Goal: Task Accomplishment & Management: Manage account settings

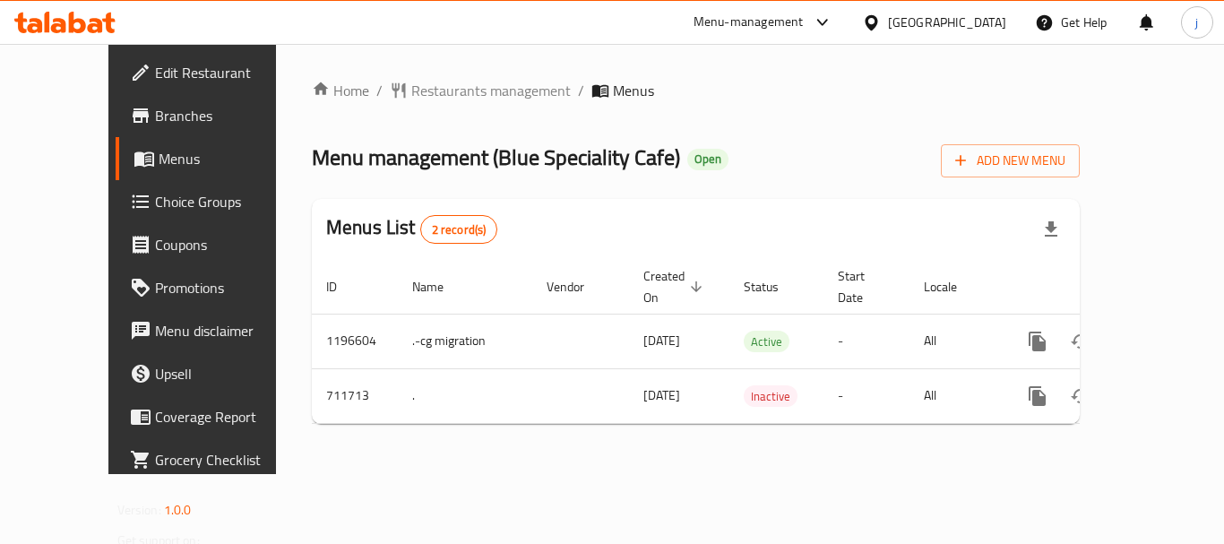
click at [944, 31] on div "[GEOGRAPHIC_DATA]" at bounding box center [947, 23] width 118 height 20
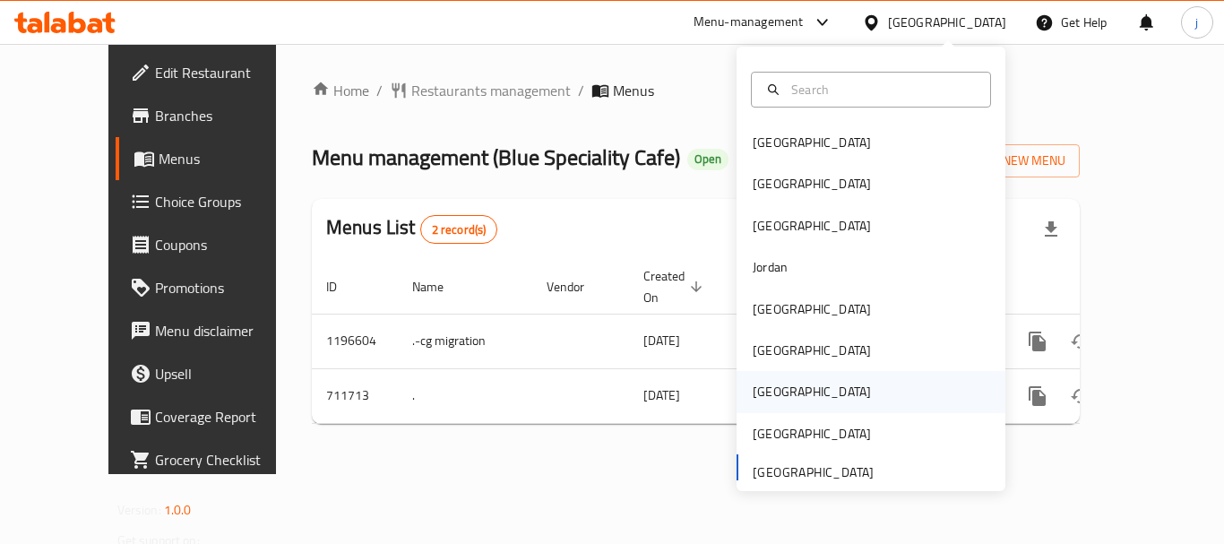
click at [753, 382] on div "[GEOGRAPHIC_DATA]" at bounding box center [812, 392] width 118 height 20
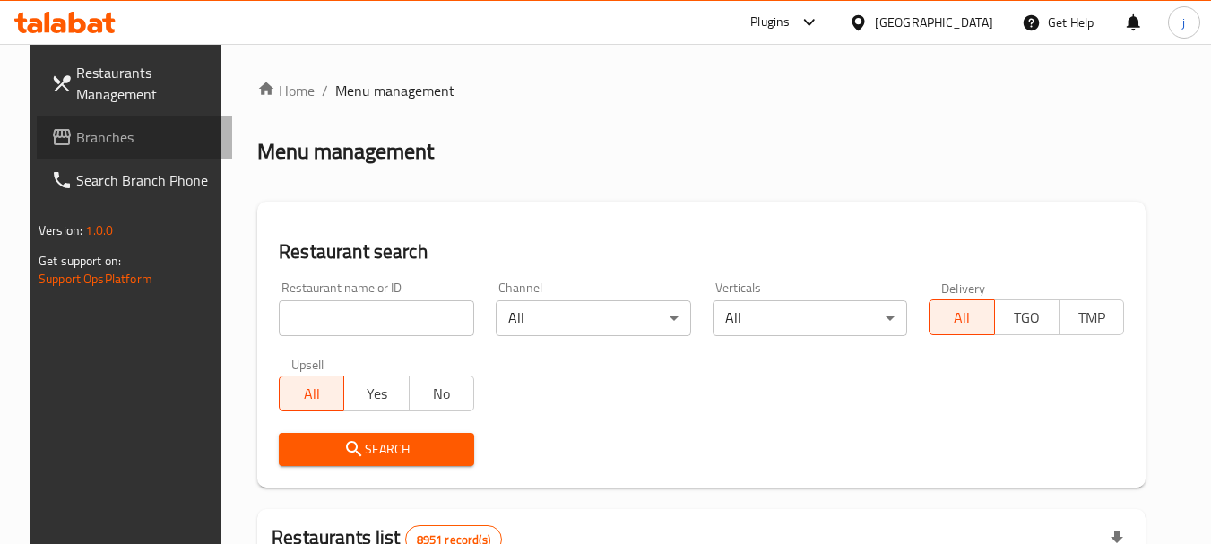
click at [74, 121] on link "Branches" at bounding box center [134, 137] width 195 height 43
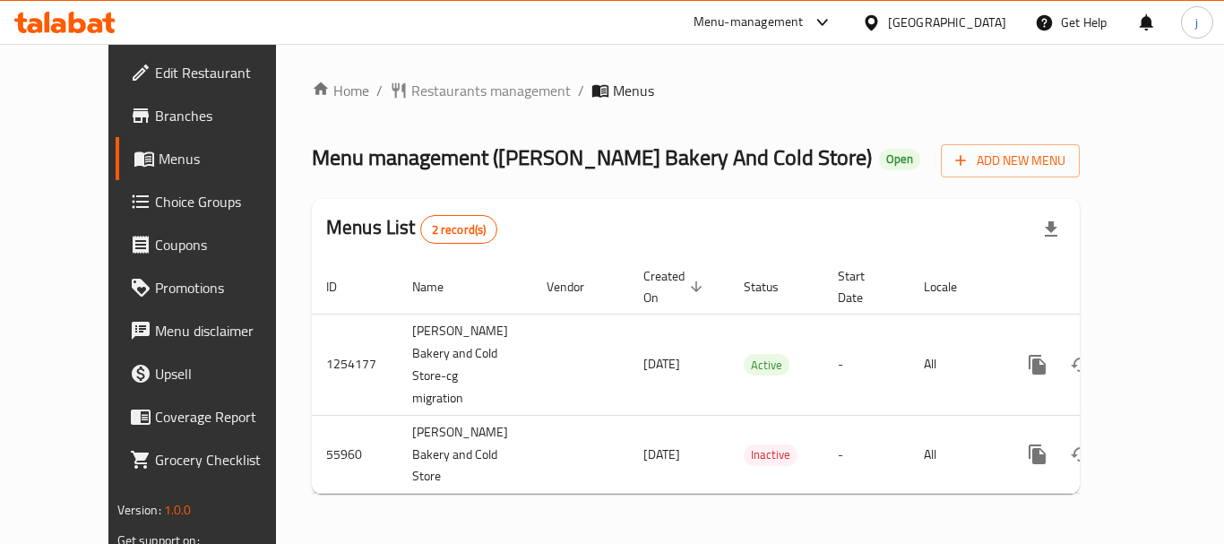
click at [970, 49] on div "Home / Restaurants management / Menus Menu management ( [PERSON_NAME] Bakery An…" at bounding box center [696, 294] width 840 height 500
click at [877, 24] on icon at bounding box center [871, 21] width 13 height 15
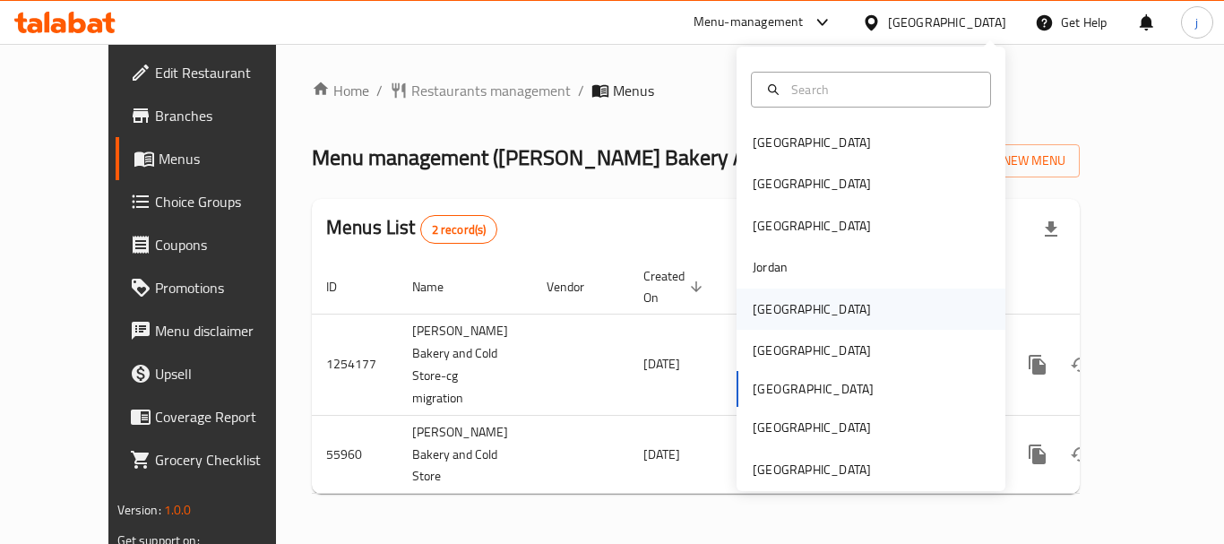
click at [768, 310] on div "[GEOGRAPHIC_DATA]" at bounding box center [812, 309] width 118 height 20
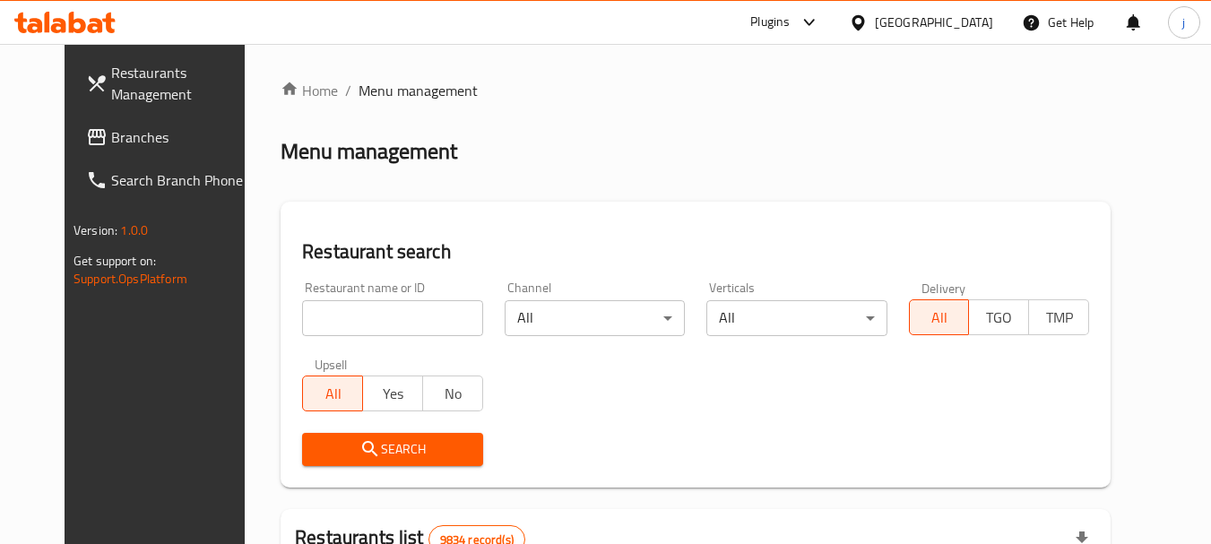
click at [89, 153] on link "Branches" at bounding box center [169, 137] width 195 height 43
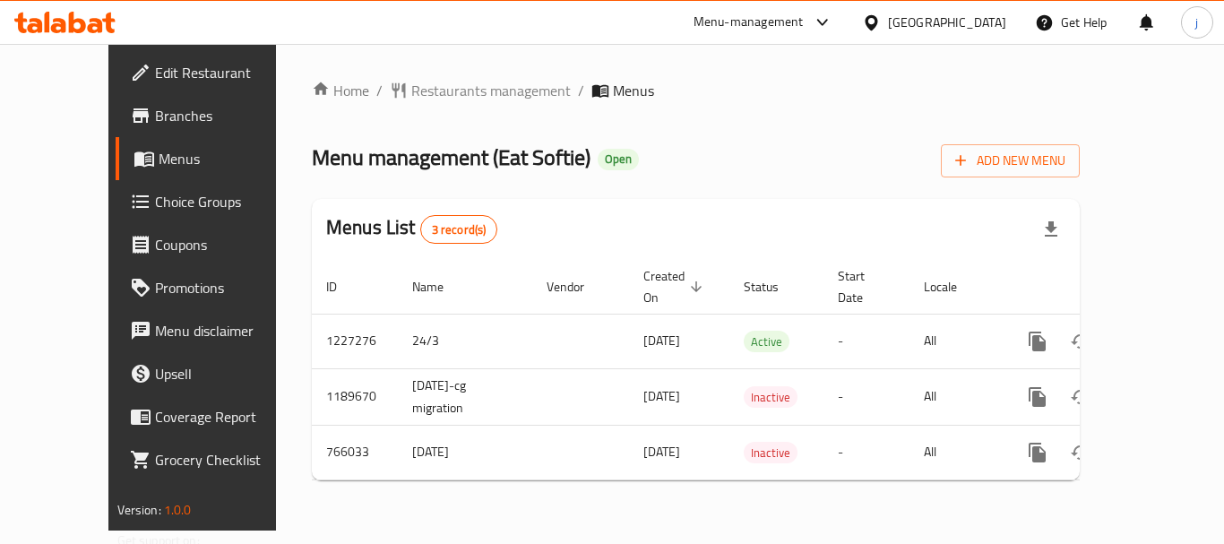
click at [982, 22] on div "[GEOGRAPHIC_DATA]" at bounding box center [947, 23] width 118 height 20
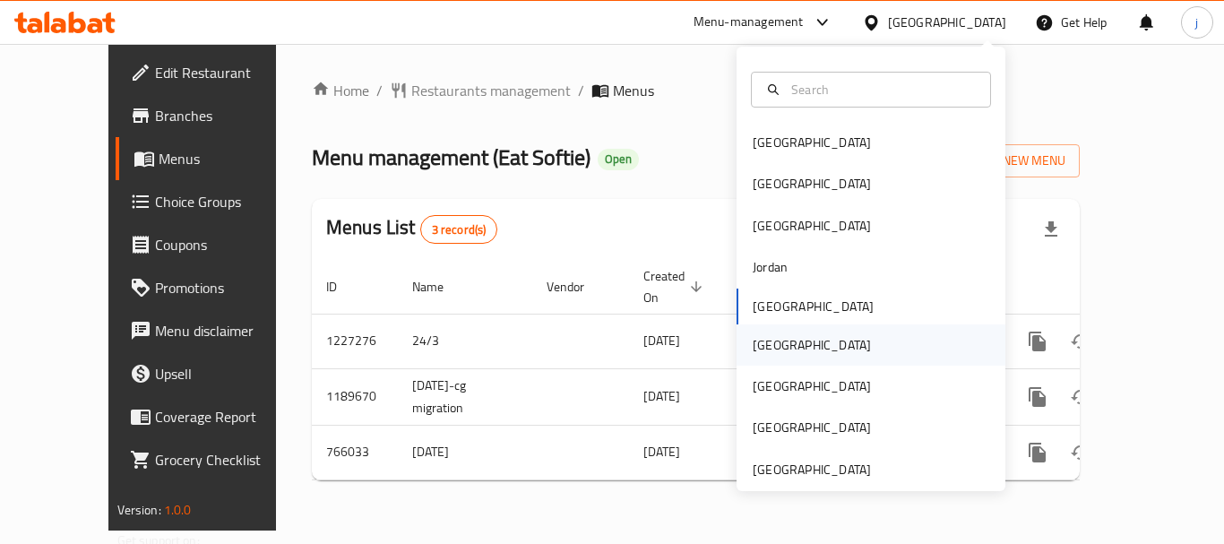
click at [753, 338] on div "[GEOGRAPHIC_DATA]" at bounding box center [812, 345] width 118 height 20
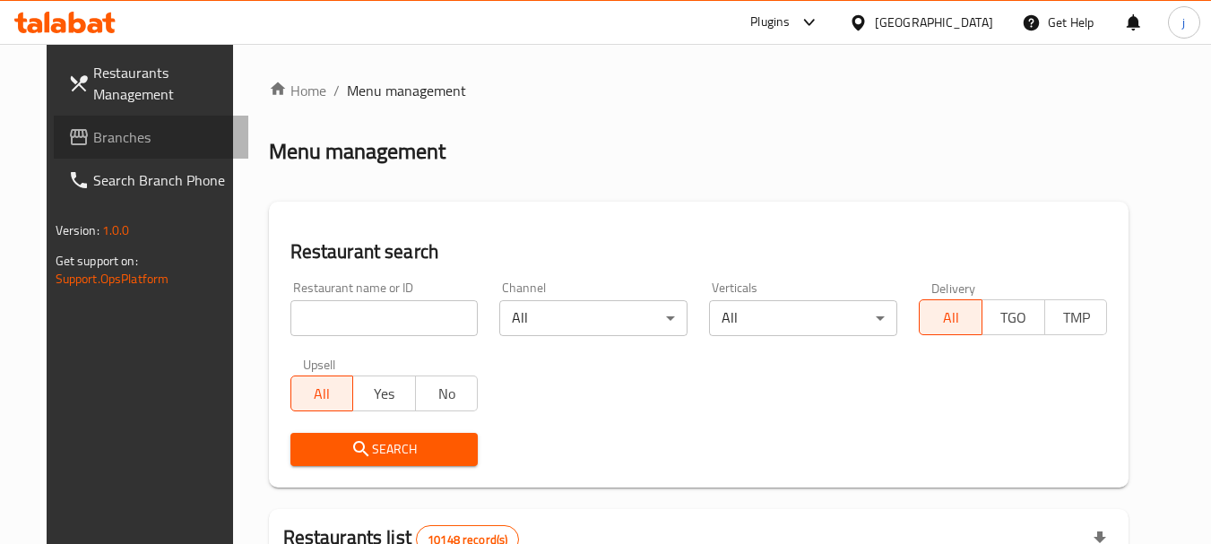
click at [54, 118] on link "Branches" at bounding box center [151, 137] width 195 height 43
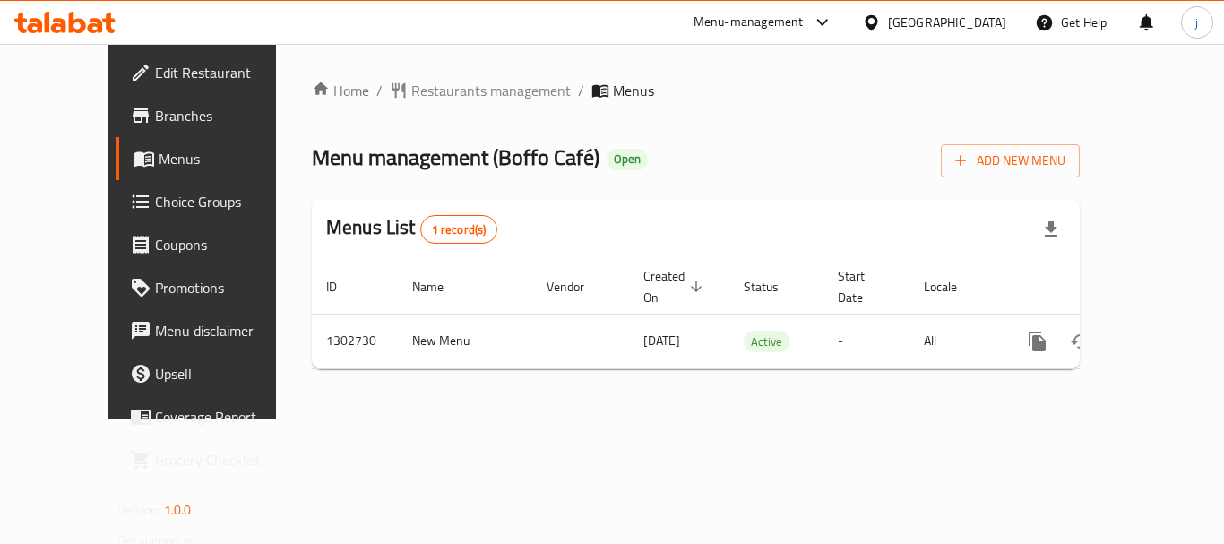
click at [990, 13] on div "[GEOGRAPHIC_DATA]" at bounding box center [947, 23] width 118 height 20
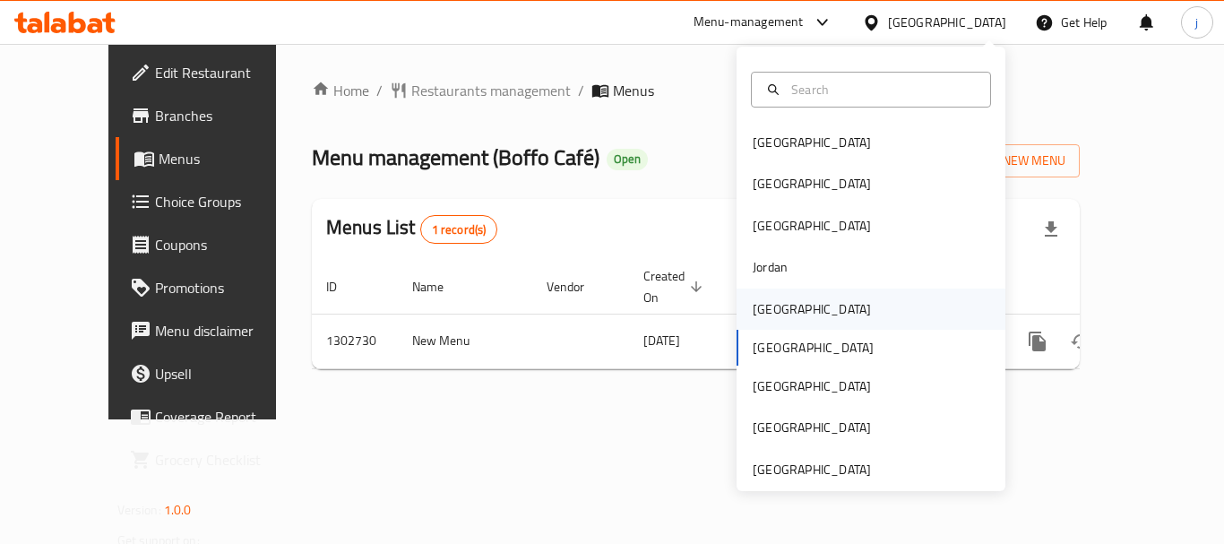
click at [753, 314] on div "Kuwait" at bounding box center [812, 309] width 118 height 20
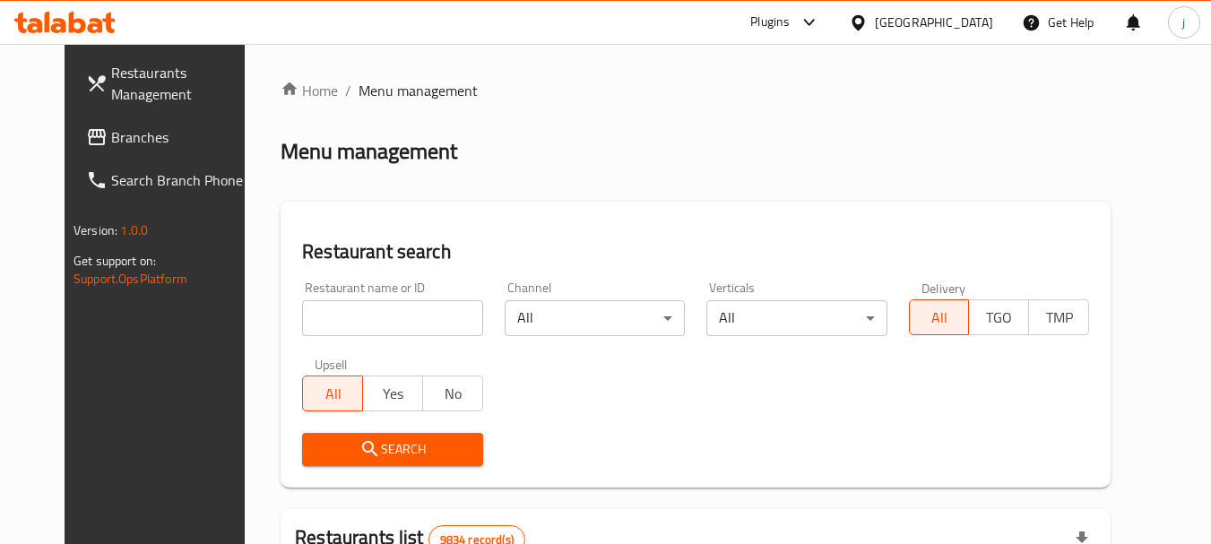
click at [111, 133] on span "Branches" at bounding box center [182, 137] width 142 height 22
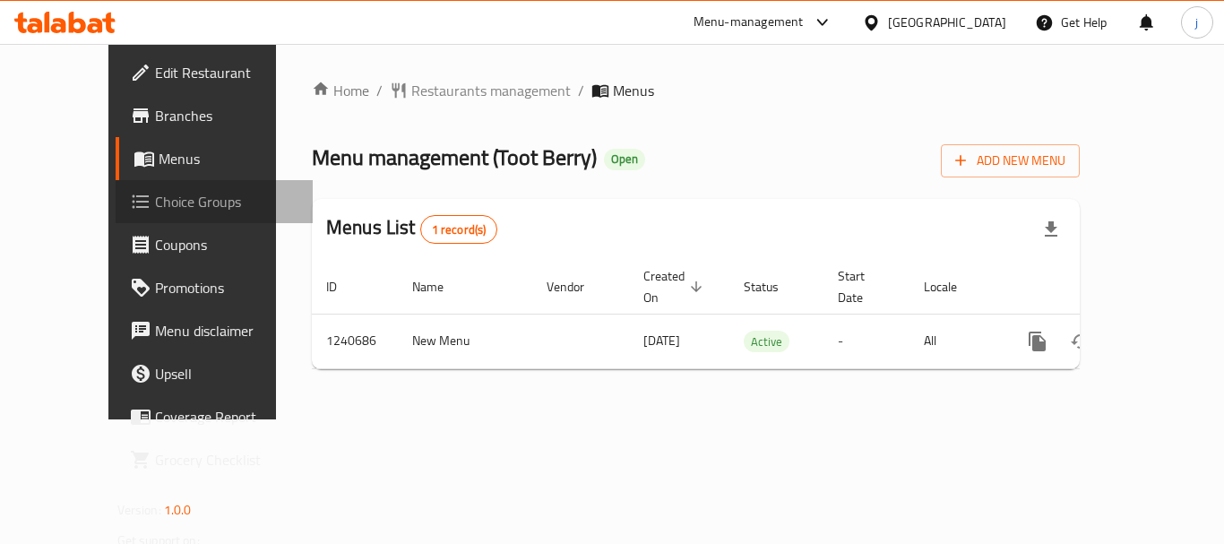
click at [155, 212] on span "Choice Groups" at bounding box center [226, 202] width 143 height 22
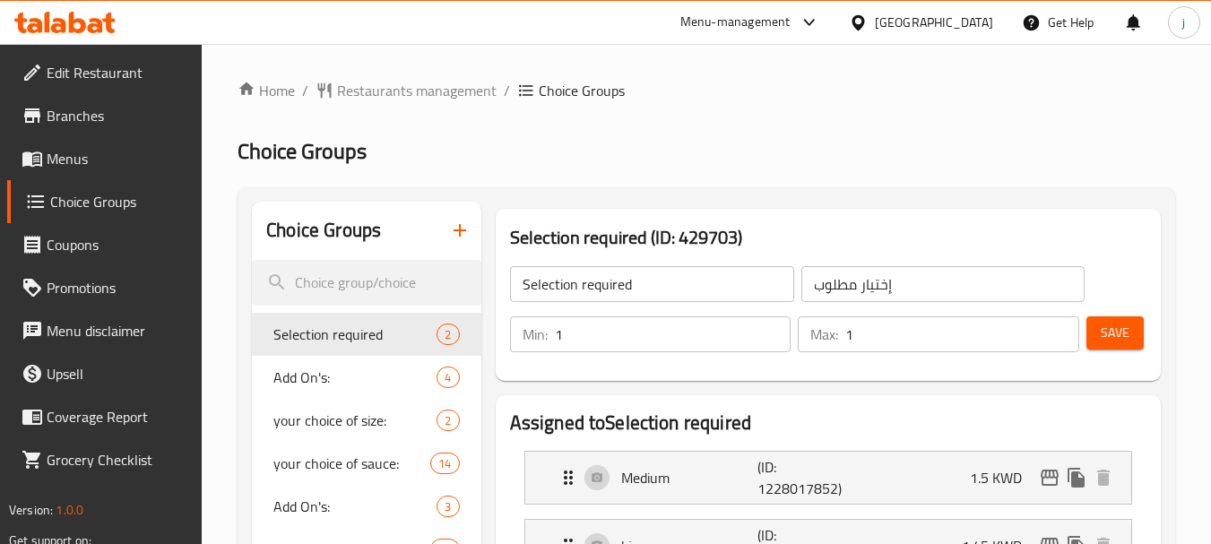
click at [336, 385] on div at bounding box center [605, 272] width 1211 height 544
click at [296, 368] on span "Add On's:" at bounding box center [327, 378] width 109 height 22
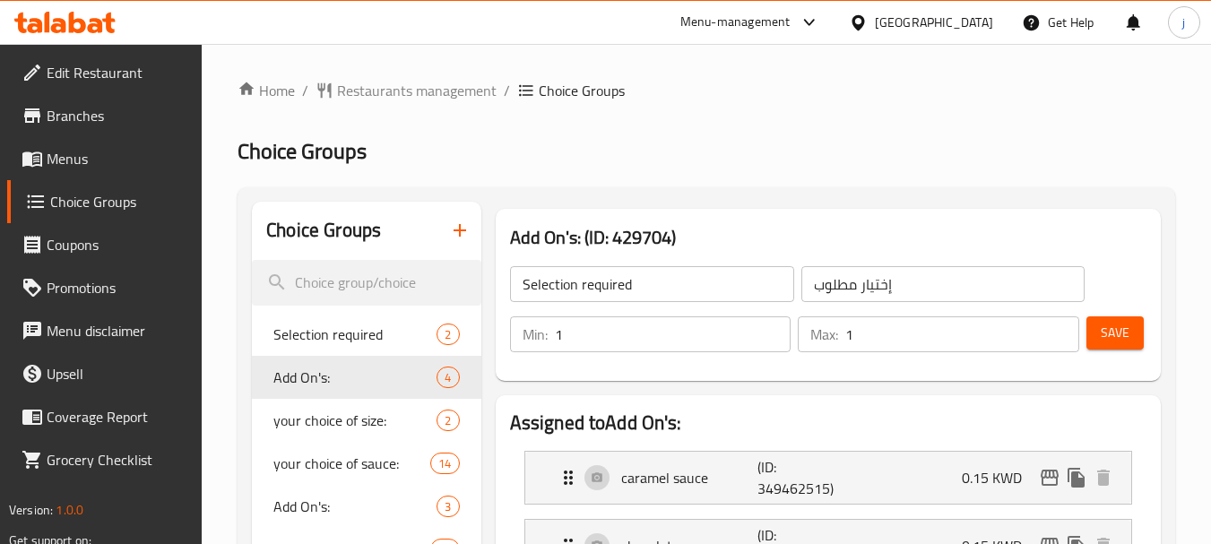
type input "Add On's:"
type input "الإضافات:"
type input "0"
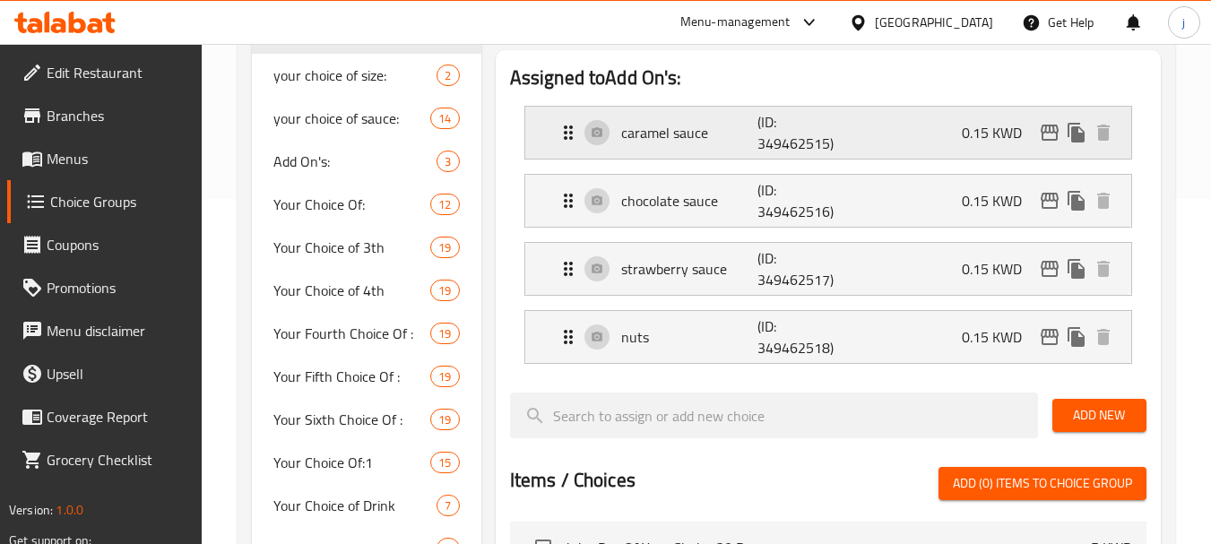
scroll to position [358, 0]
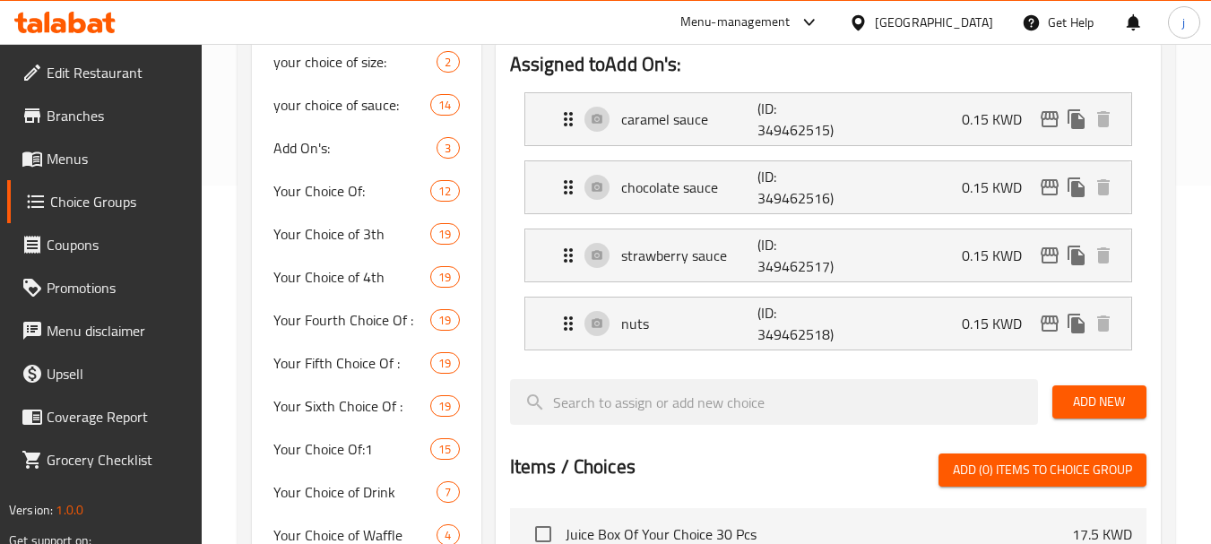
click at [868, 25] on icon at bounding box center [858, 22] width 19 height 19
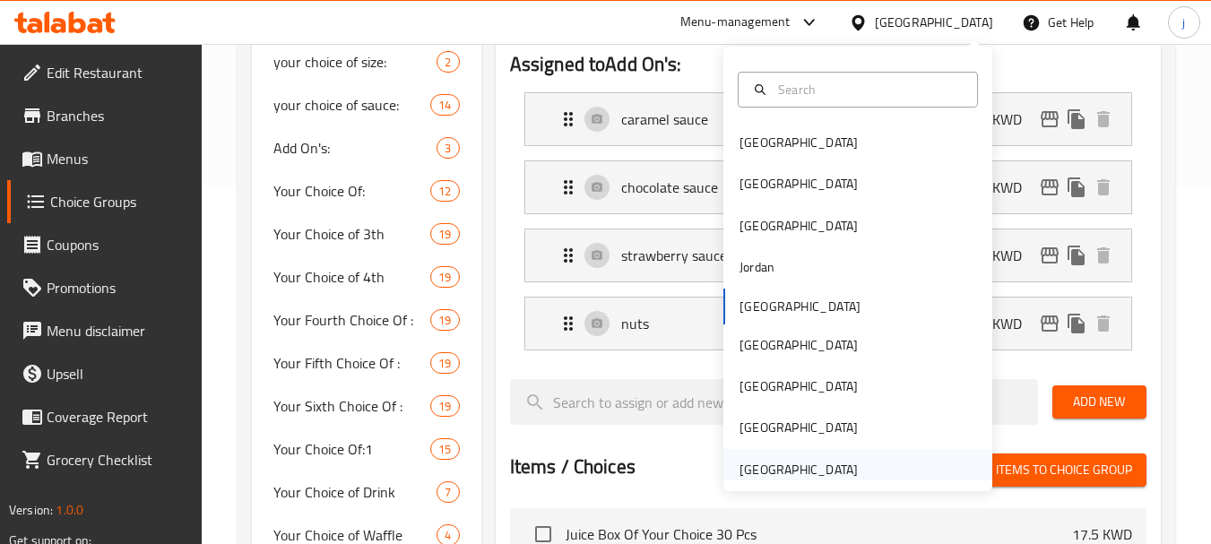
click at [806, 460] on div "[GEOGRAPHIC_DATA]" at bounding box center [798, 470] width 118 height 20
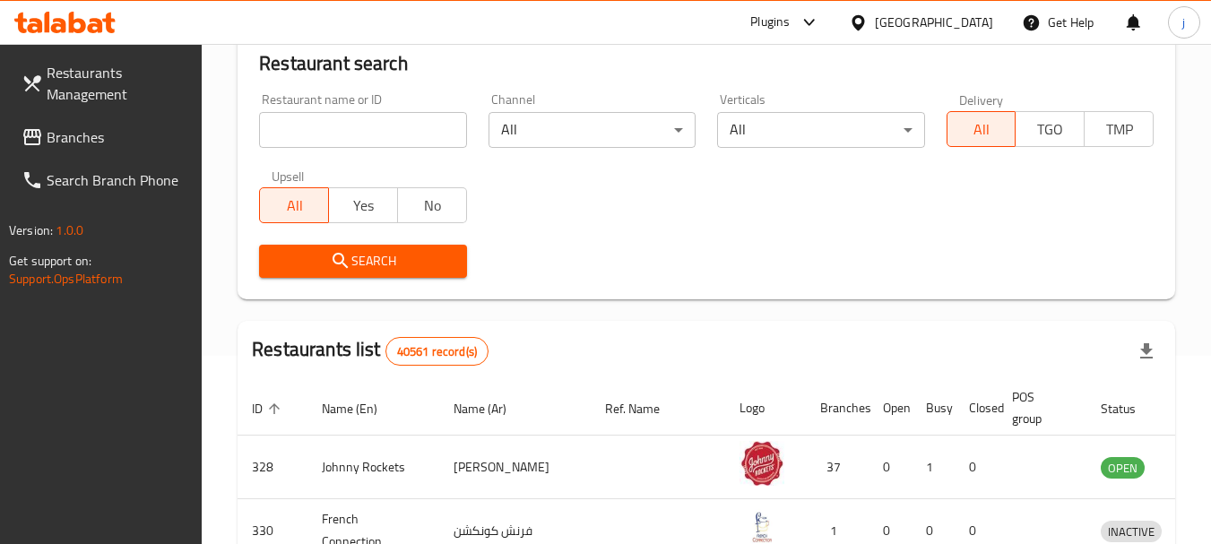
scroll to position [358, 0]
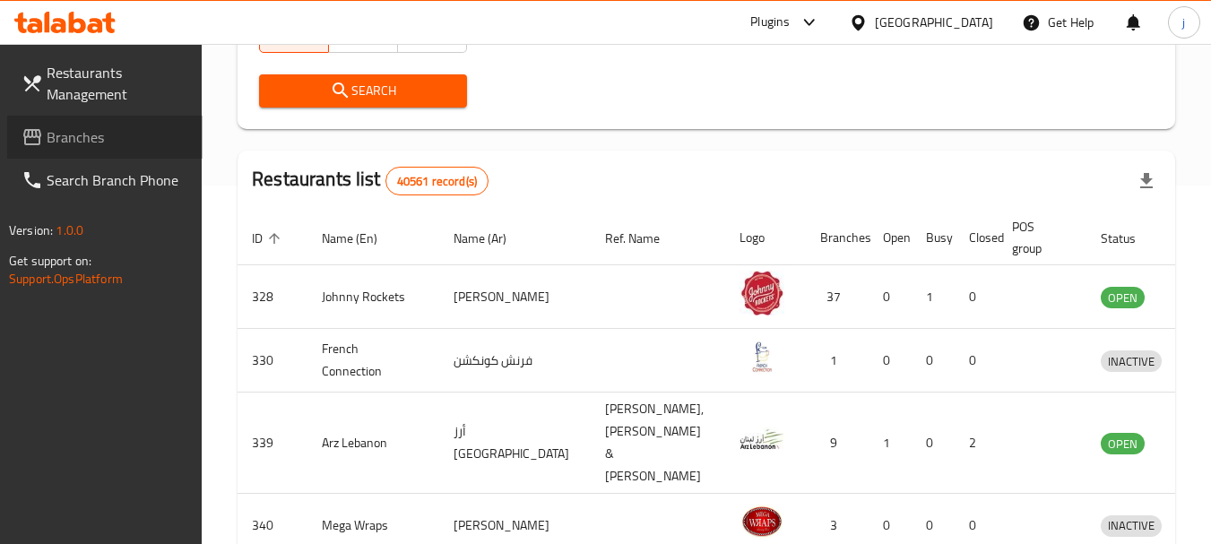
click at [83, 140] on span "Branches" at bounding box center [118, 137] width 142 height 22
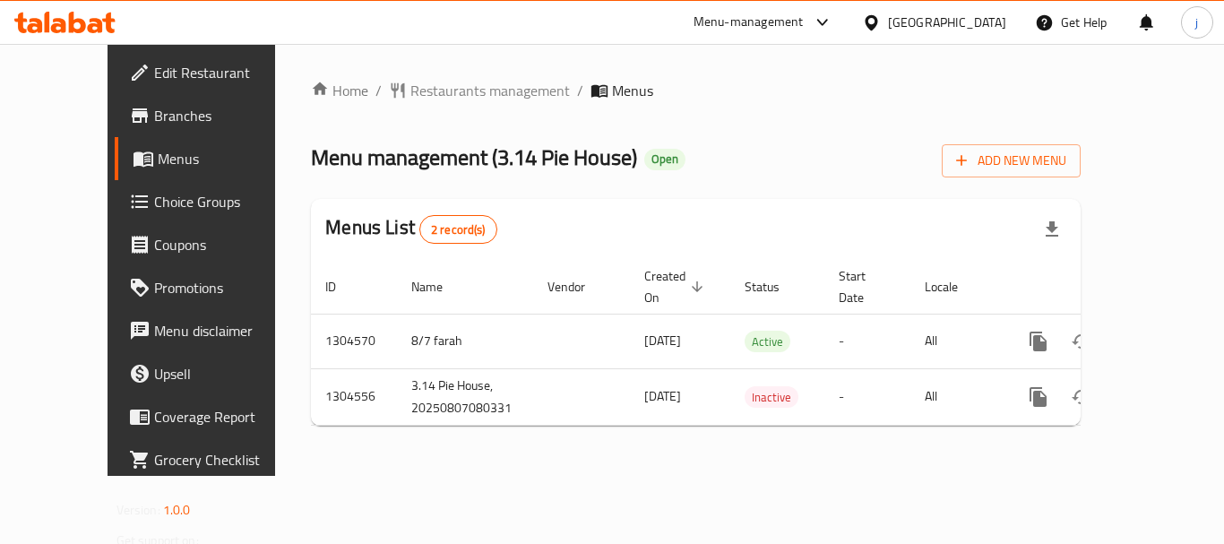
click at [393, 107] on div "Home / Restaurants management / Menus Menu management ( 3.14 Pie House ) Open A…" at bounding box center [696, 260] width 770 height 360
click at [410, 84] on span "Restaurants management" at bounding box center [490, 91] width 160 height 22
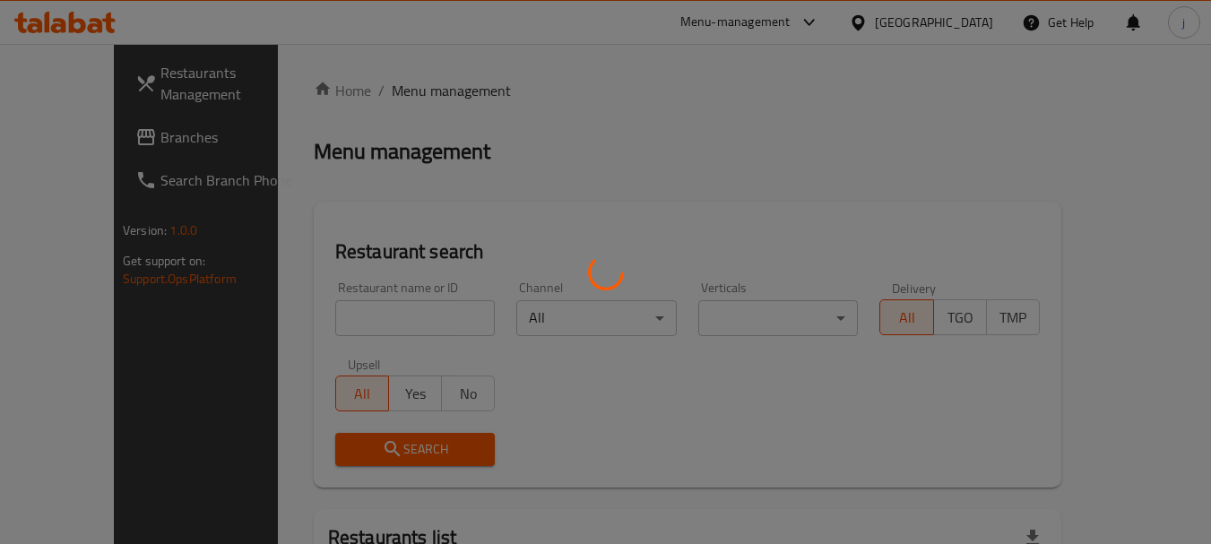
click at [80, 131] on div at bounding box center [605, 272] width 1211 height 544
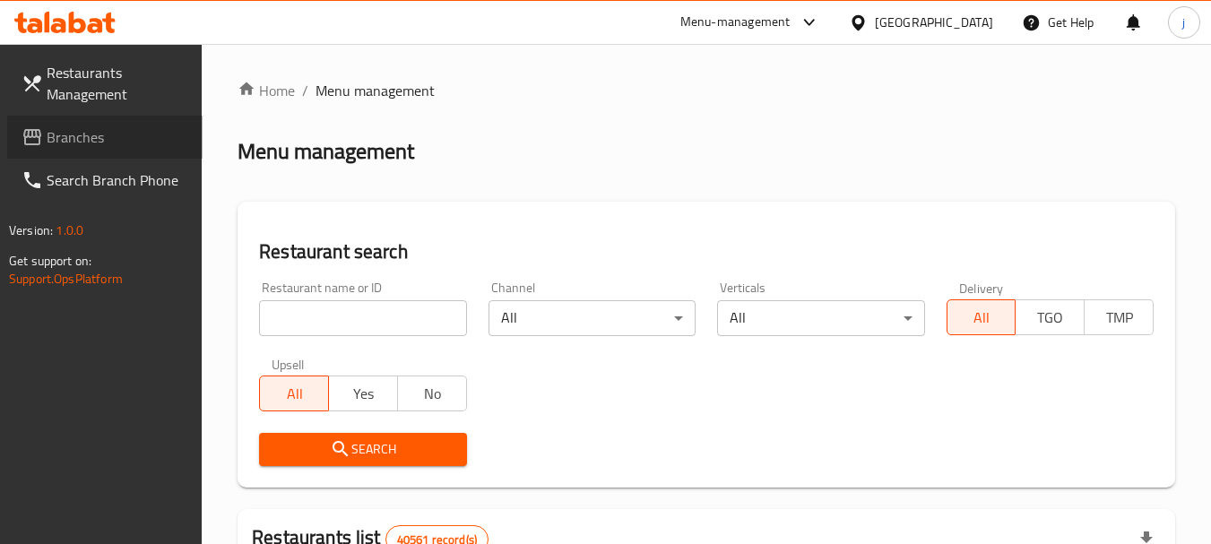
click at [76, 133] on span "Branches" at bounding box center [118, 137] width 142 height 22
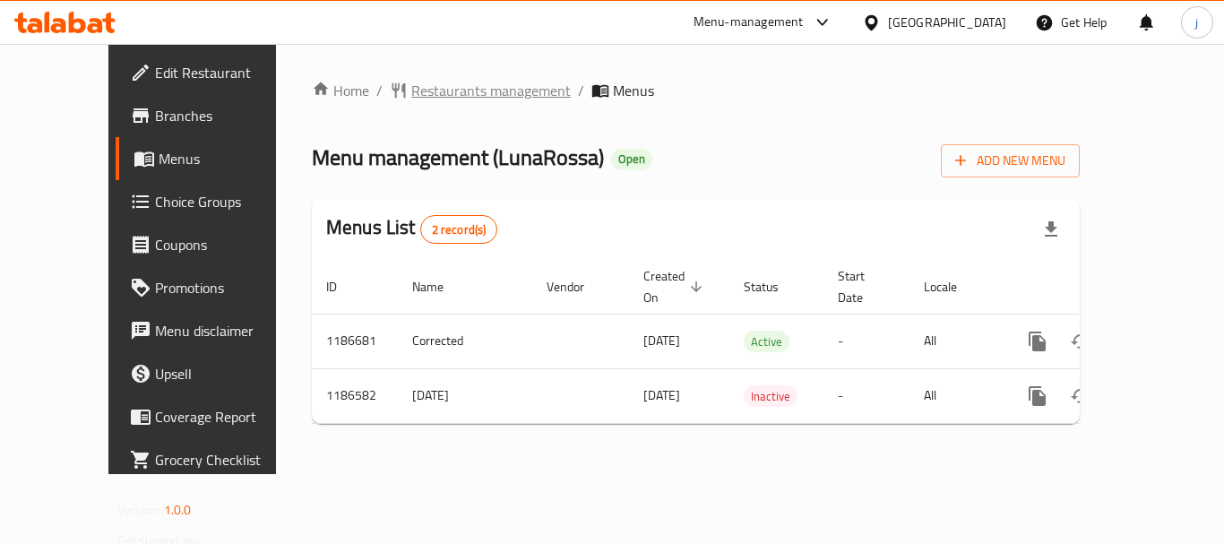
click at [457, 91] on span "Restaurants management" at bounding box center [491, 91] width 160 height 22
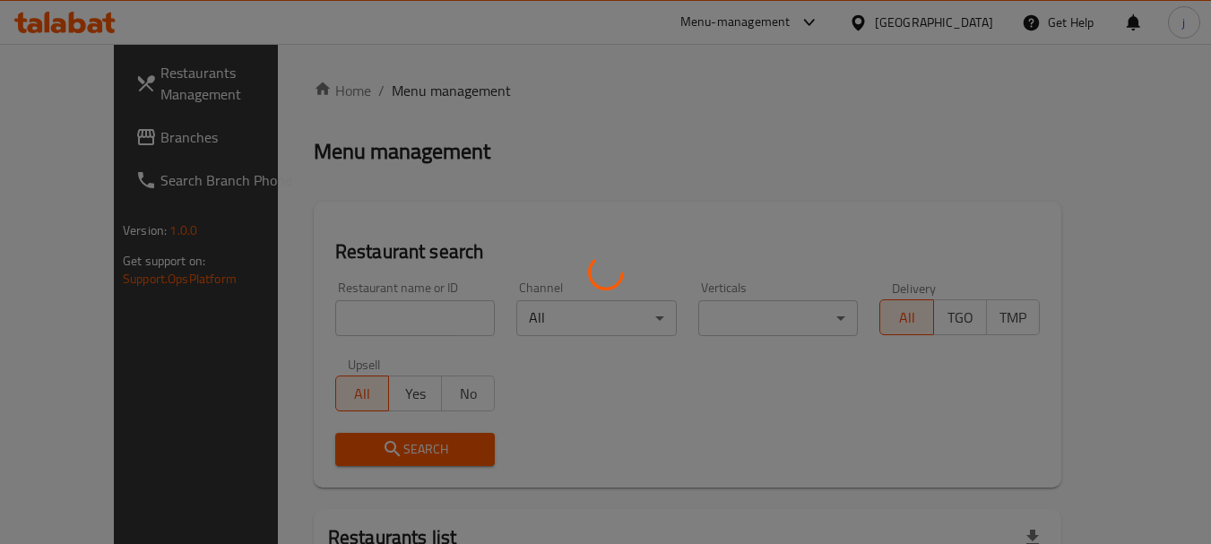
click at [65, 148] on div at bounding box center [605, 272] width 1211 height 544
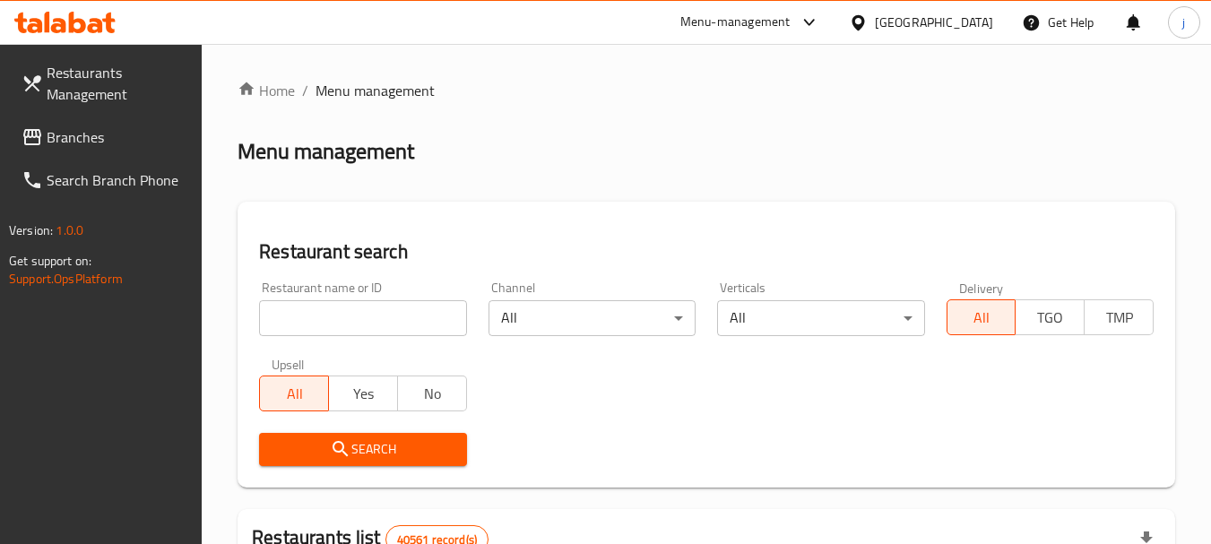
click at [85, 139] on span "Branches" at bounding box center [118, 137] width 142 height 22
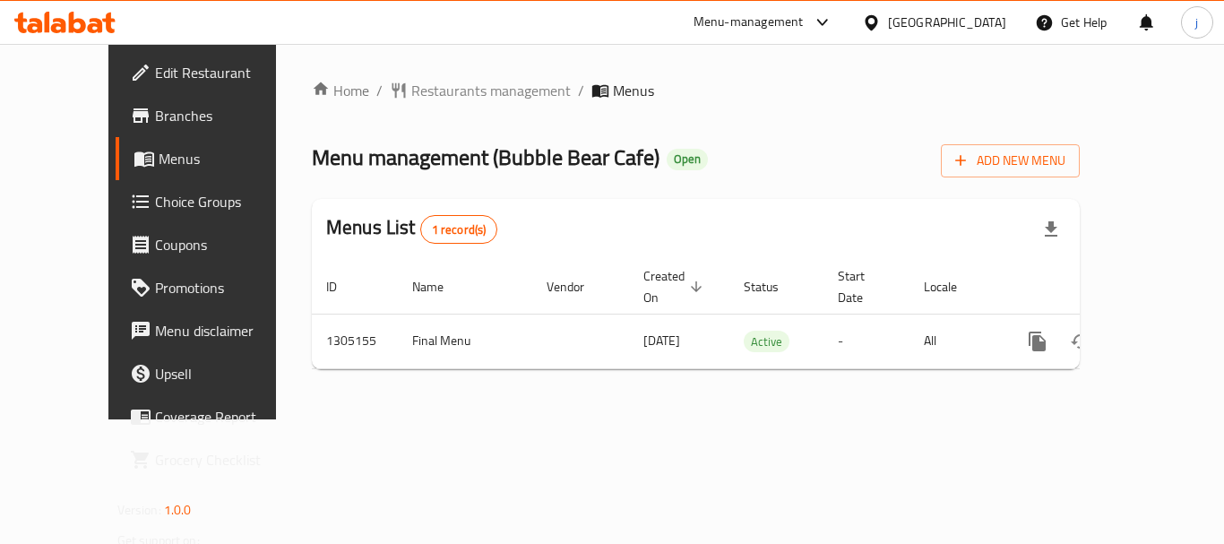
click at [379, 105] on div "Home / Restaurants management / Menus Menu management ( Bubble Bear Cafe ) Open…" at bounding box center [696, 232] width 768 height 304
click at [411, 84] on span "Restaurants management" at bounding box center [491, 91] width 160 height 22
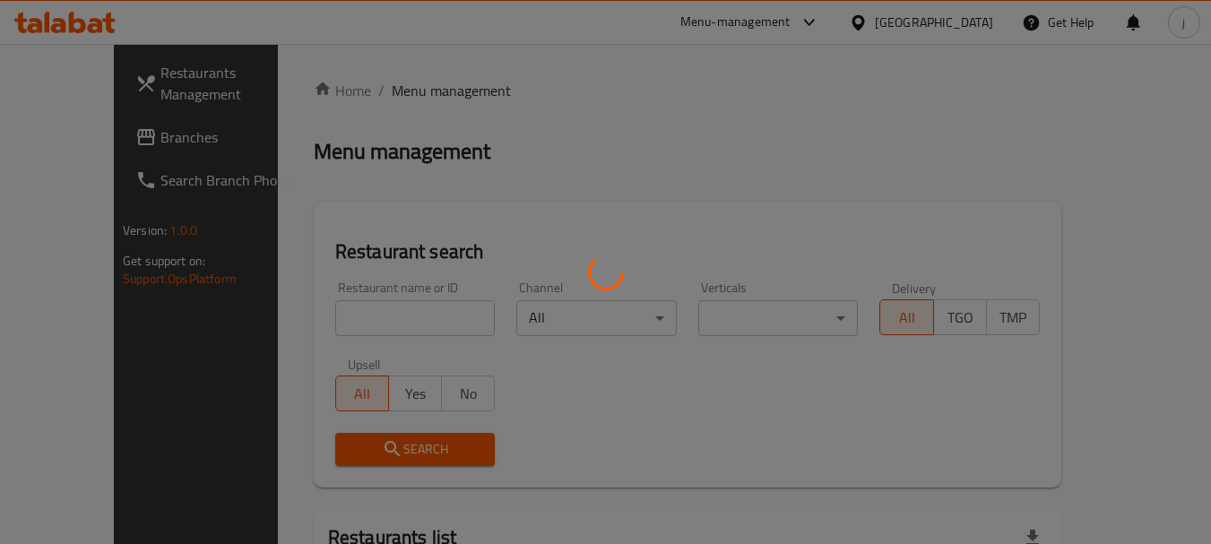
click at [93, 137] on div at bounding box center [605, 272] width 1211 height 544
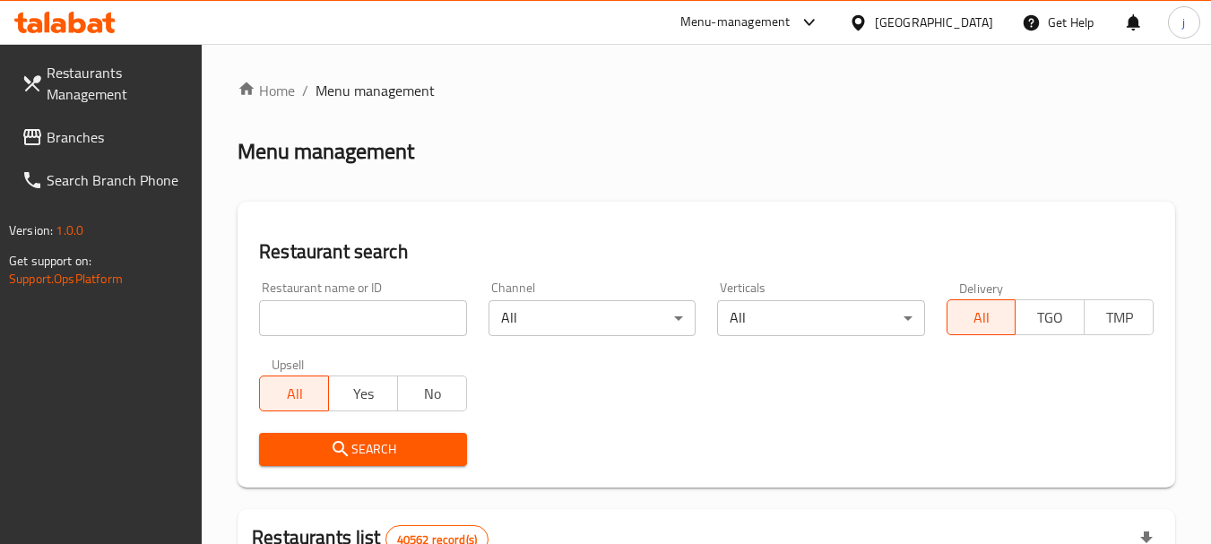
click at [91, 138] on span "Branches" at bounding box center [118, 137] width 142 height 22
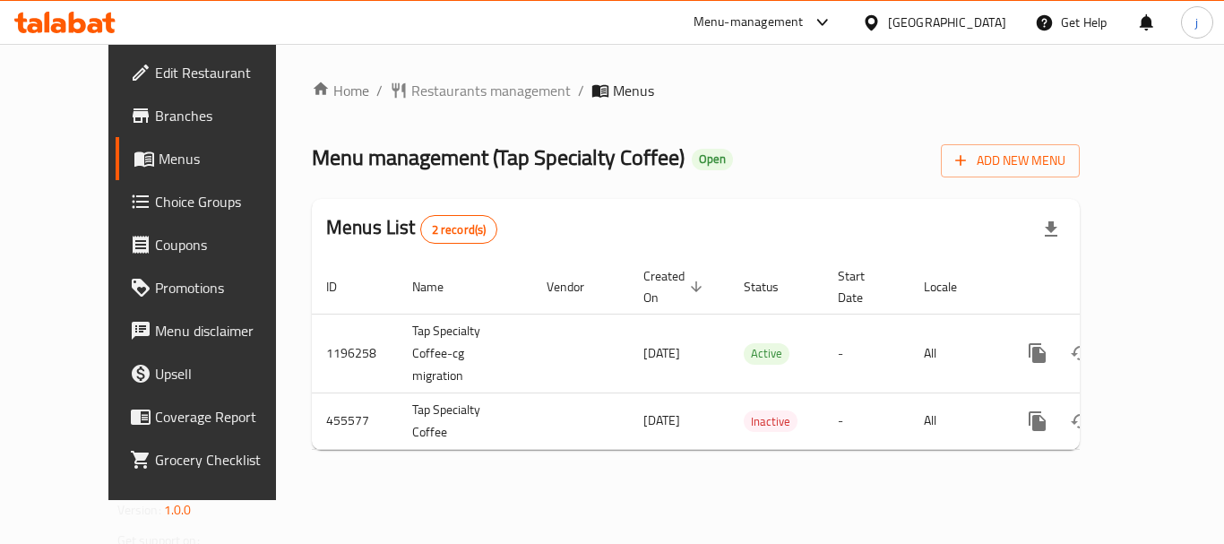
click at [944, 19] on div "[GEOGRAPHIC_DATA]" at bounding box center [947, 23] width 118 height 20
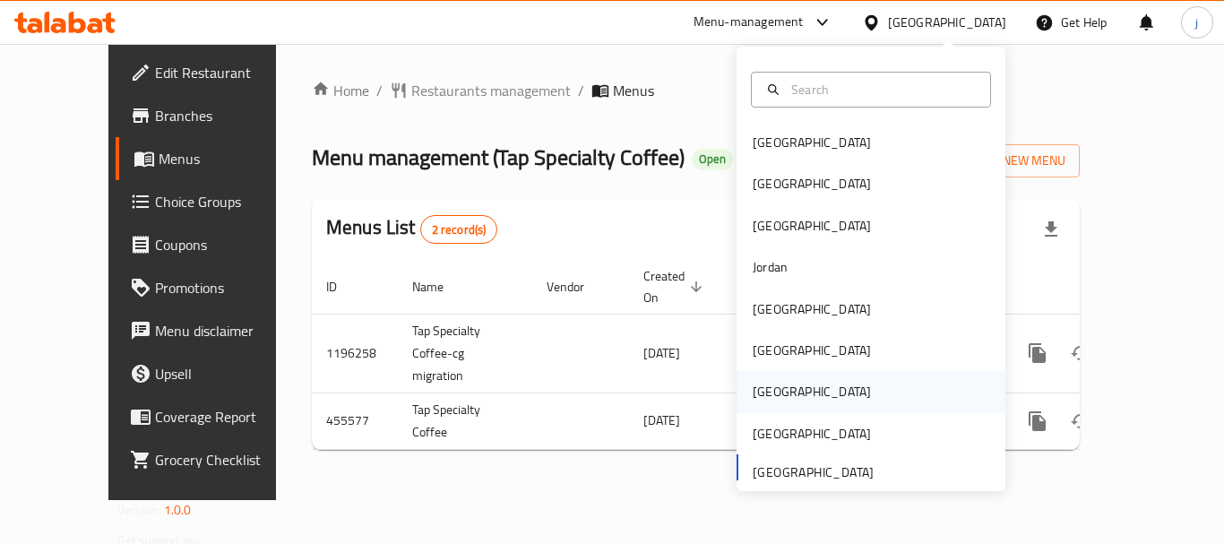
click at [770, 391] on div "[GEOGRAPHIC_DATA]" at bounding box center [812, 392] width 118 height 20
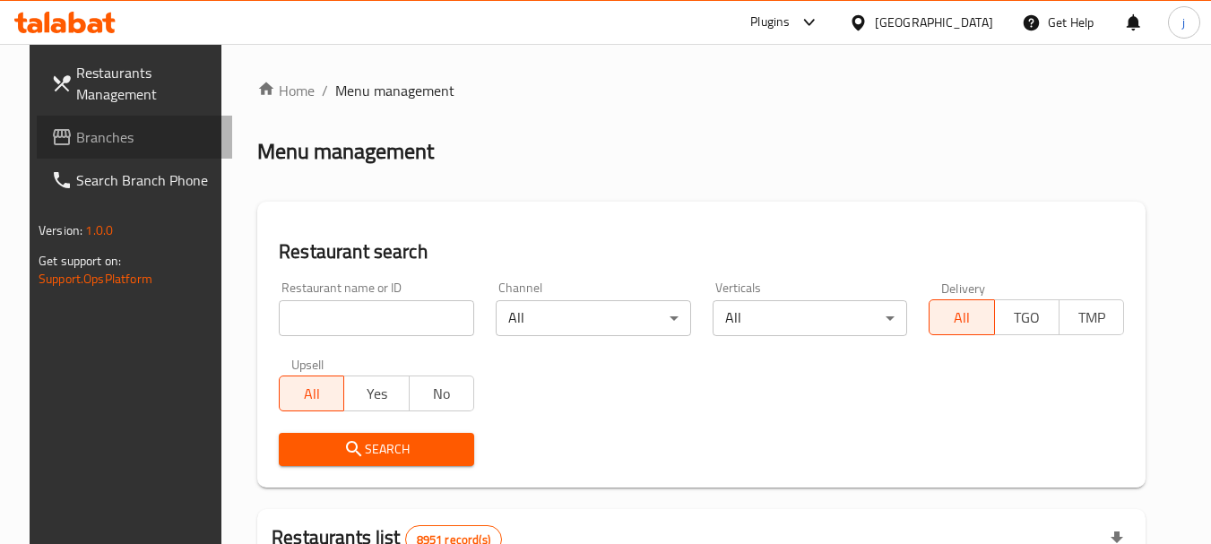
click at [129, 142] on span "Branches" at bounding box center [147, 137] width 142 height 22
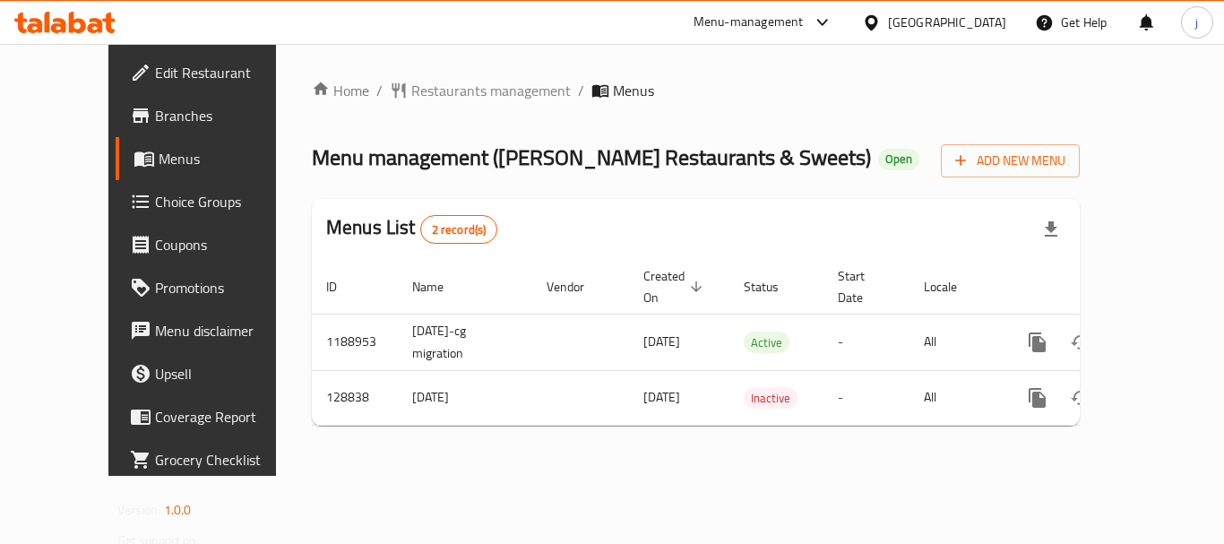
click at [992, 26] on div "[GEOGRAPHIC_DATA]" at bounding box center [947, 23] width 118 height 20
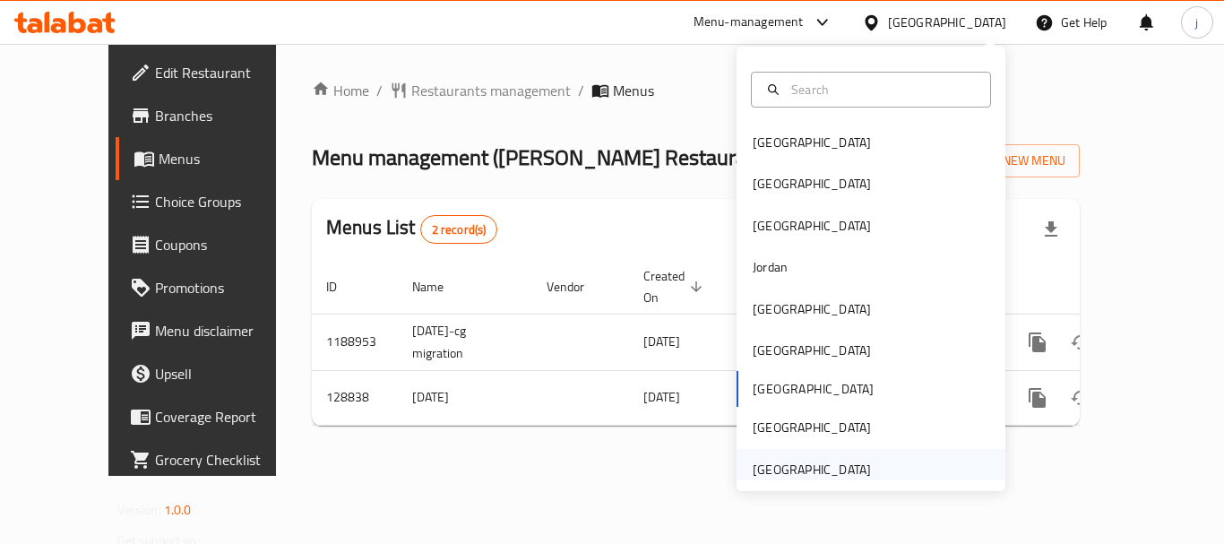
click at [805, 465] on div "[GEOGRAPHIC_DATA]" at bounding box center [812, 470] width 118 height 20
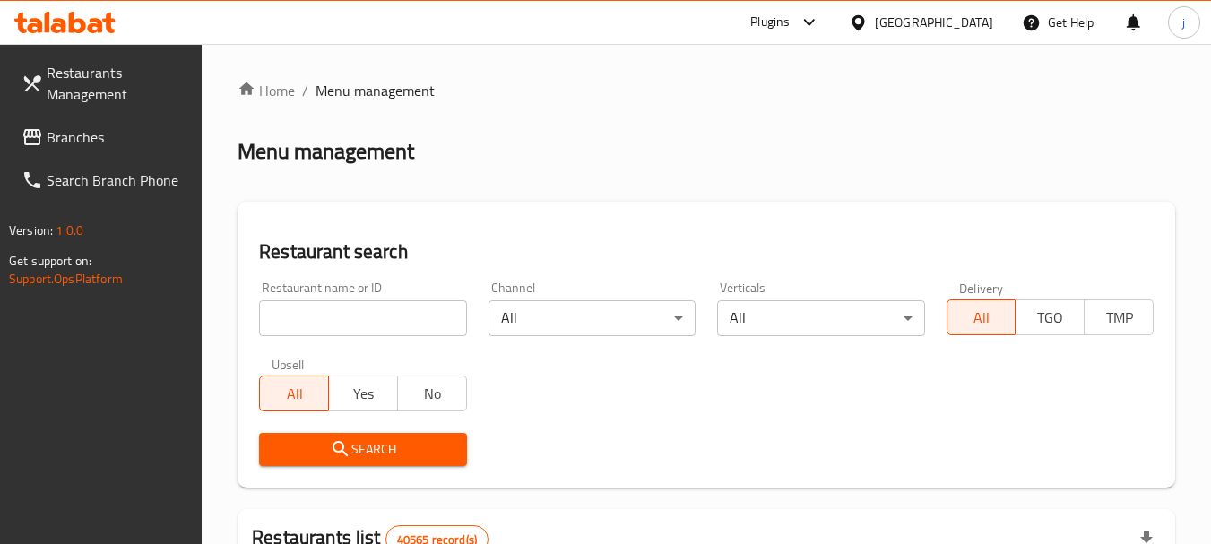
drag, startPoint x: 140, startPoint y: 134, endPoint x: 27, endPoint y: 151, distance: 114.2
click at [140, 134] on span "Branches" at bounding box center [118, 137] width 142 height 22
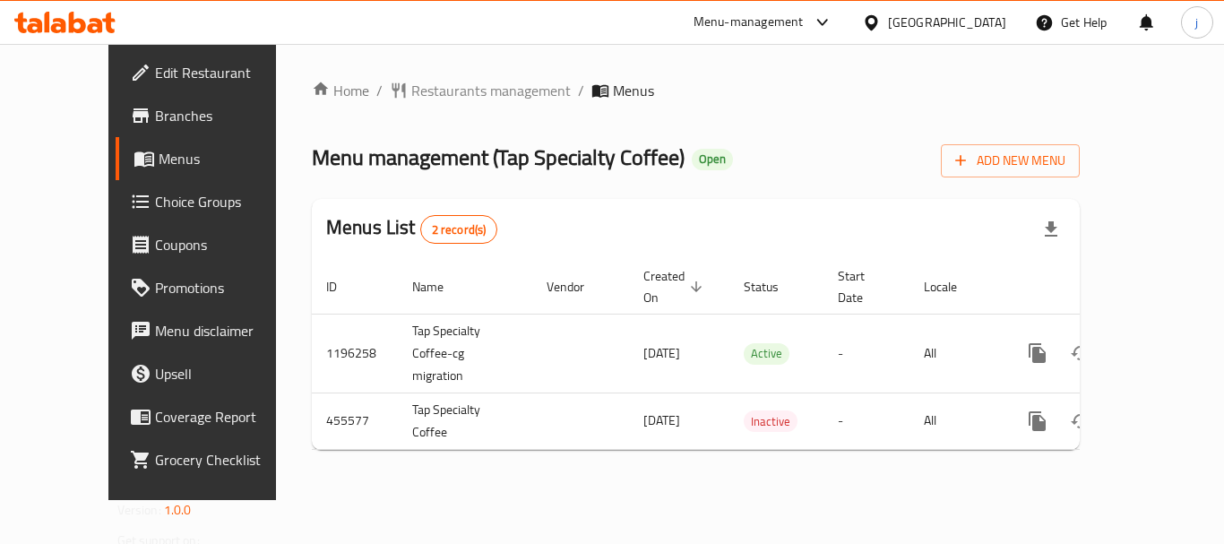
click at [155, 207] on span "Choice Groups" at bounding box center [226, 202] width 143 height 22
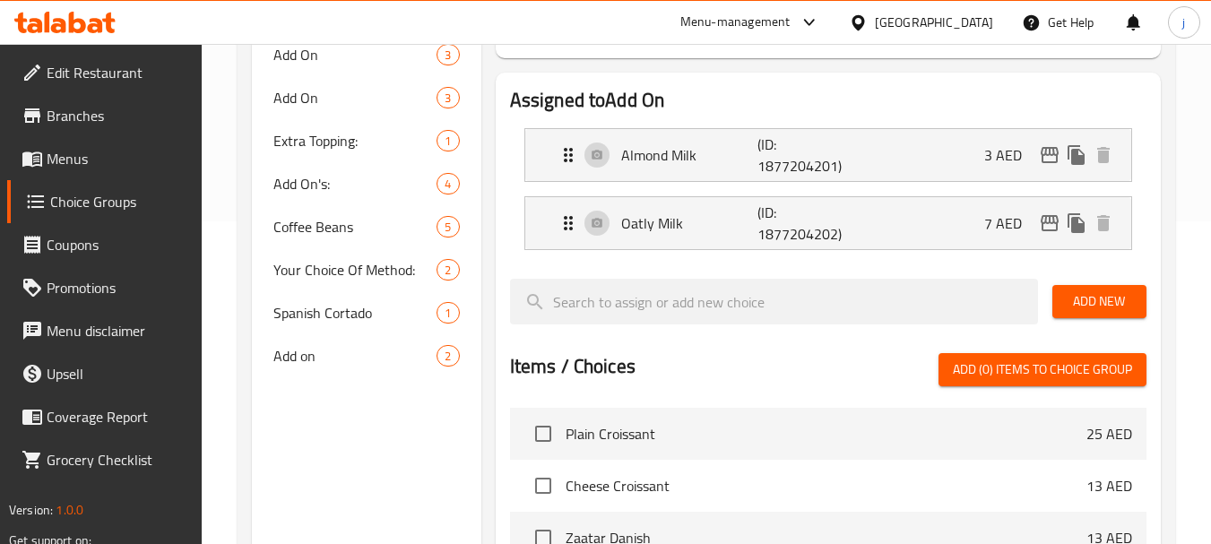
scroll to position [179, 0]
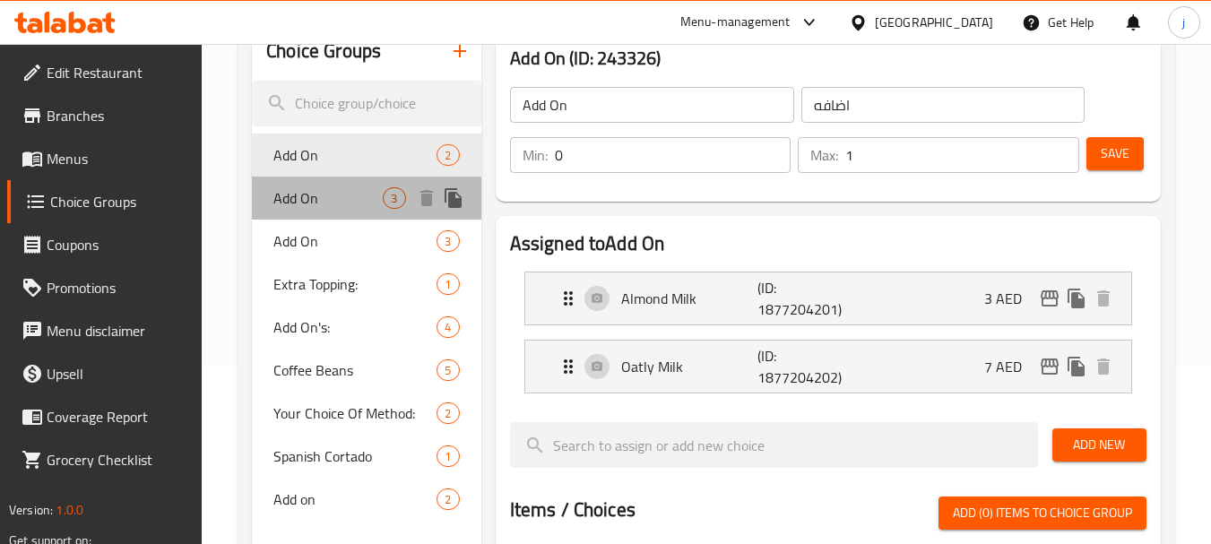
click at [303, 187] on span "Add On" at bounding box center [327, 198] width 109 height 22
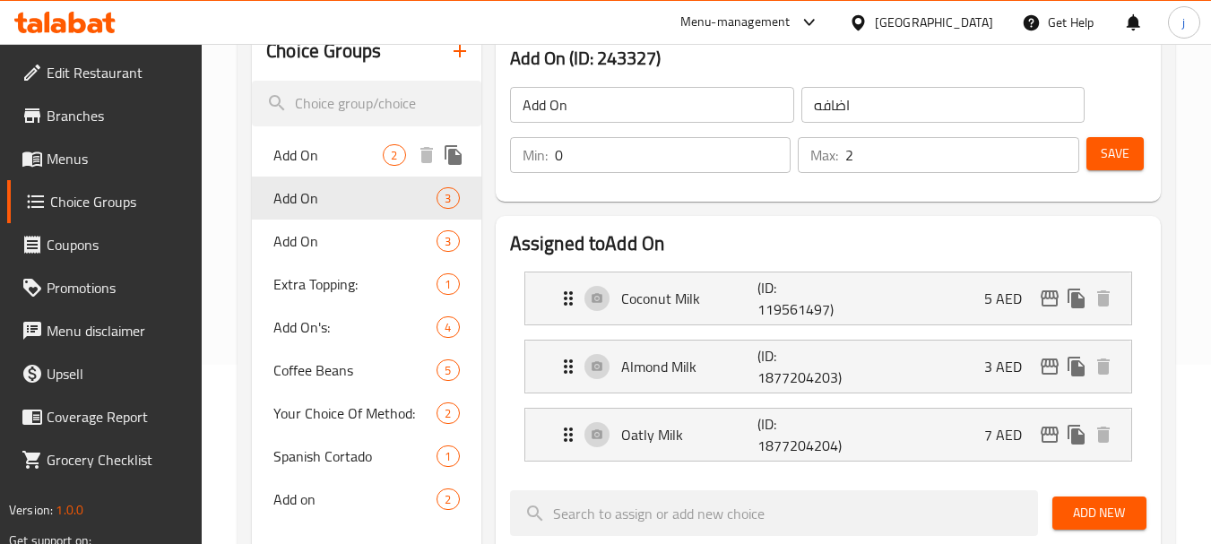
click at [318, 162] on span "Add On" at bounding box center [327, 155] width 109 height 22
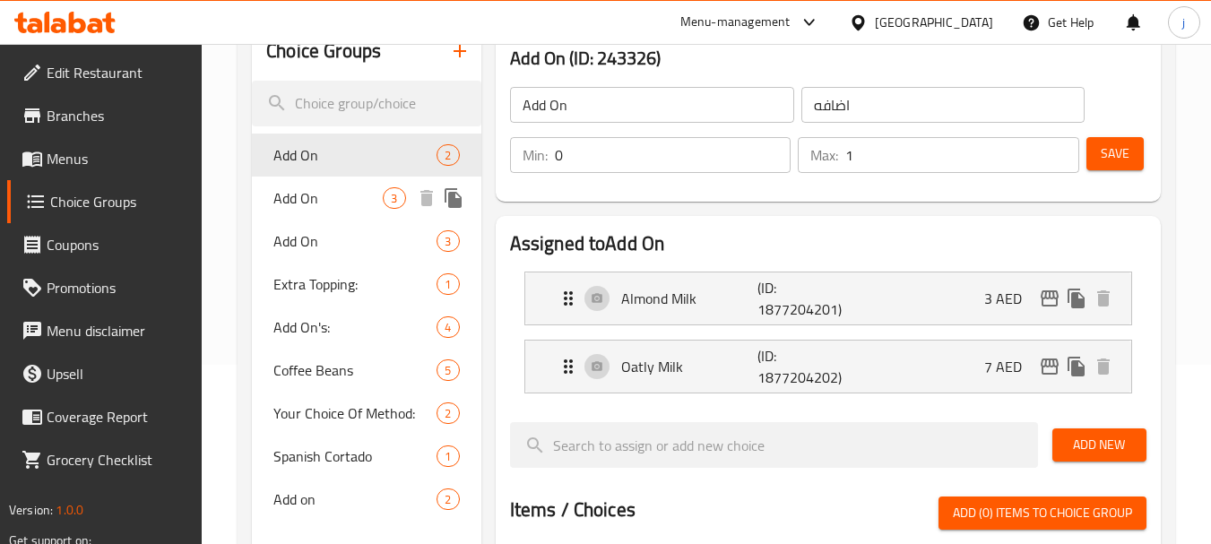
click at [318, 200] on span "Add On" at bounding box center [327, 198] width 109 height 22
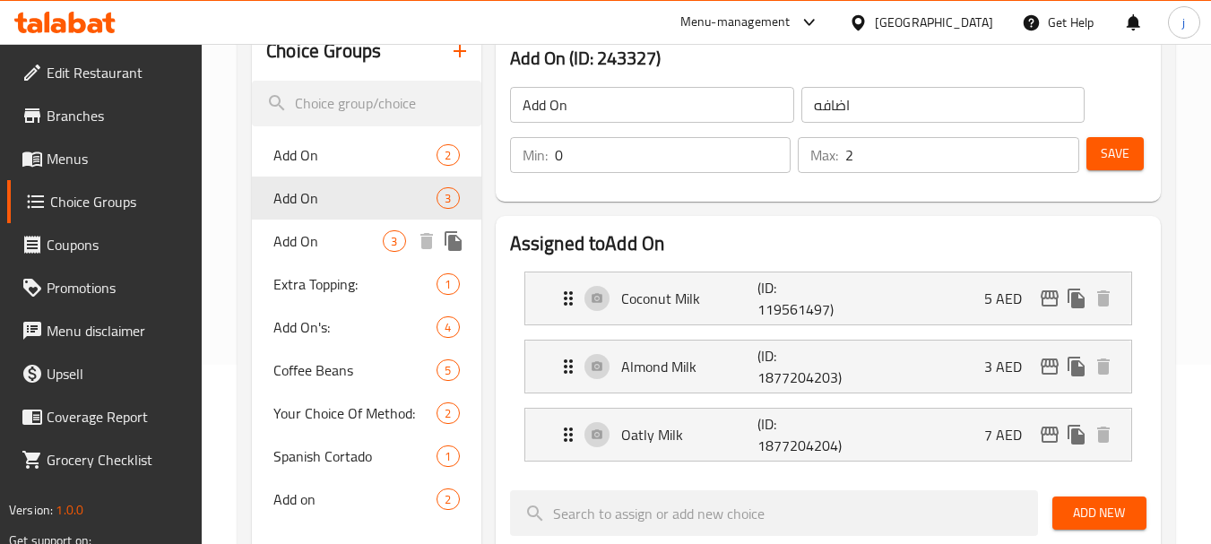
click at [304, 248] on span "Add On" at bounding box center [327, 241] width 109 height 22
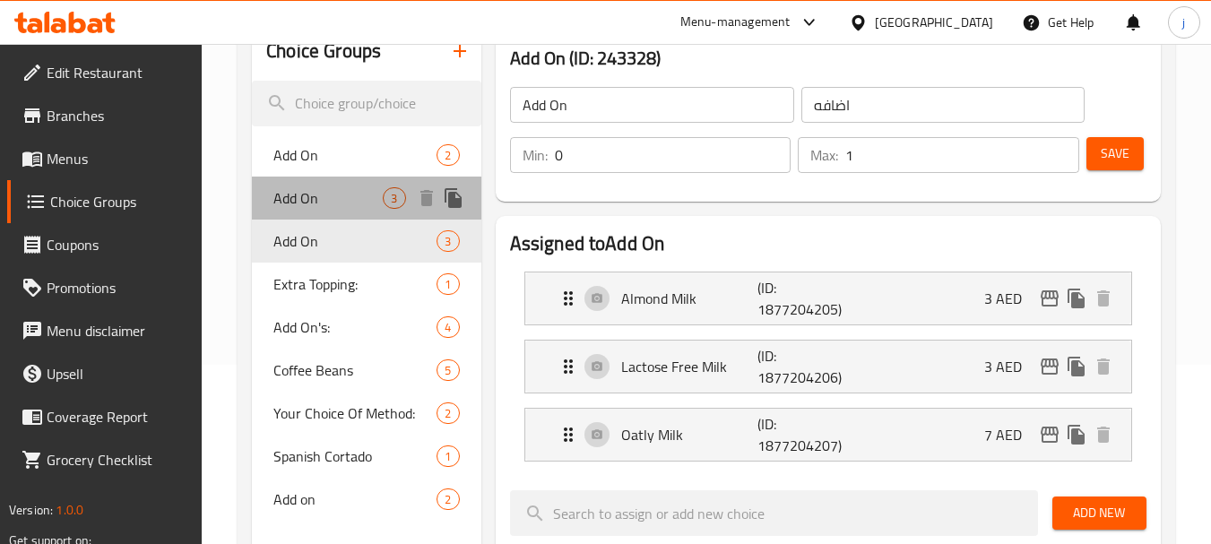
click at [289, 203] on span "Add On" at bounding box center [327, 198] width 109 height 22
type input "2"
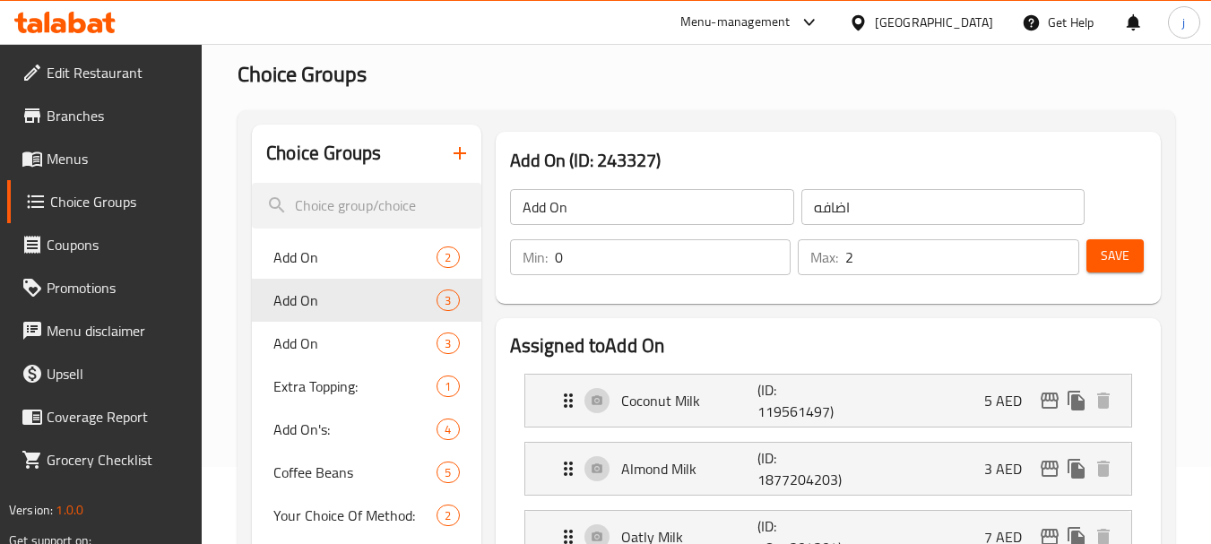
scroll to position [0, 0]
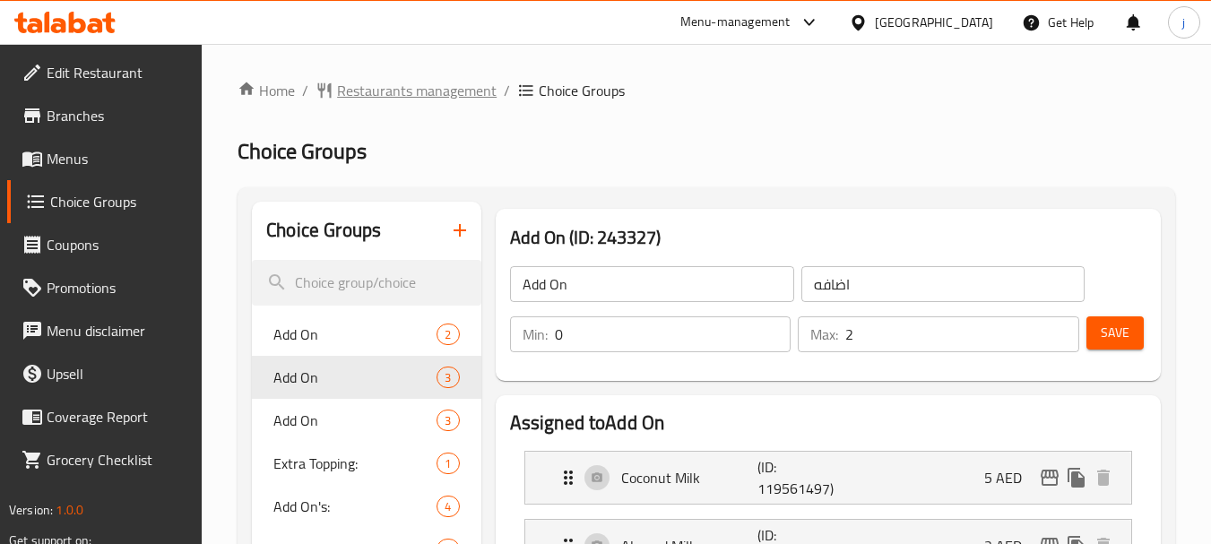
click at [424, 98] on span "Restaurants management" at bounding box center [417, 91] width 160 height 22
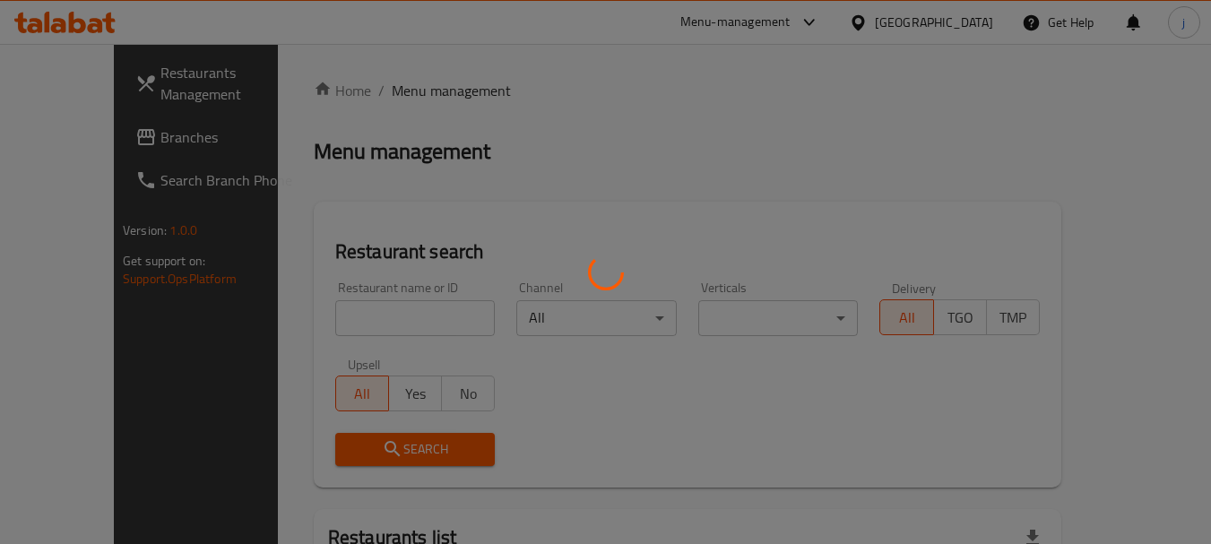
click at [58, 133] on div at bounding box center [605, 272] width 1211 height 544
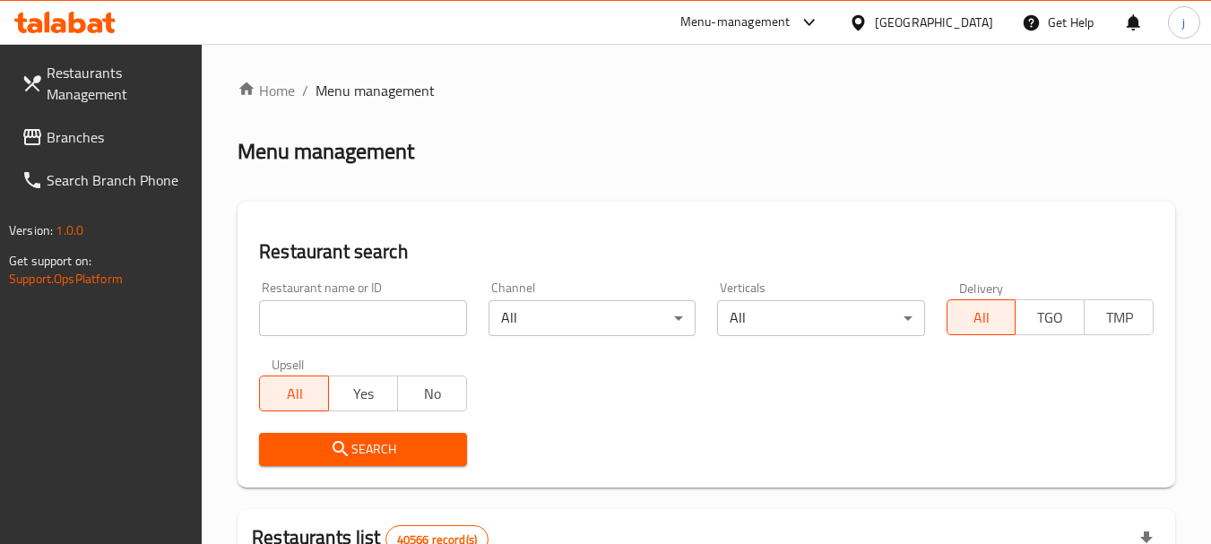
click at [58, 133] on span "Branches" at bounding box center [118, 137] width 142 height 22
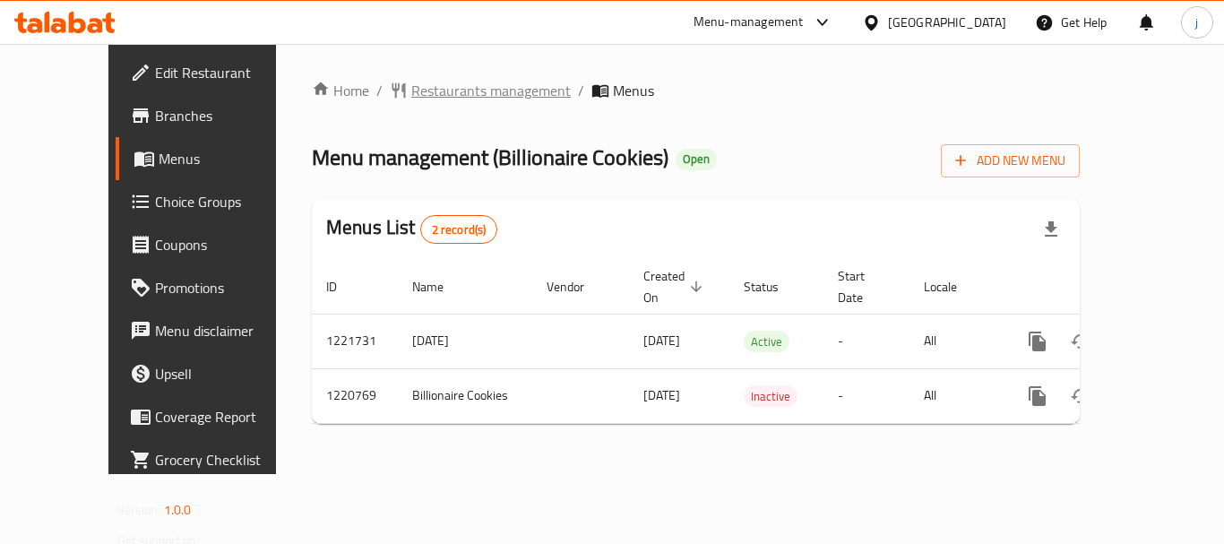
click at [429, 89] on span "Restaurants management" at bounding box center [491, 91] width 160 height 22
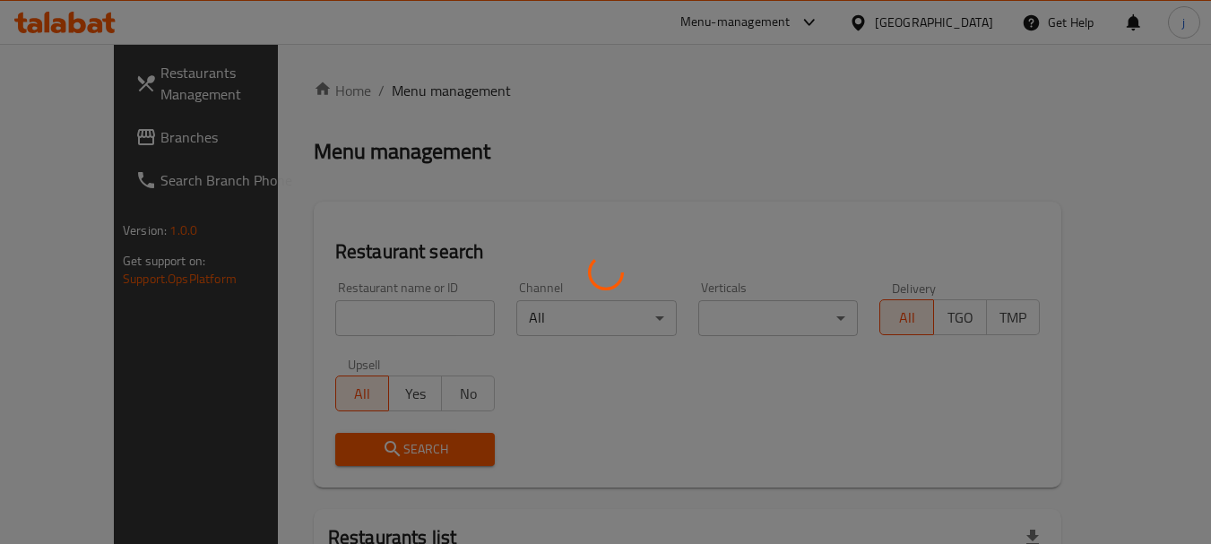
click at [77, 138] on div at bounding box center [605, 272] width 1211 height 544
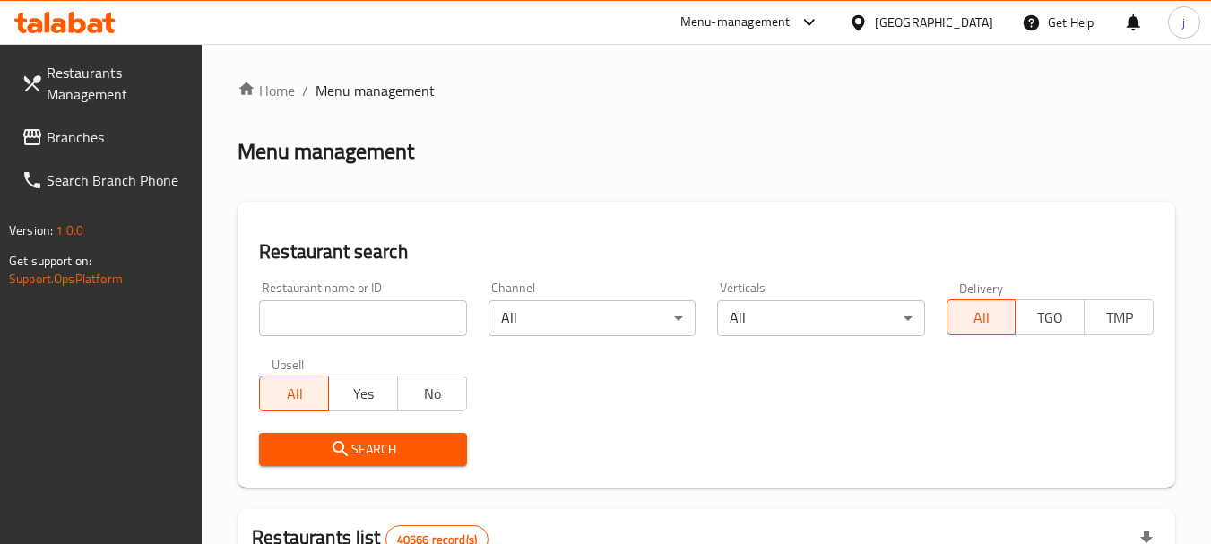
click at [77, 138] on span "Branches" at bounding box center [118, 137] width 142 height 22
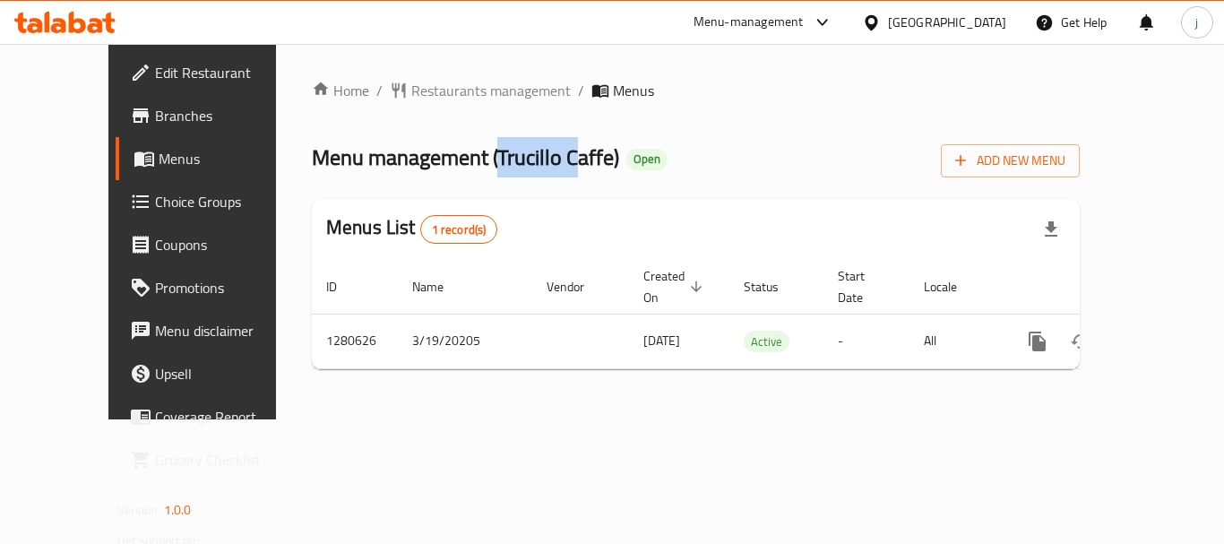
drag, startPoint x: 427, startPoint y: 148, endPoint x: 501, endPoint y: 151, distance: 73.6
click at [501, 151] on span "Menu management ( Trucillo Caffe )" at bounding box center [465, 157] width 307 height 40
click at [549, 194] on div "Home / Restaurants management / Menus Menu management ( Trucillo Caffe ) Open A…" at bounding box center [696, 232] width 768 height 304
click at [902, 25] on div "[GEOGRAPHIC_DATA]" at bounding box center [947, 23] width 118 height 20
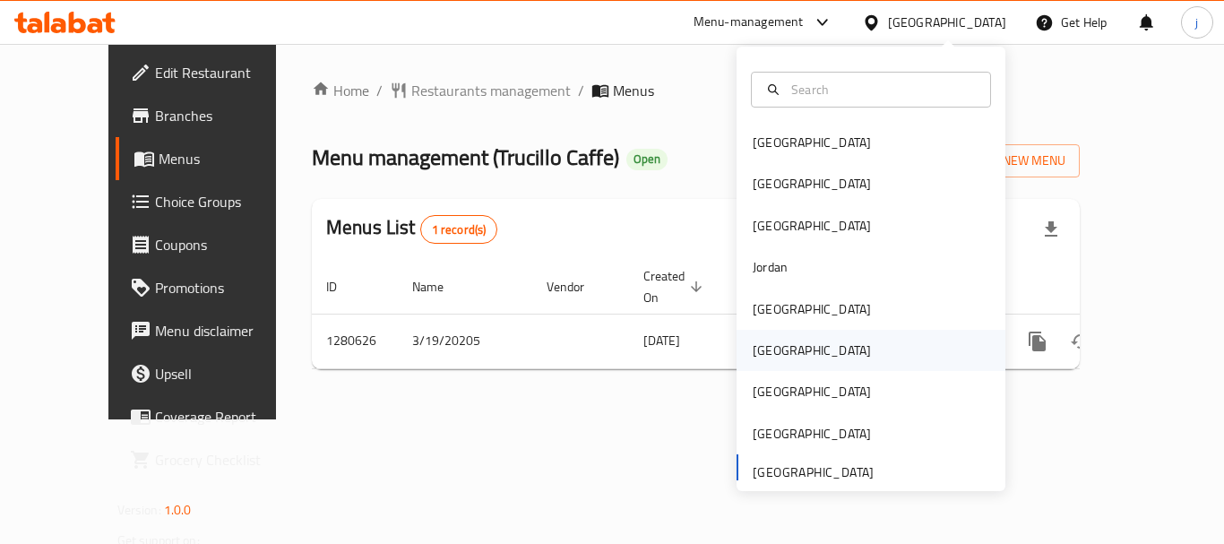
click at [761, 353] on div "[GEOGRAPHIC_DATA]" at bounding box center [812, 351] width 118 height 20
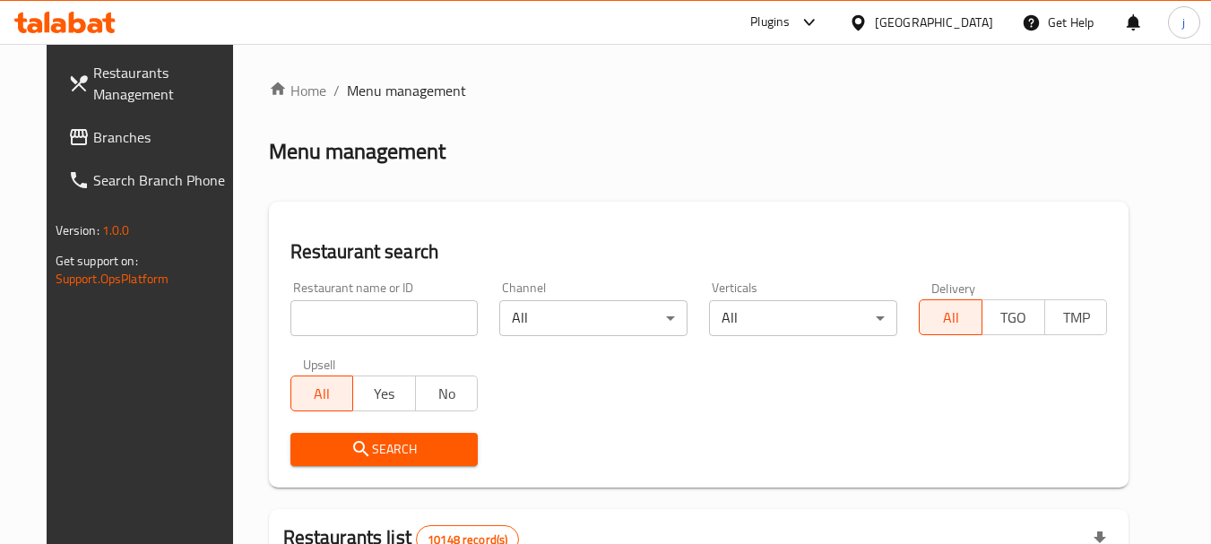
click at [91, 109] on link "Restaurants Management" at bounding box center [151, 83] width 195 height 65
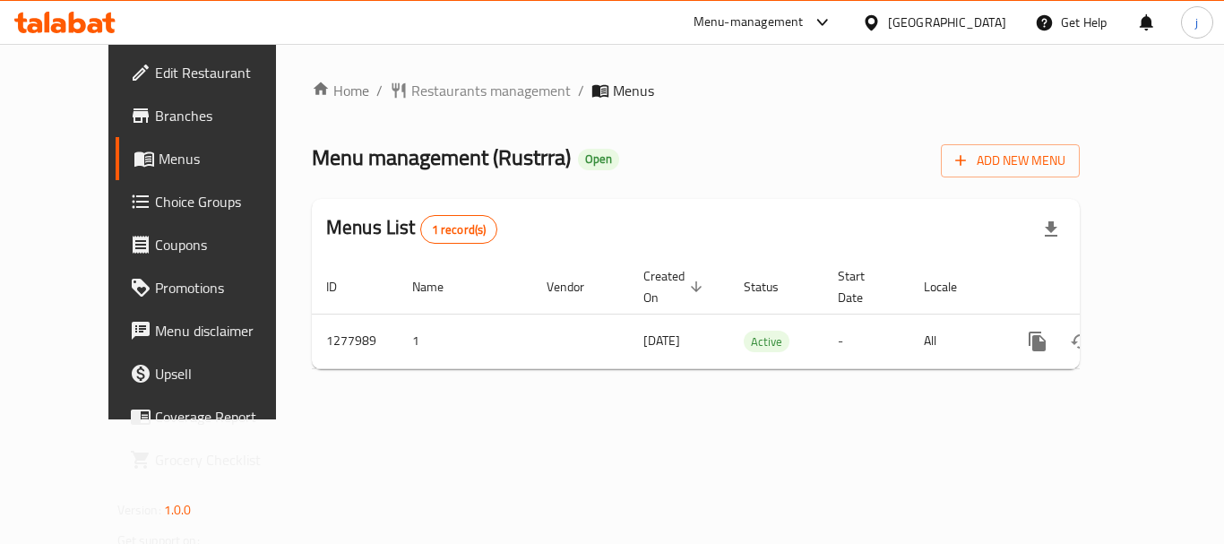
click at [980, 33] on div "[GEOGRAPHIC_DATA]" at bounding box center [934, 22] width 173 height 43
click at [946, 29] on div "Oman" at bounding box center [934, 22] width 173 height 43
click at [877, 24] on icon at bounding box center [871, 21] width 13 height 15
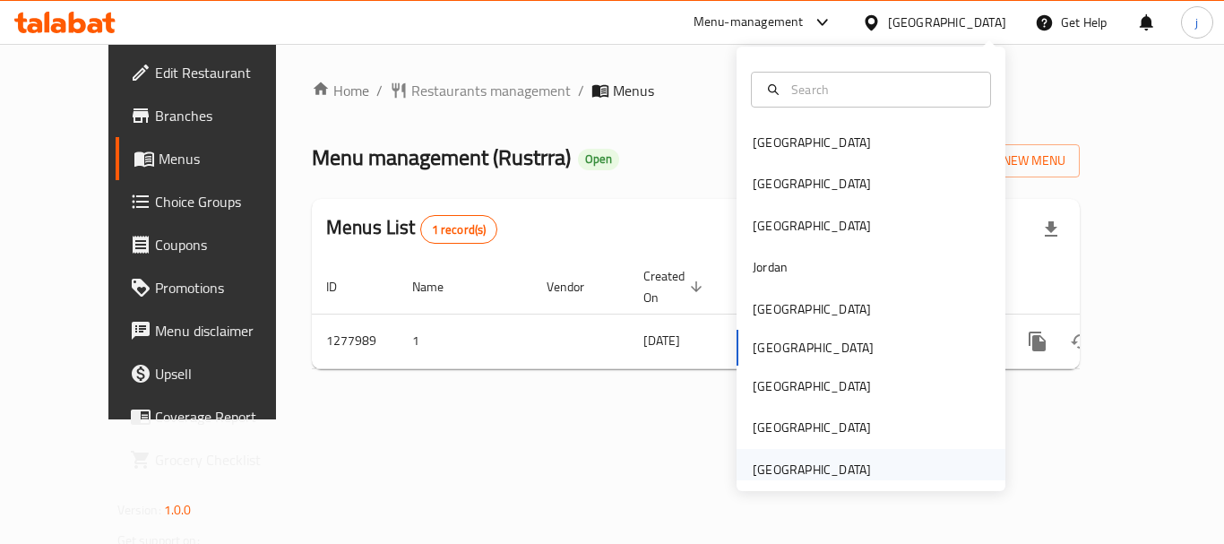
click at [789, 464] on div "[GEOGRAPHIC_DATA]" at bounding box center [812, 470] width 118 height 20
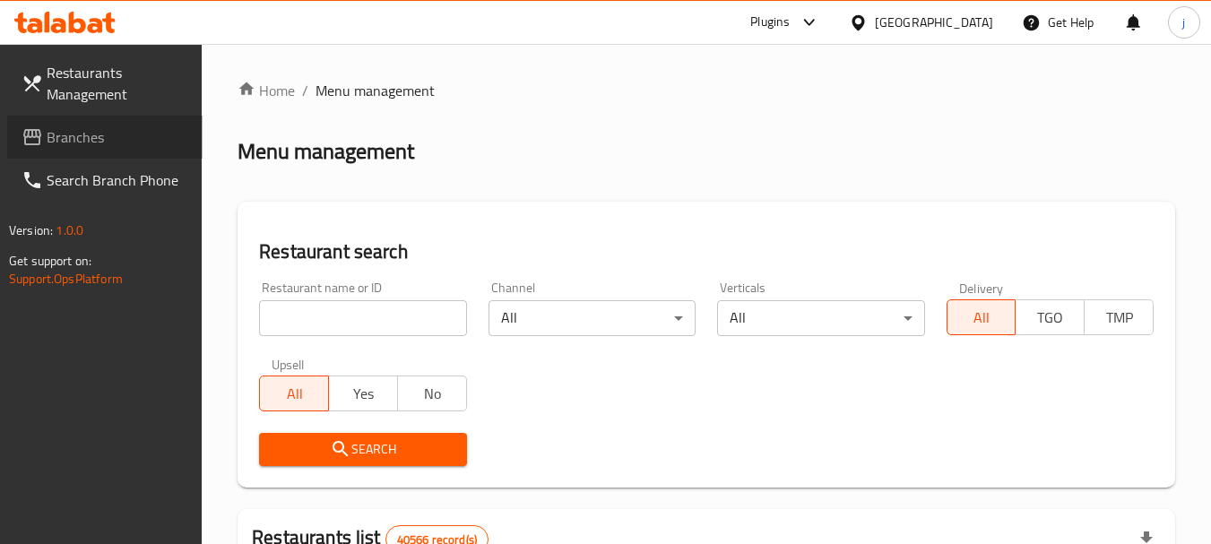
click at [87, 142] on span "Branches" at bounding box center [118, 137] width 142 height 22
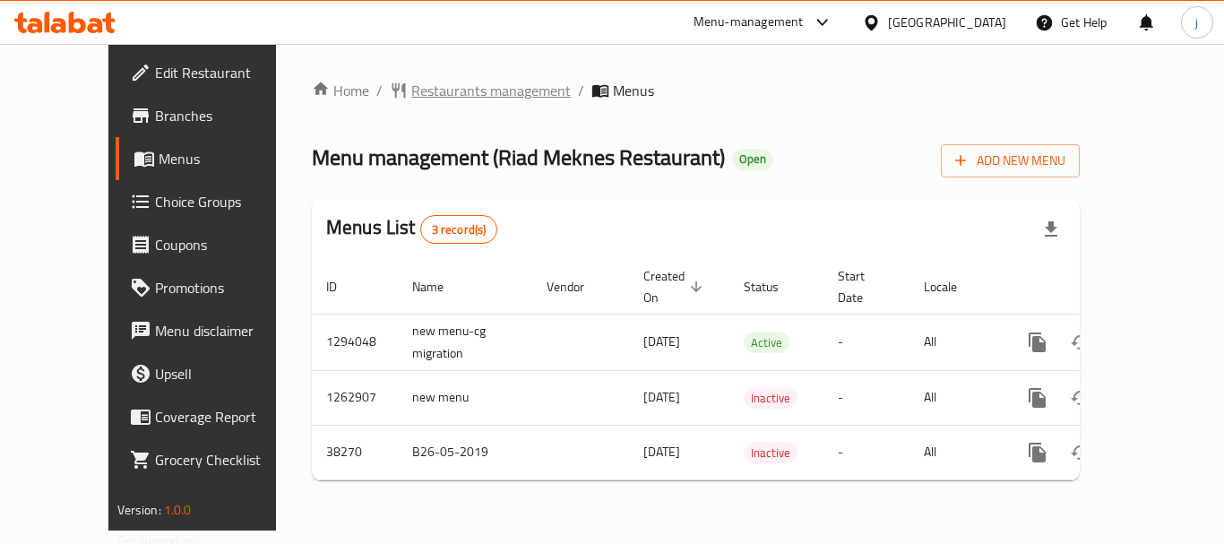
click at [411, 96] on span "Restaurants management" at bounding box center [491, 91] width 160 height 22
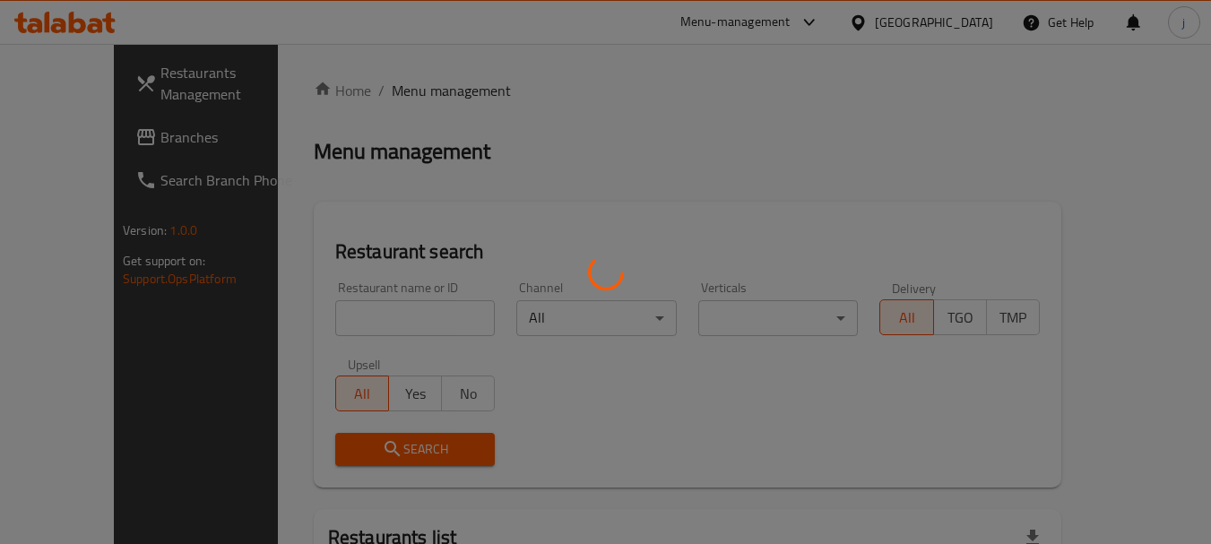
click at [97, 146] on div at bounding box center [605, 272] width 1211 height 544
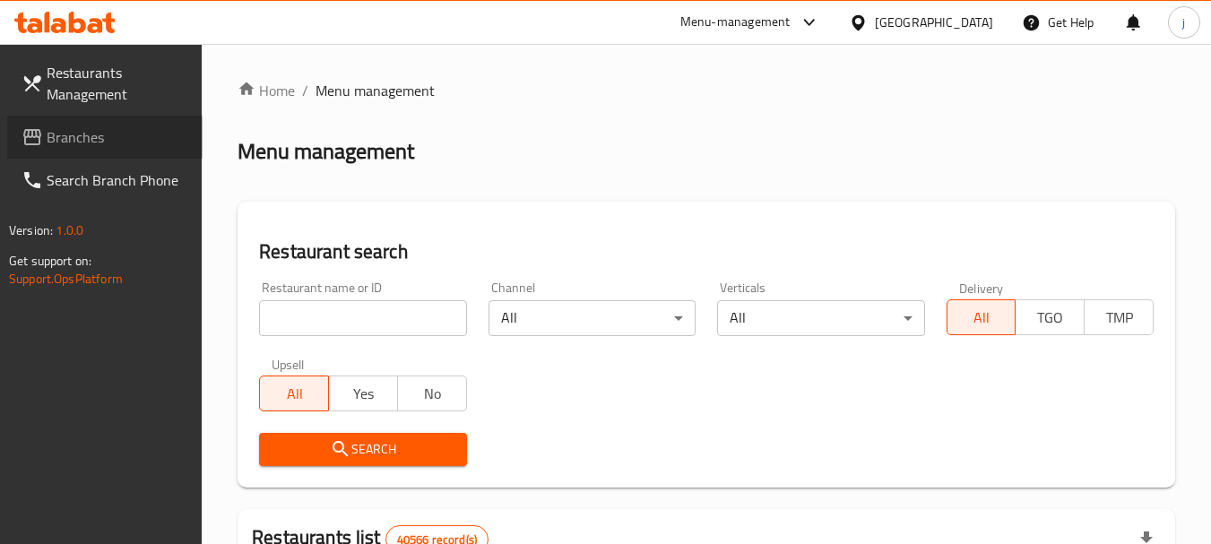
click at [99, 136] on span "Branches" at bounding box center [118, 137] width 142 height 22
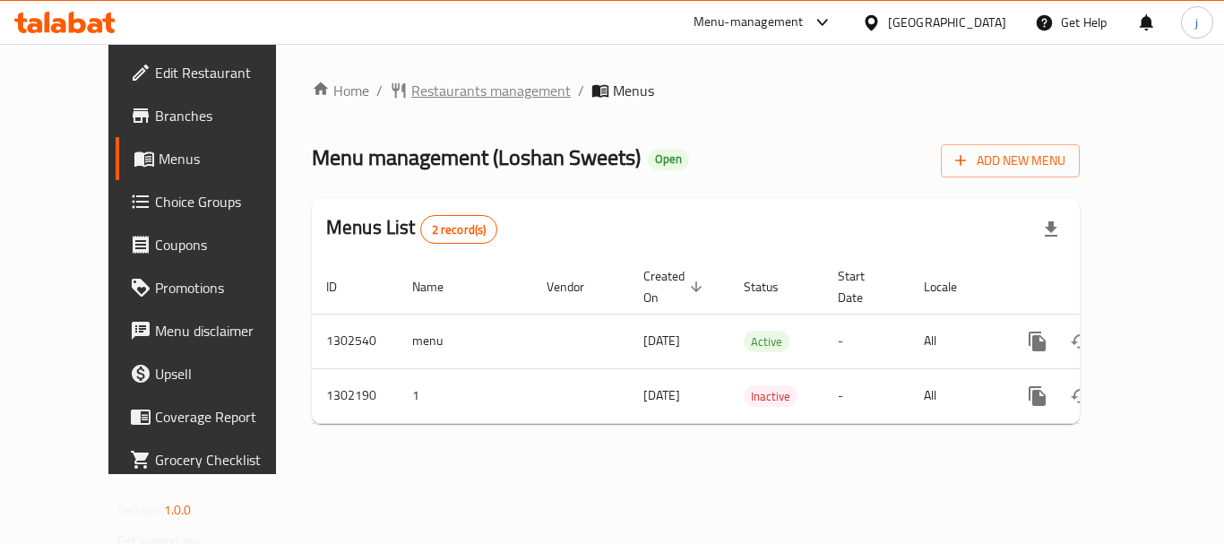
click at [459, 99] on span "Restaurants management" at bounding box center [491, 91] width 160 height 22
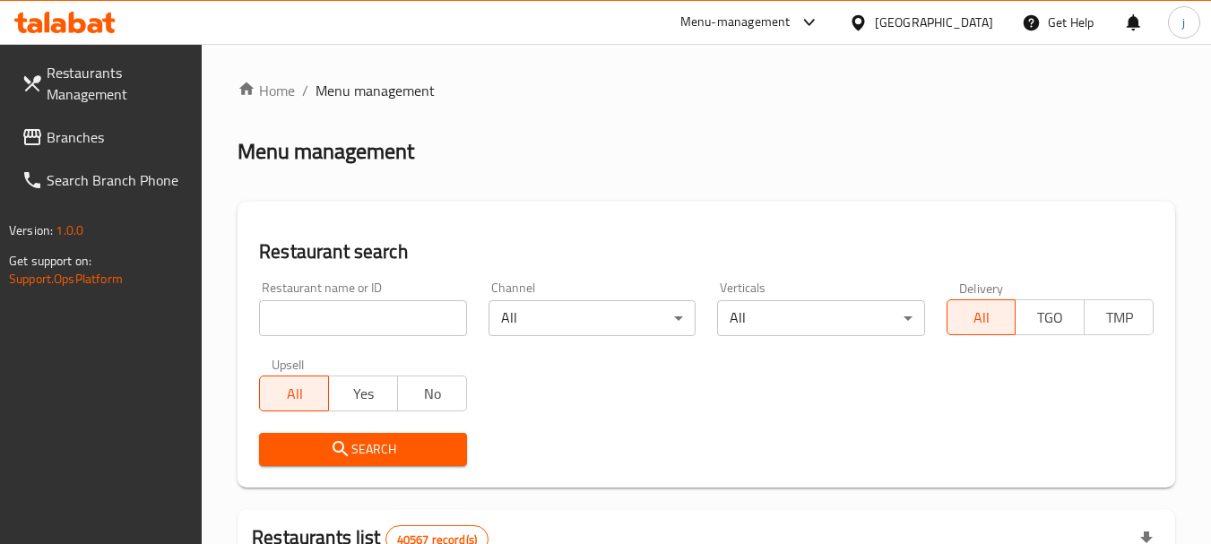
click at [87, 142] on span "Branches" at bounding box center [118, 137] width 142 height 22
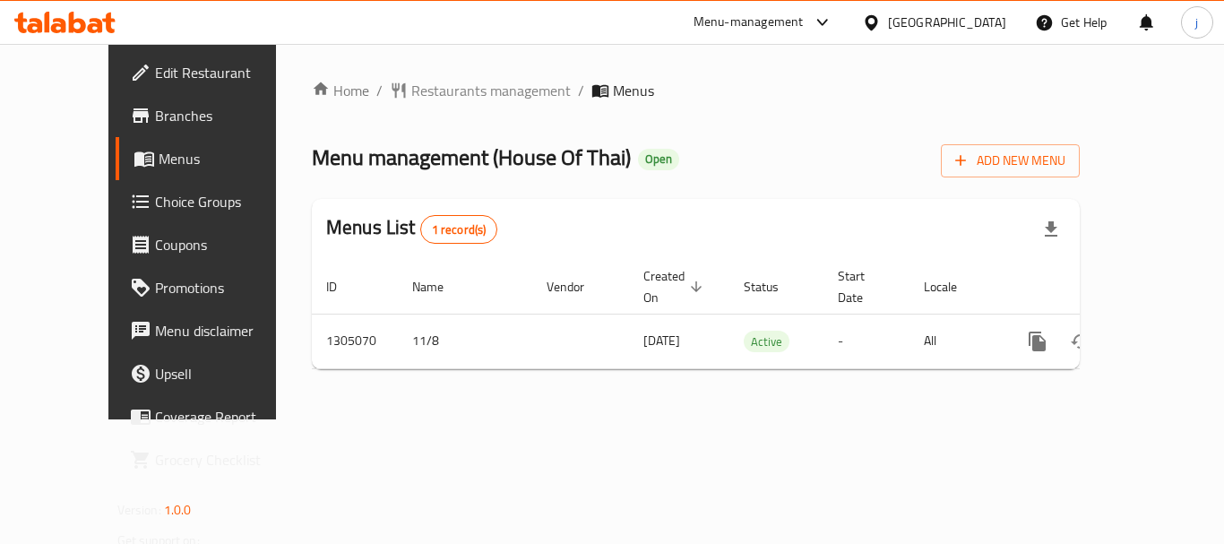
drag, startPoint x: 898, startPoint y: 16, endPoint x: 892, endPoint y: 26, distance: 11.7
click at [898, 16] on div "[GEOGRAPHIC_DATA]" at bounding box center [947, 23] width 118 height 20
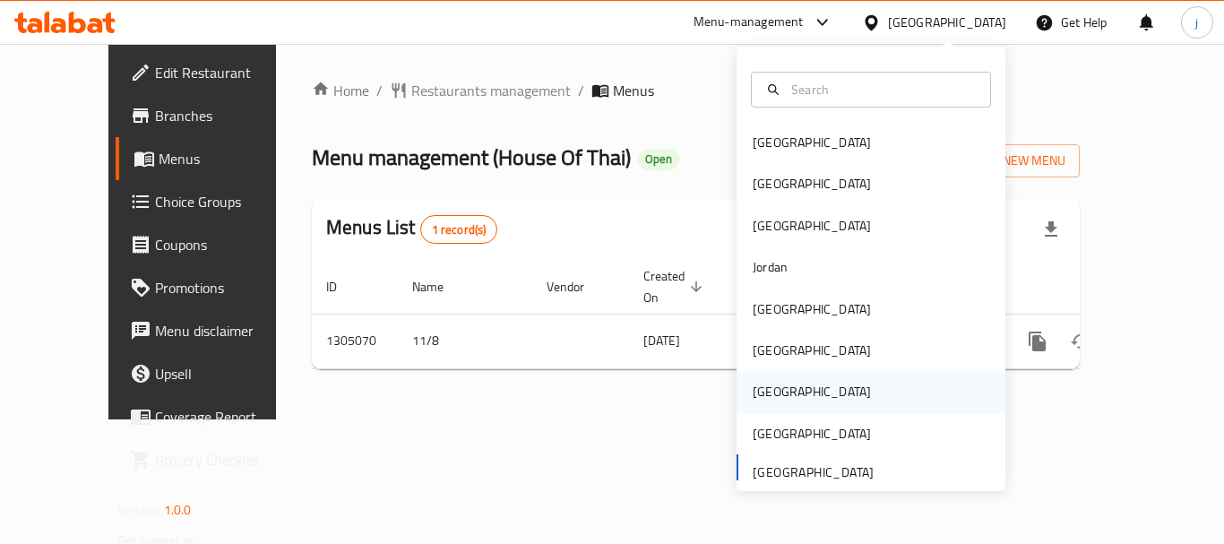
click at [757, 396] on div "[GEOGRAPHIC_DATA]" at bounding box center [812, 392] width 118 height 20
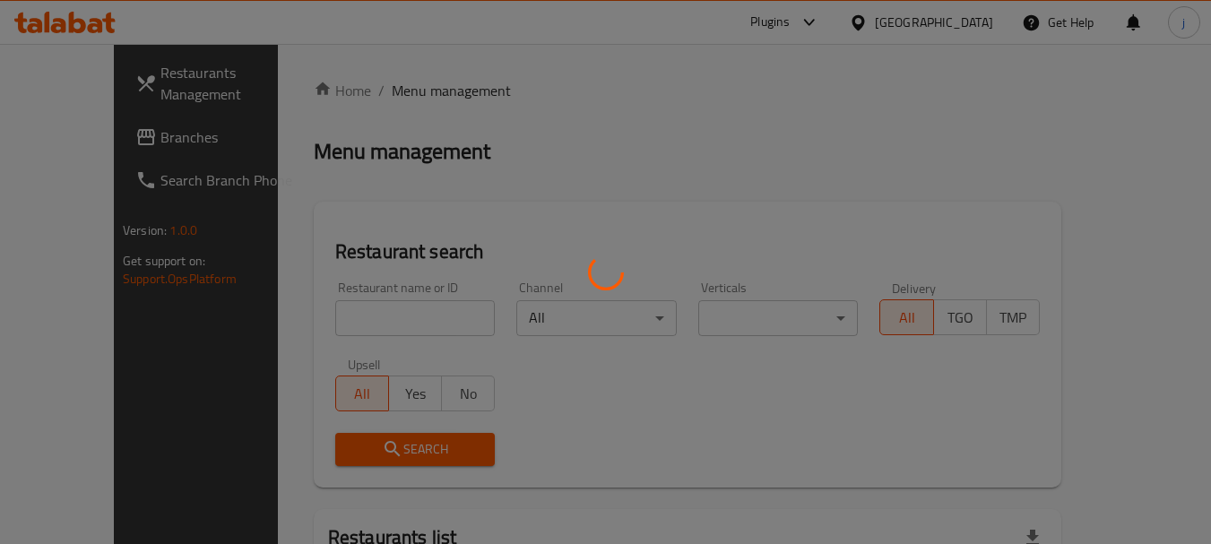
click at [74, 151] on div at bounding box center [605, 272] width 1211 height 544
click at [74, 141] on div at bounding box center [605, 272] width 1211 height 544
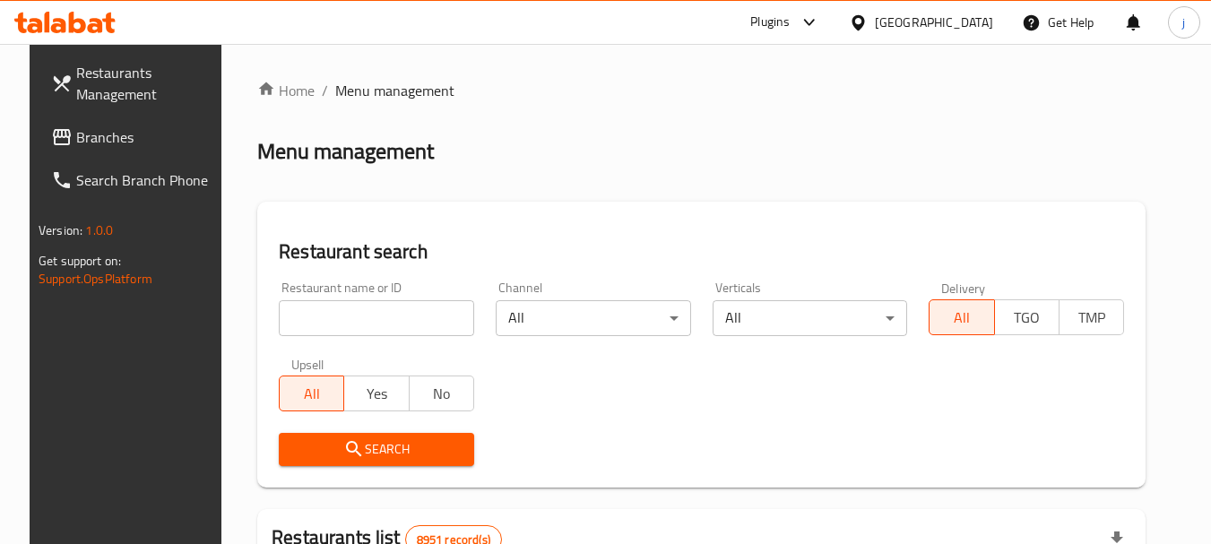
drag, startPoint x: 74, startPoint y: 141, endPoint x: 10, endPoint y: 150, distance: 65.1
click at [76, 141] on span "Branches" at bounding box center [147, 137] width 142 height 22
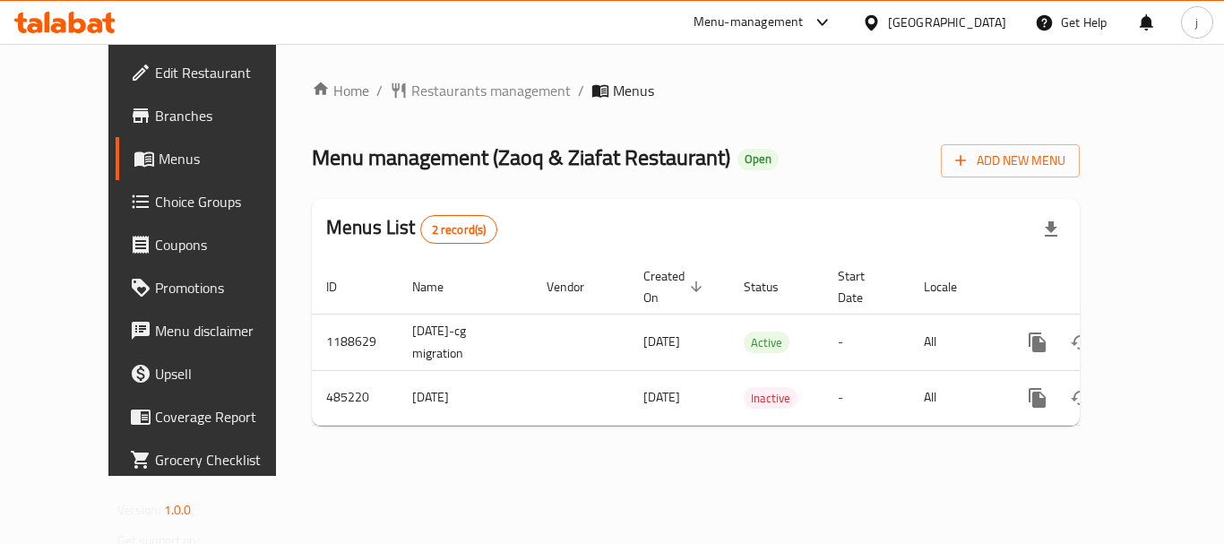
click at [938, 22] on div "[GEOGRAPHIC_DATA]" at bounding box center [934, 22] width 173 height 43
click at [888, 27] on div at bounding box center [875, 23] width 26 height 20
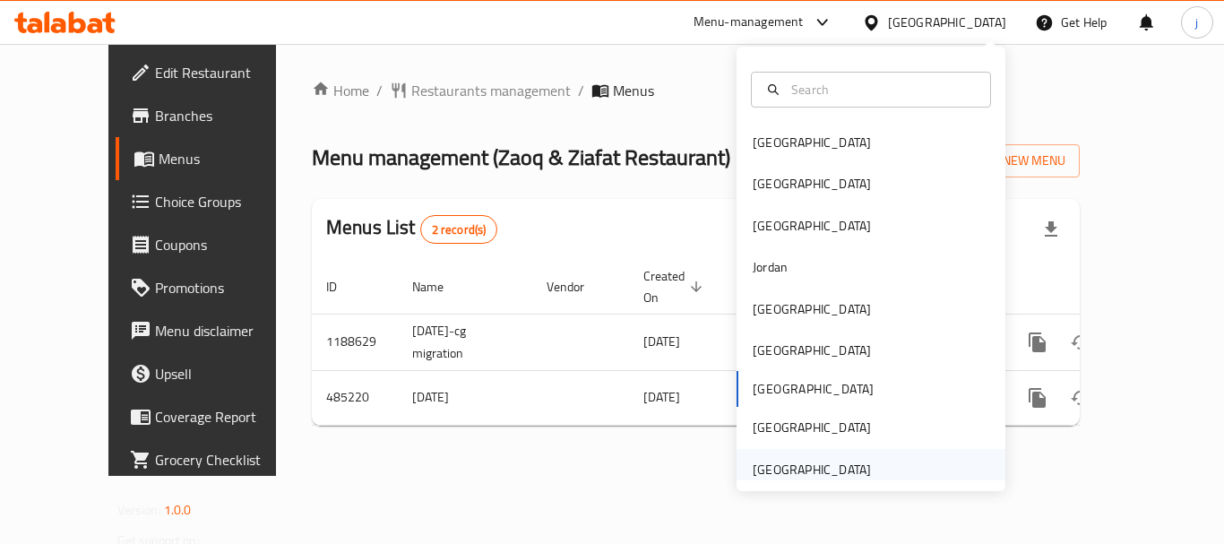
click at [785, 472] on div "[GEOGRAPHIC_DATA]" at bounding box center [812, 470] width 118 height 20
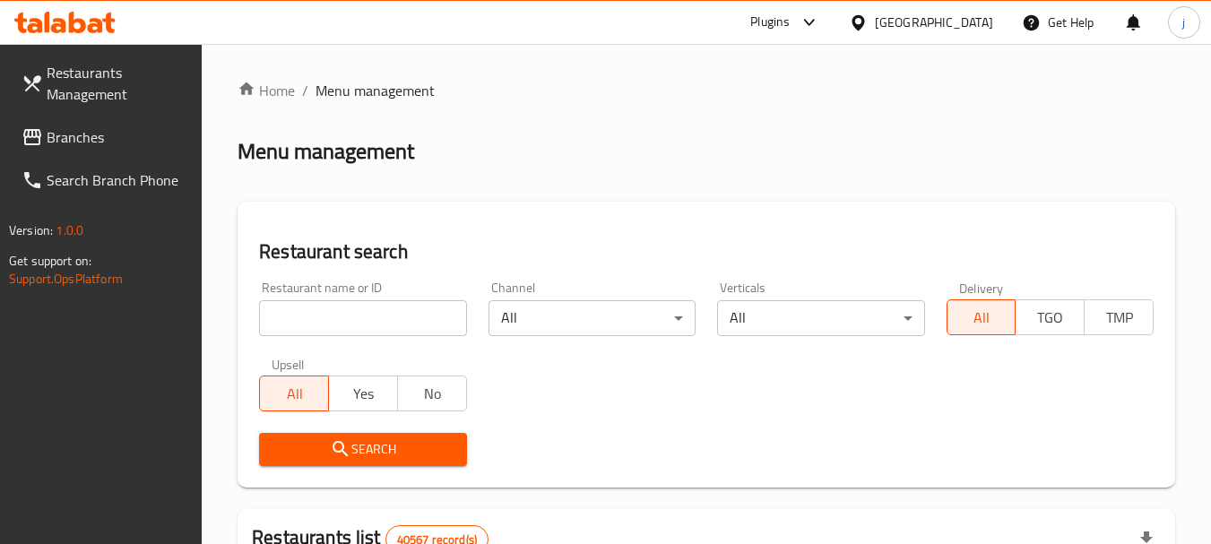
click at [56, 134] on span "Branches" at bounding box center [118, 137] width 142 height 22
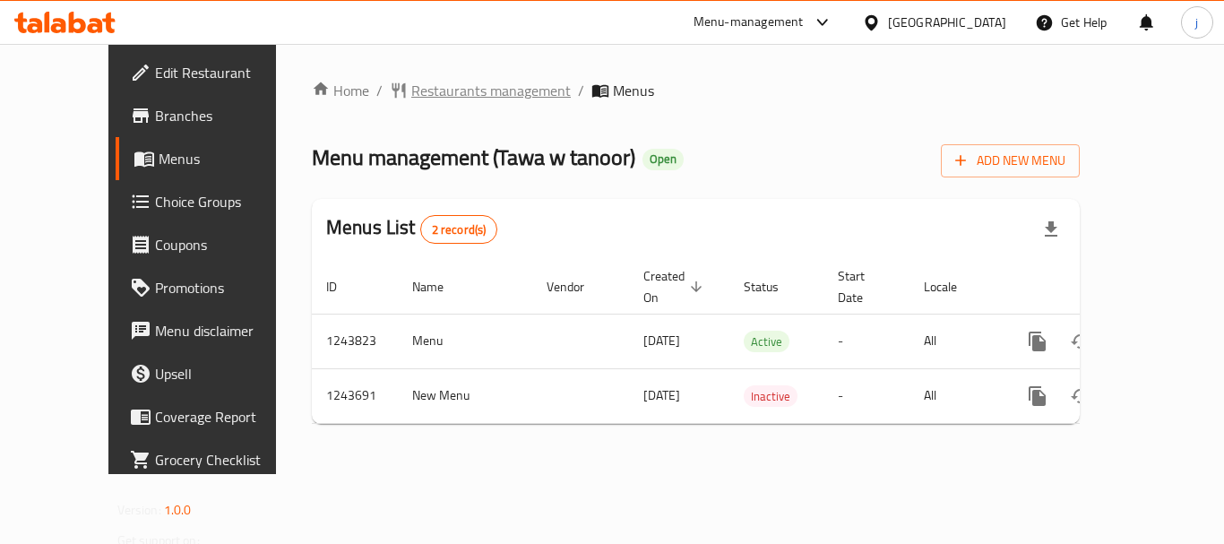
click at [435, 86] on span "Restaurants management" at bounding box center [491, 91] width 160 height 22
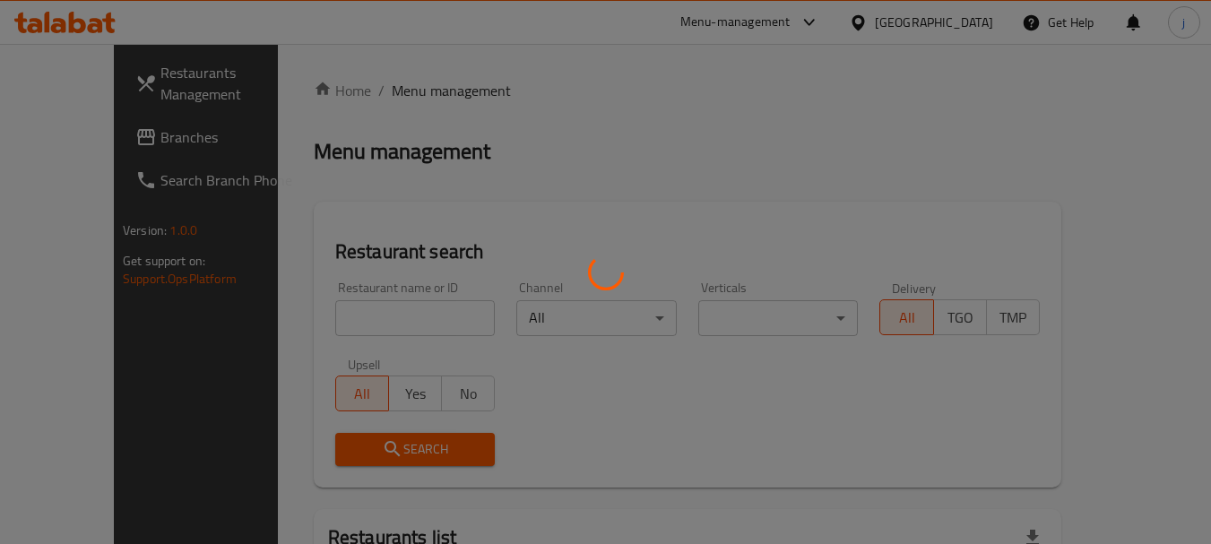
click at [56, 137] on div at bounding box center [605, 272] width 1211 height 544
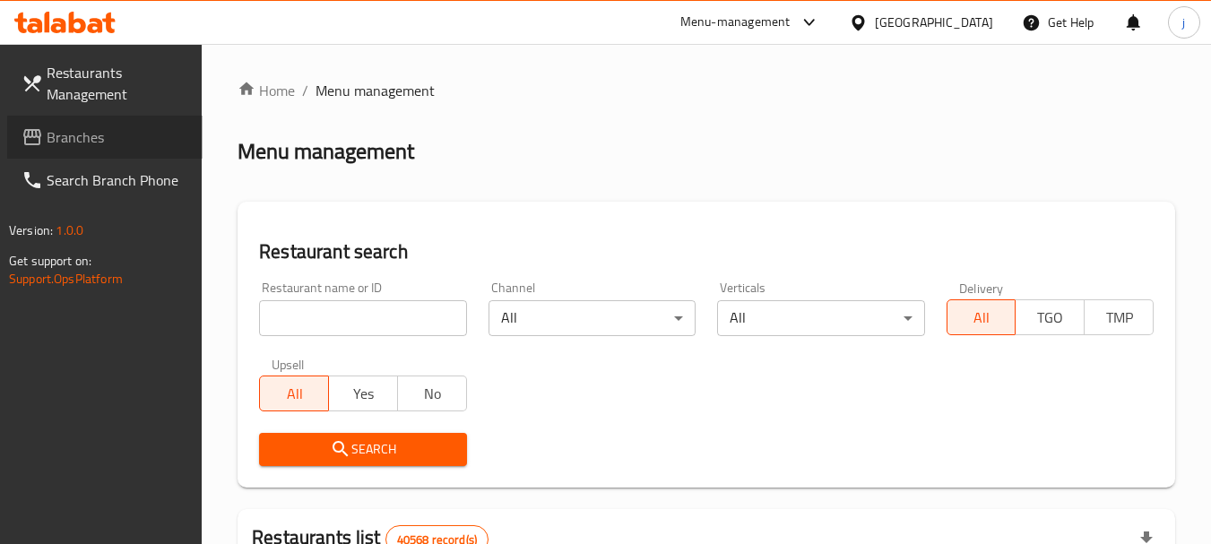
click at [56, 137] on span "Branches" at bounding box center [118, 137] width 142 height 22
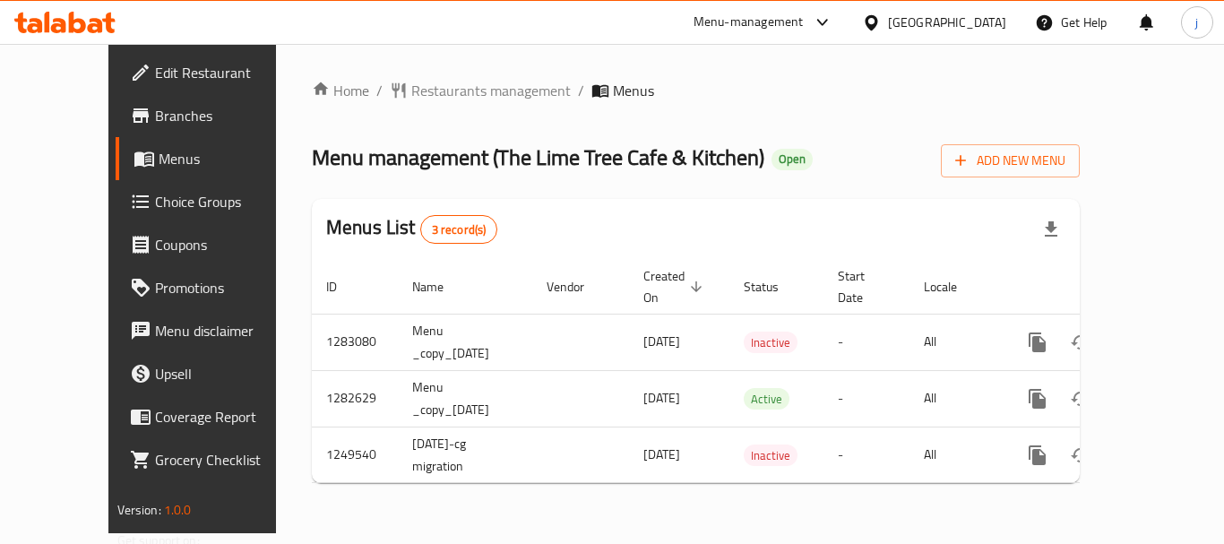
click at [909, 22] on div "[GEOGRAPHIC_DATA]" at bounding box center [947, 23] width 118 height 20
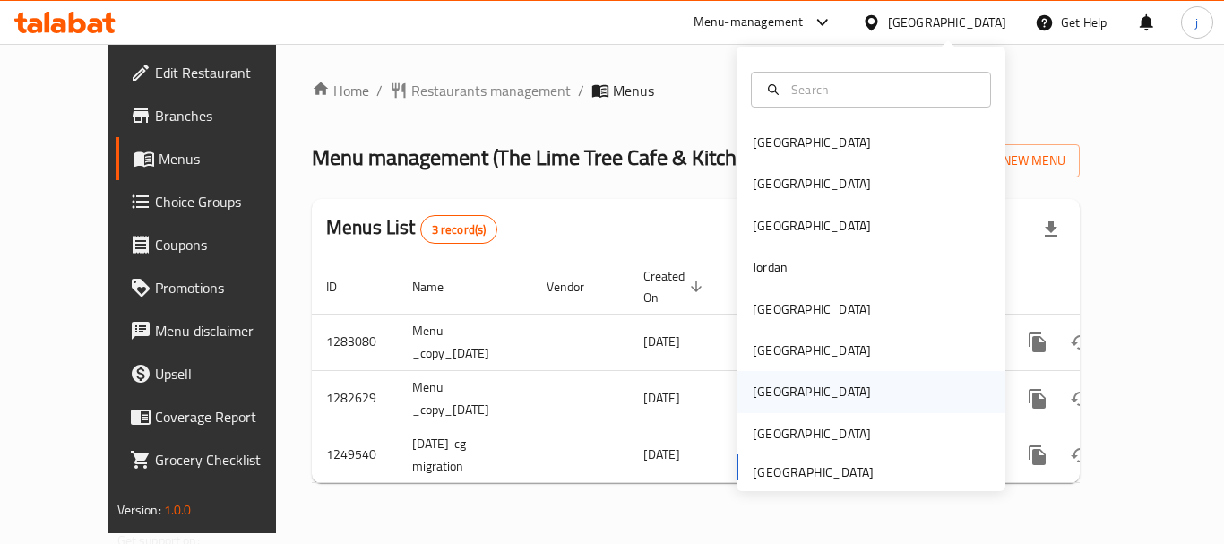
click at [774, 387] on div "Qatar" at bounding box center [811, 391] width 147 height 41
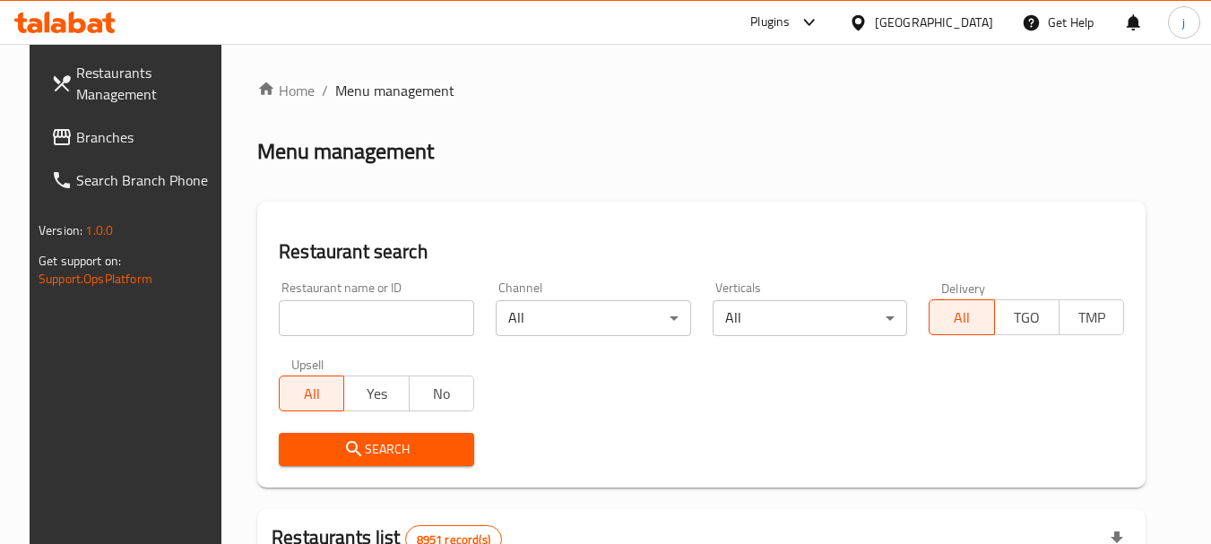
click at [85, 138] on span "Branches" at bounding box center [147, 137] width 142 height 22
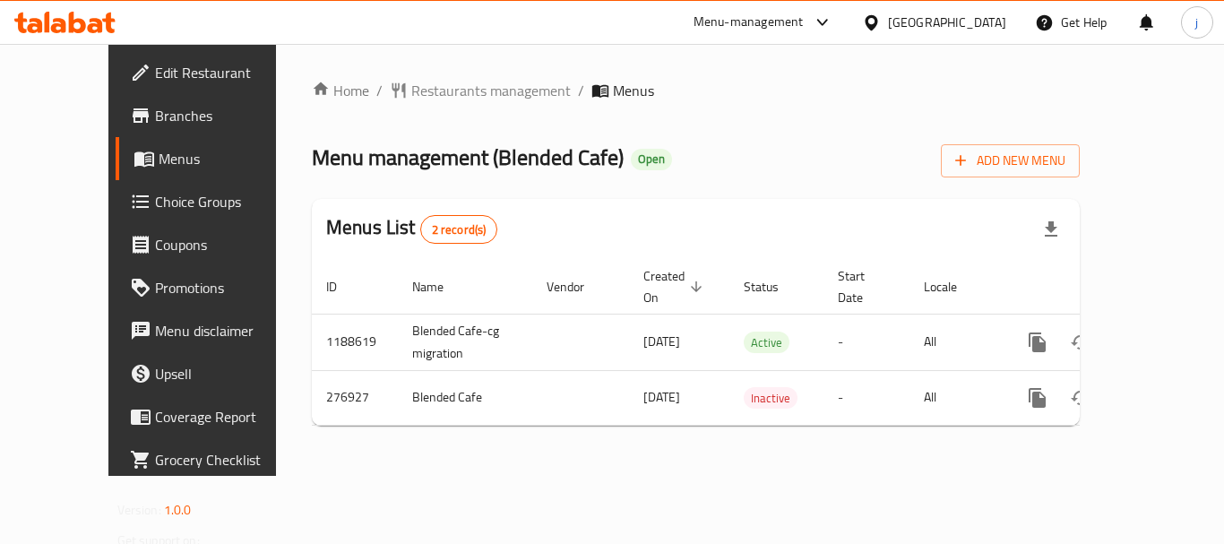
click at [972, 4] on div "[GEOGRAPHIC_DATA]" at bounding box center [934, 22] width 173 height 43
click at [959, 11] on div "[GEOGRAPHIC_DATA]" at bounding box center [934, 22] width 173 height 43
drag, startPoint x: 967, startPoint y: 29, endPoint x: 957, endPoint y: 28, distance: 9.9
click at [881, 29] on icon at bounding box center [871, 22] width 19 height 19
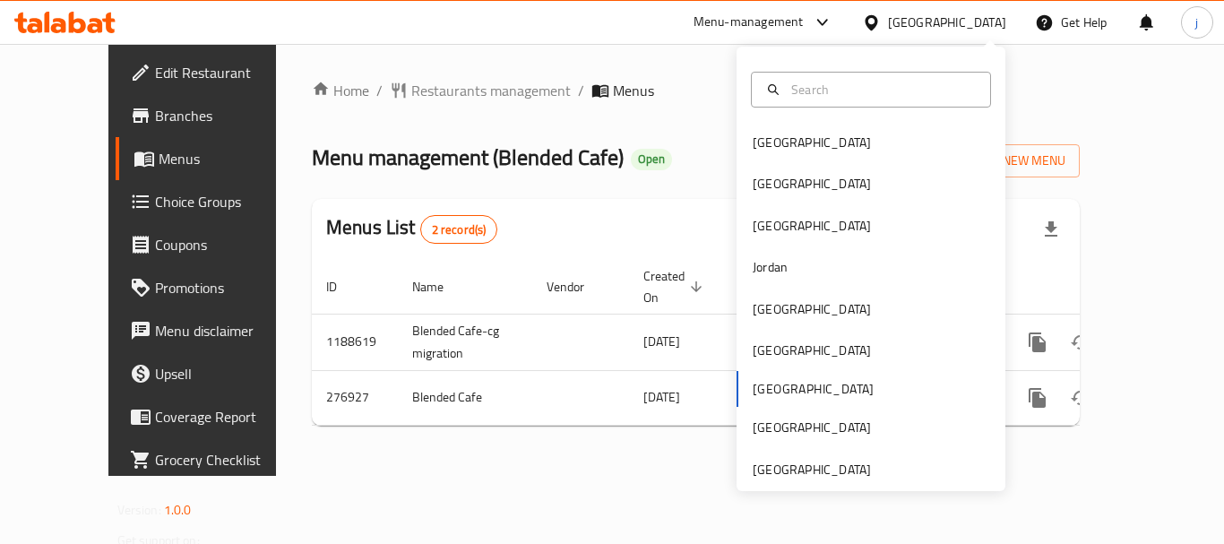
click at [877, 23] on icon at bounding box center [871, 21] width 13 height 15
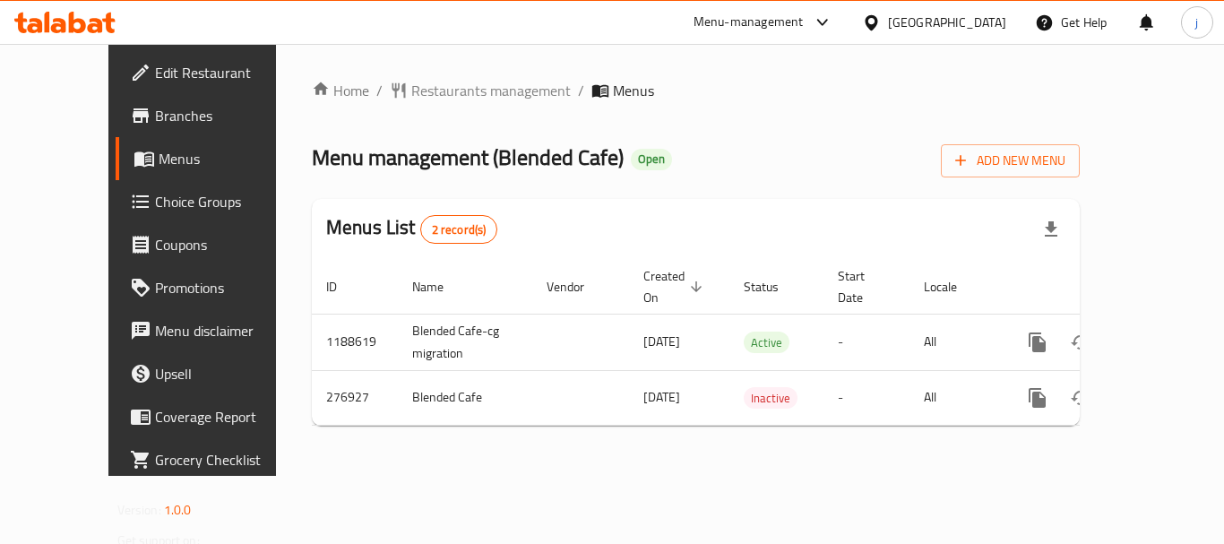
click at [881, 22] on icon at bounding box center [871, 22] width 19 height 19
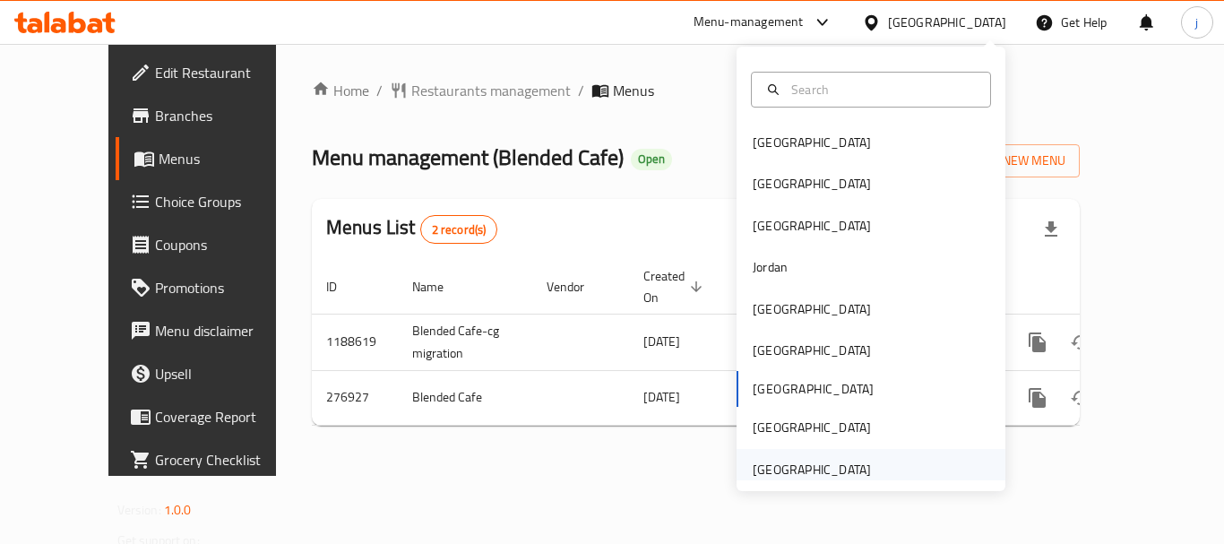
click at [779, 462] on div "[GEOGRAPHIC_DATA]" at bounding box center [812, 470] width 118 height 20
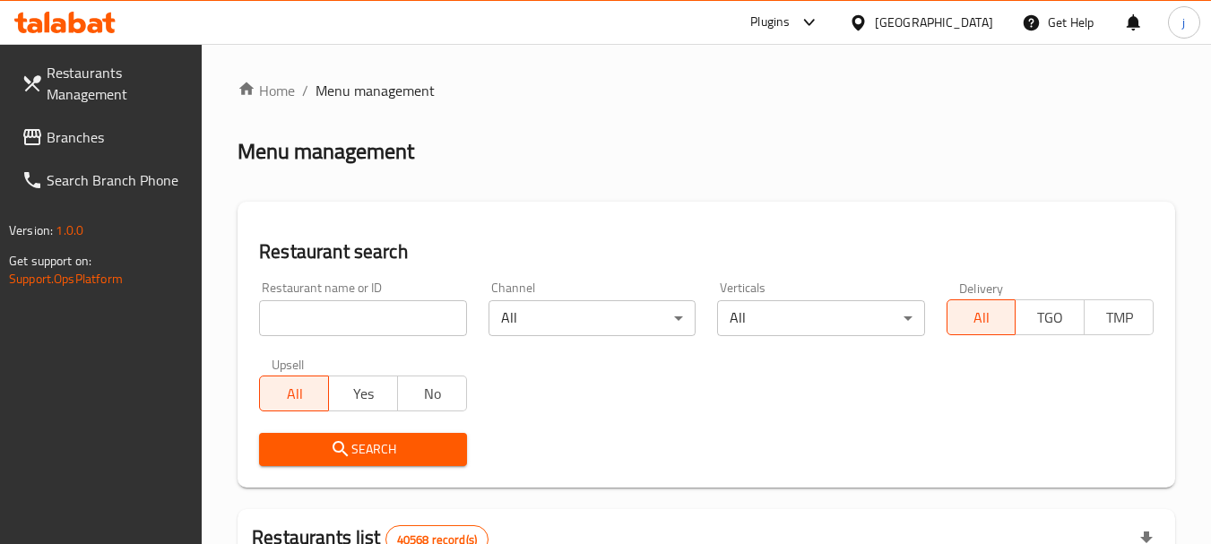
click at [105, 140] on span "Branches" at bounding box center [118, 137] width 142 height 22
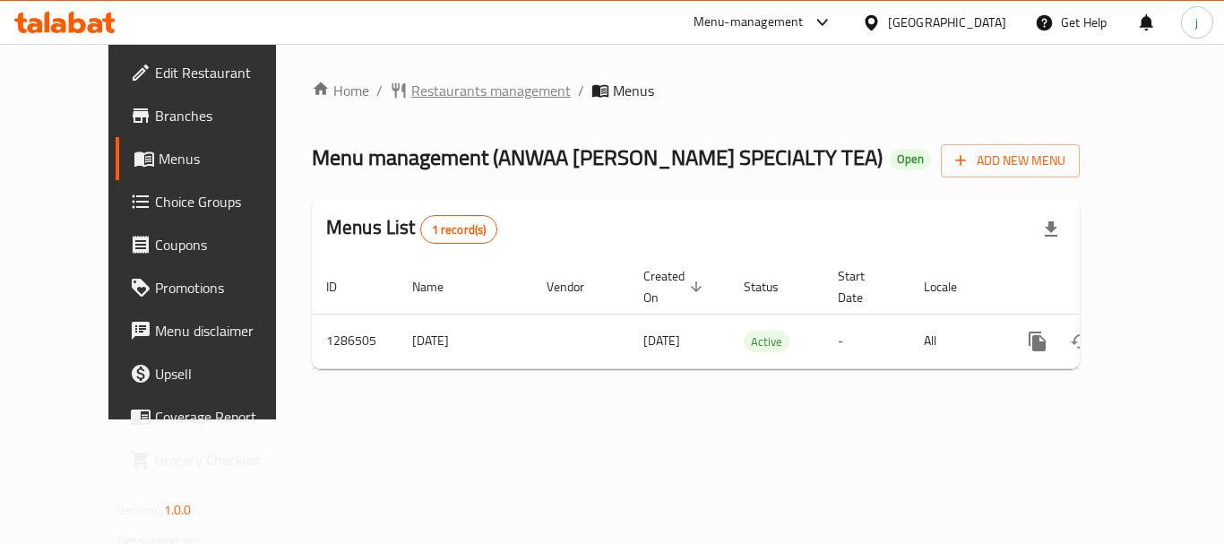
click at [428, 91] on span "Restaurants management" at bounding box center [491, 91] width 160 height 22
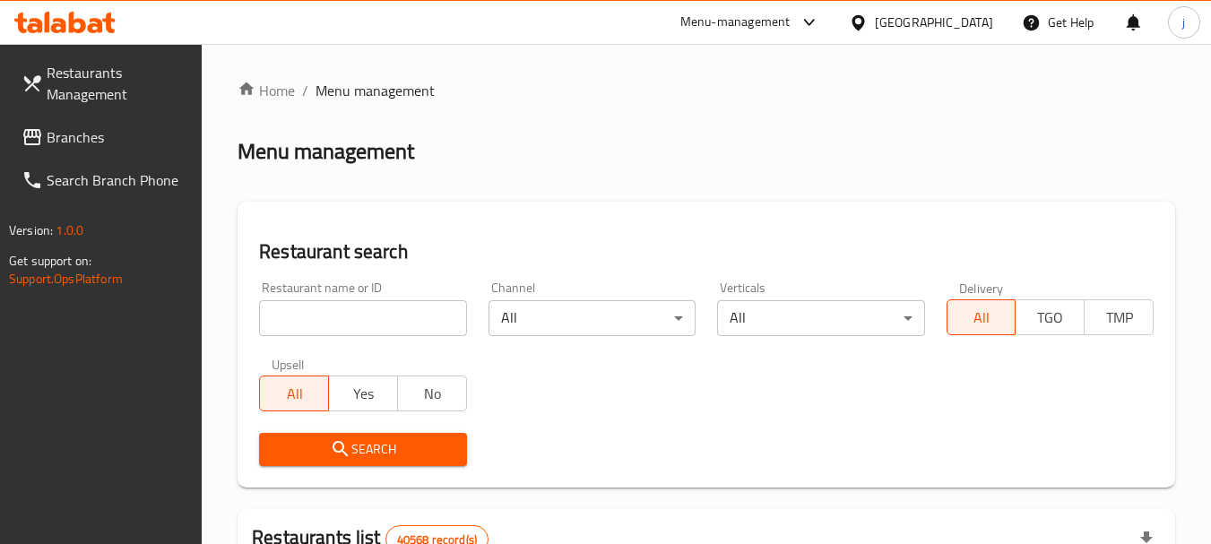
click at [85, 148] on span "Branches" at bounding box center [118, 137] width 142 height 22
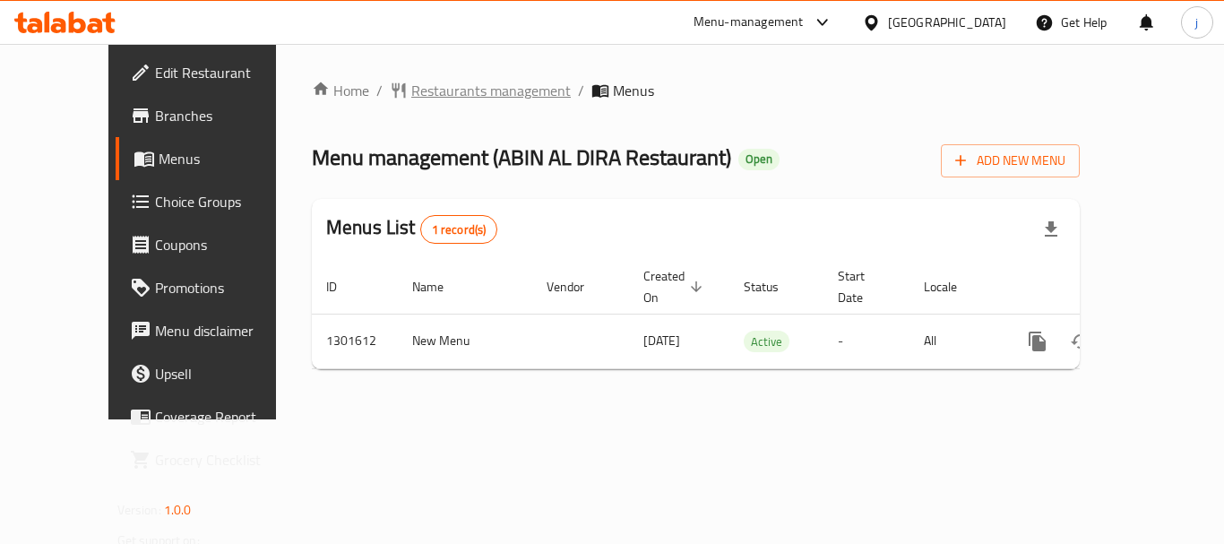
click at [411, 82] on span "Restaurants management" at bounding box center [491, 91] width 160 height 22
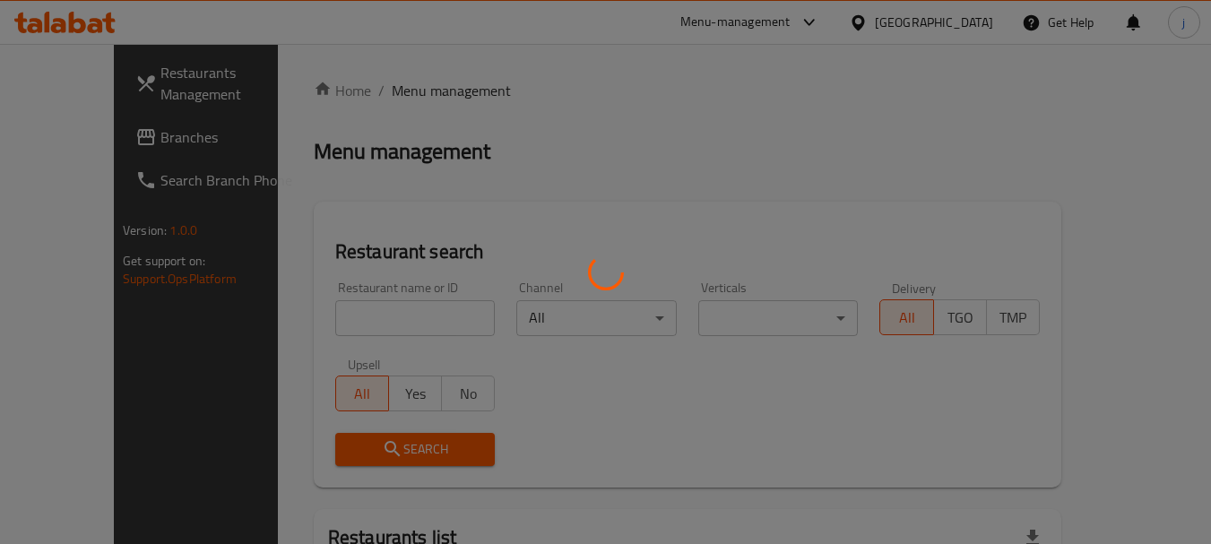
click at [61, 135] on div at bounding box center [605, 272] width 1211 height 544
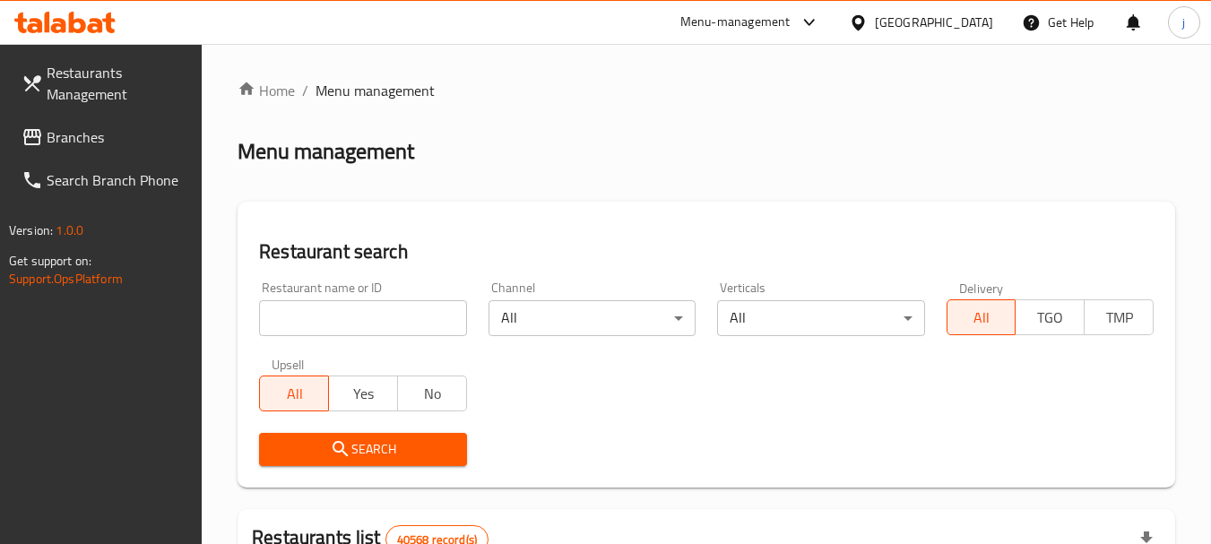
click at [61, 135] on span "Branches" at bounding box center [118, 137] width 142 height 22
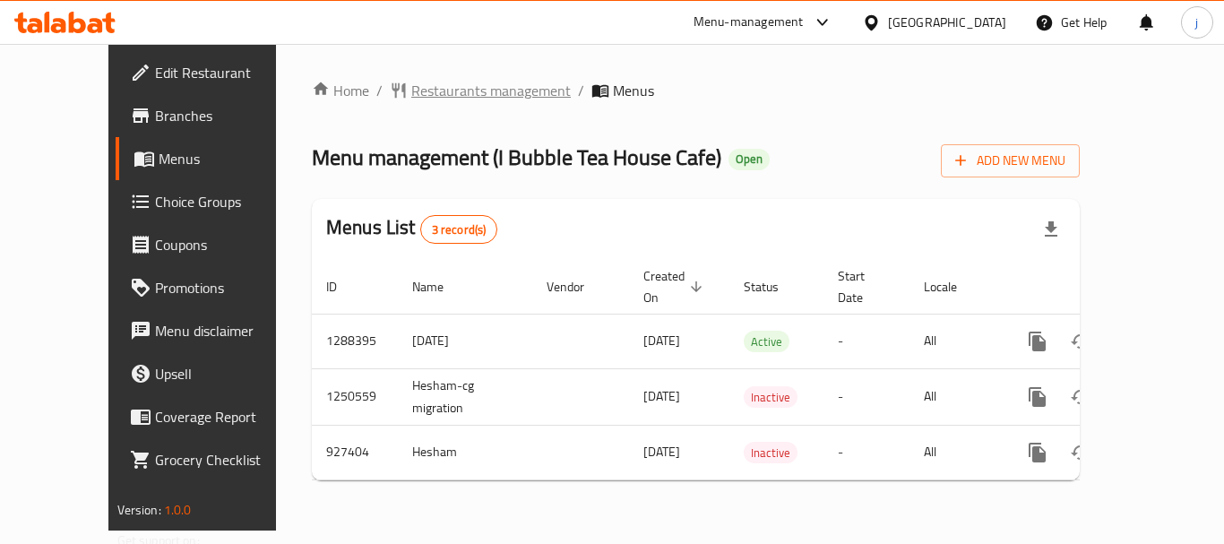
click at [411, 95] on span "Restaurants management" at bounding box center [491, 91] width 160 height 22
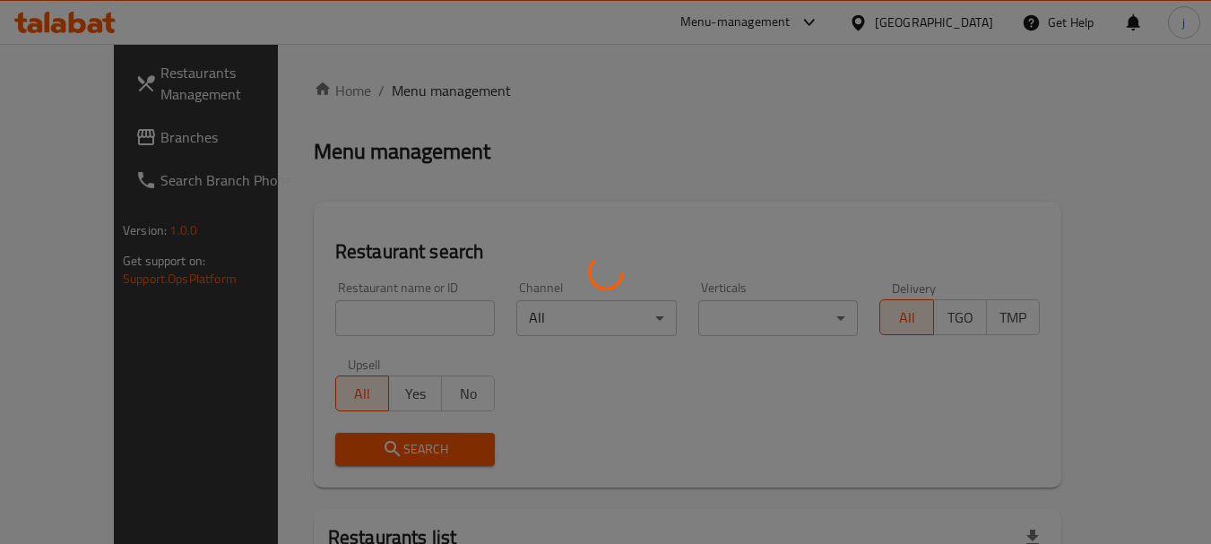
click at [75, 138] on div at bounding box center [605, 272] width 1211 height 544
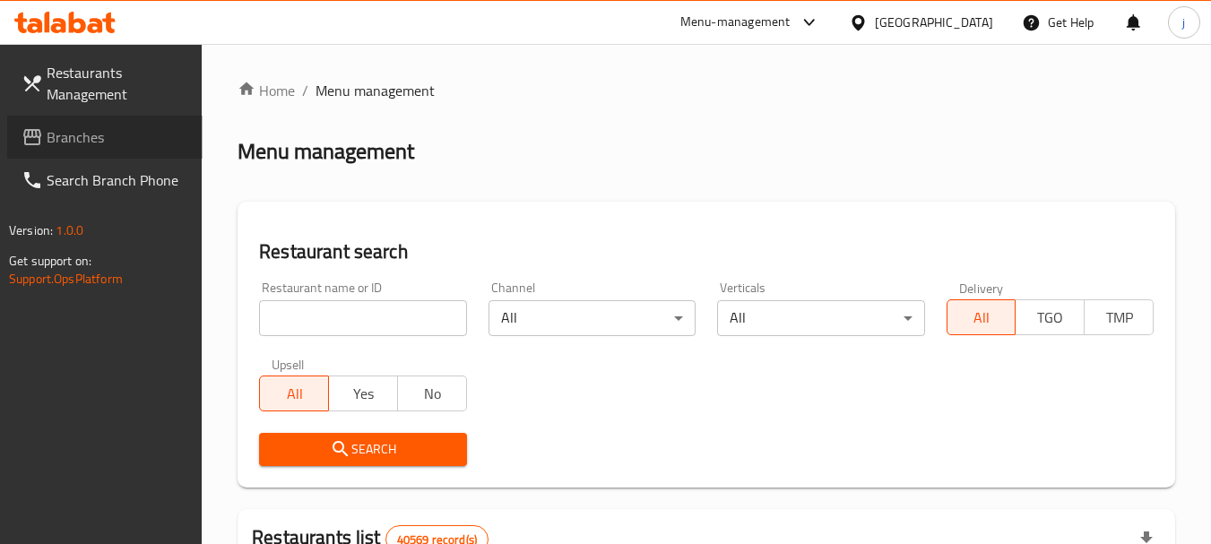
click at [75, 138] on span "Branches" at bounding box center [118, 137] width 142 height 22
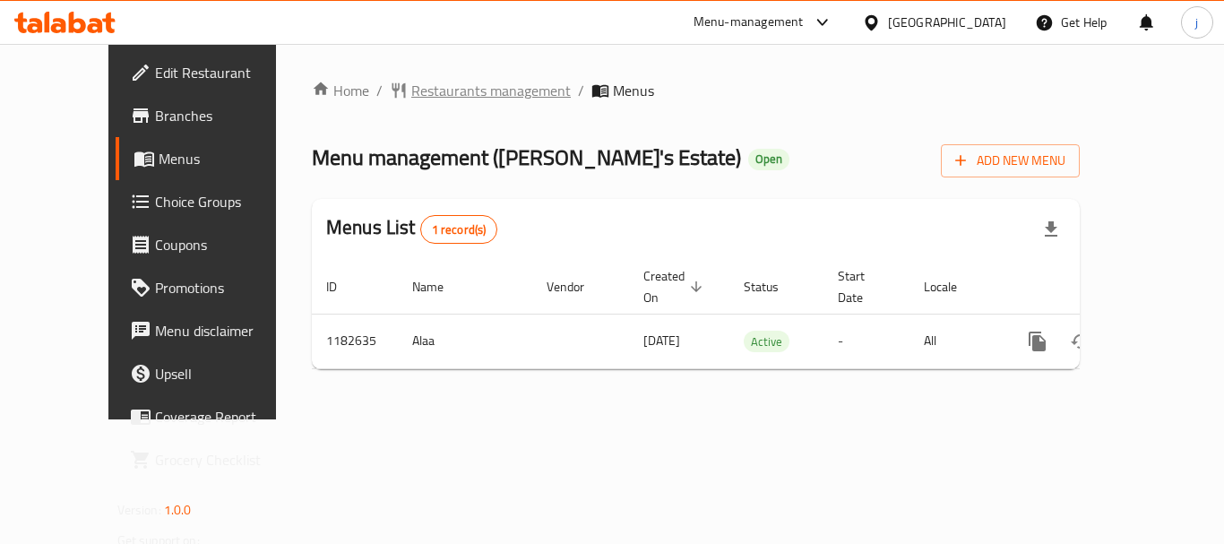
click at [411, 86] on span "Restaurants management" at bounding box center [491, 91] width 160 height 22
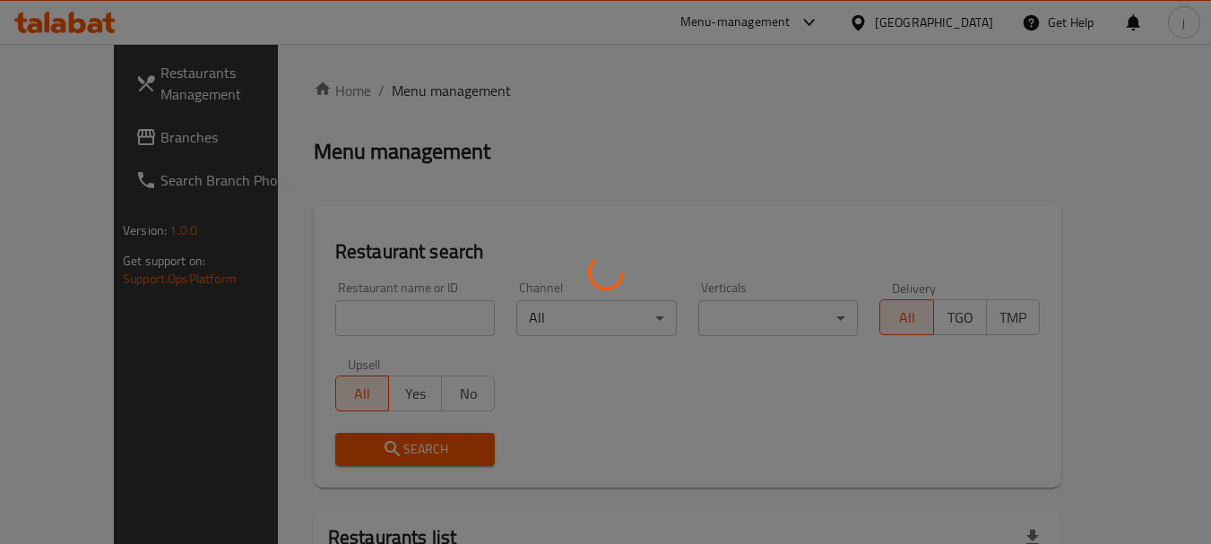
click at [87, 137] on div at bounding box center [605, 272] width 1211 height 544
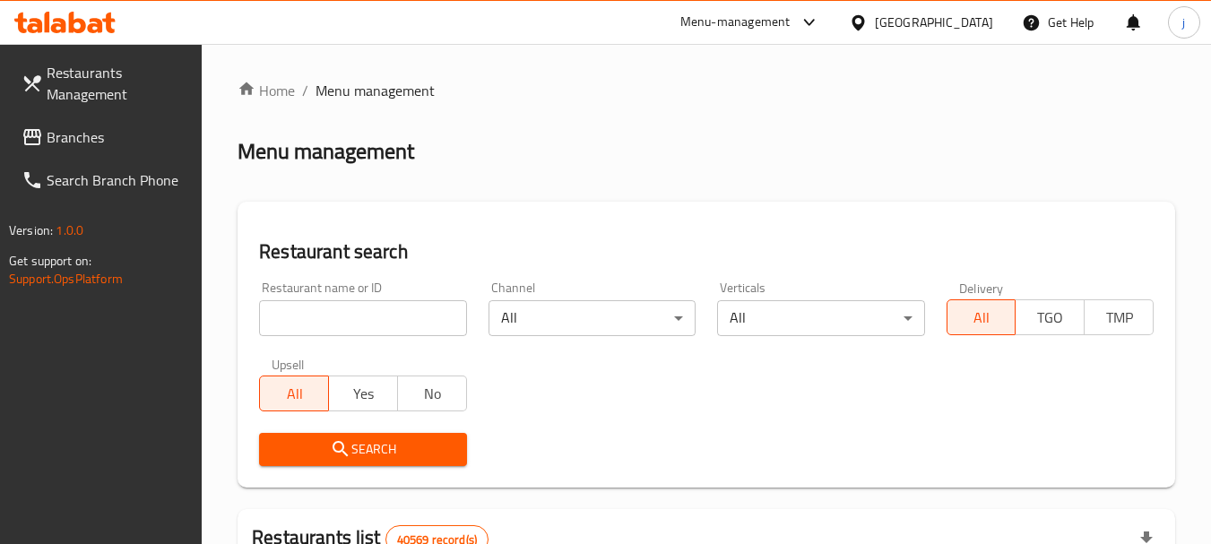
click at [87, 137] on span "Branches" at bounding box center [118, 137] width 142 height 22
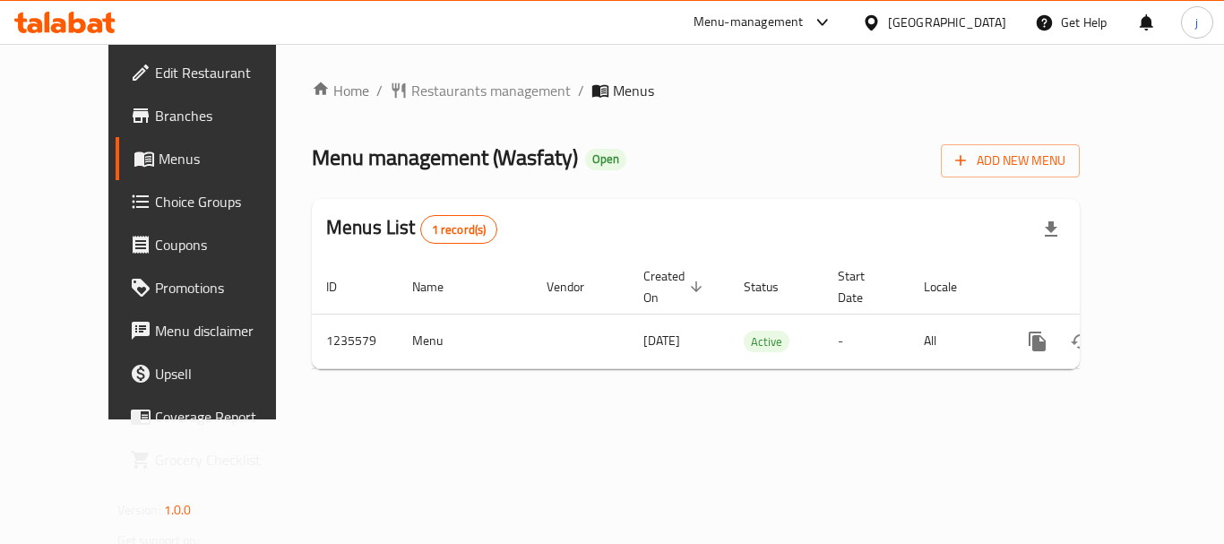
click at [907, 26] on div "[GEOGRAPHIC_DATA]" at bounding box center [947, 23] width 118 height 20
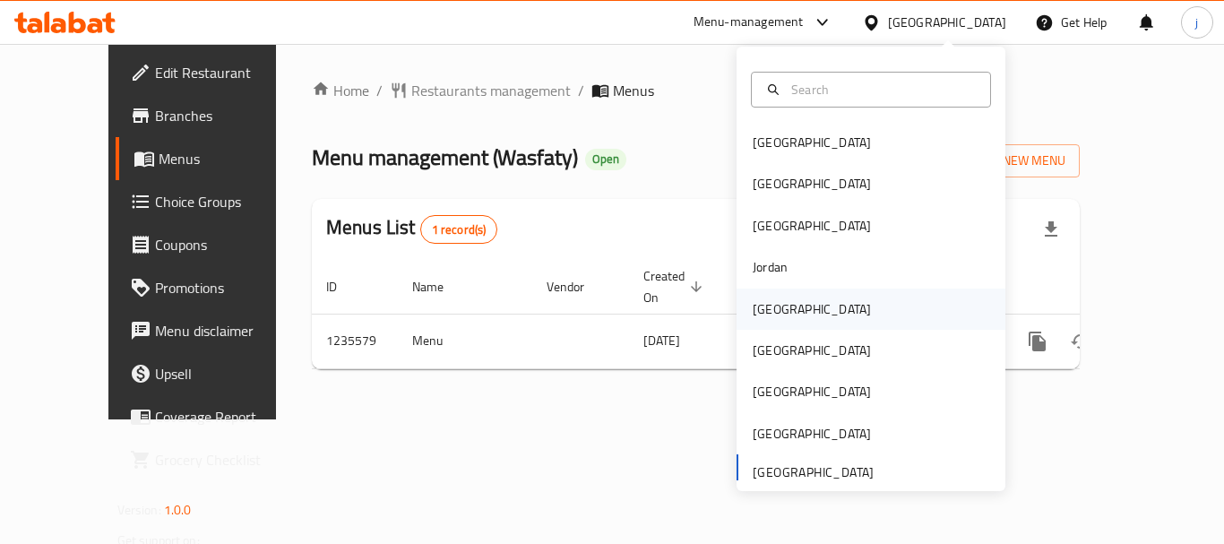
click at [771, 310] on div "[GEOGRAPHIC_DATA]" at bounding box center [812, 309] width 118 height 20
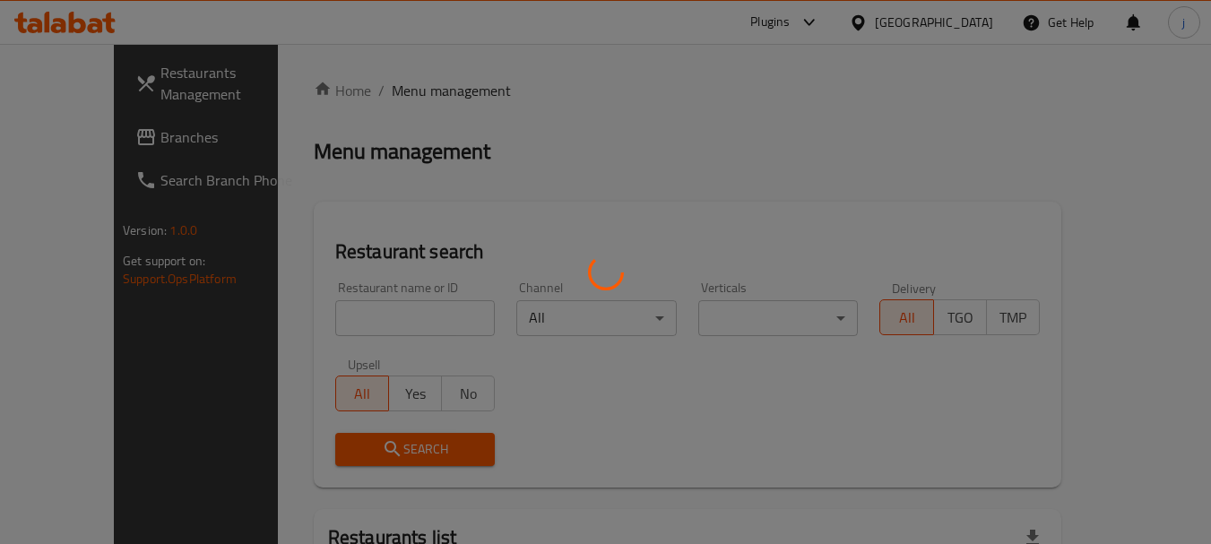
click at [88, 135] on div at bounding box center [605, 272] width 1211 height 544
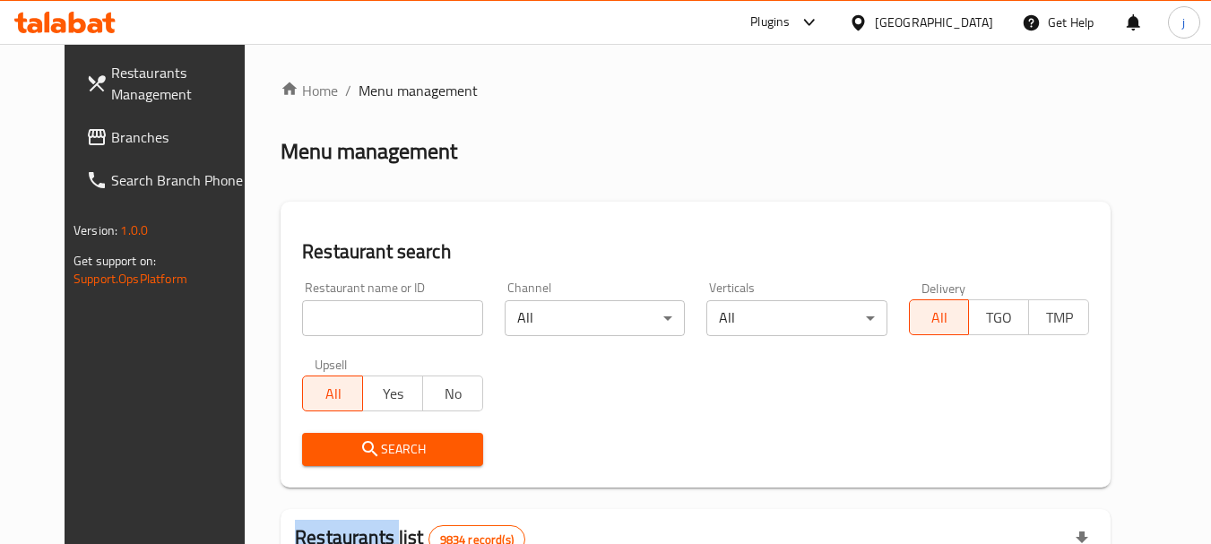
drag, startPoint x: 88, startPoint y: 135, endPoint x: 64, endPoint y: 137, distance: 24.3
click at [111, 135] on span "Branches" at bounding box center [182, 137] width 142 height 22
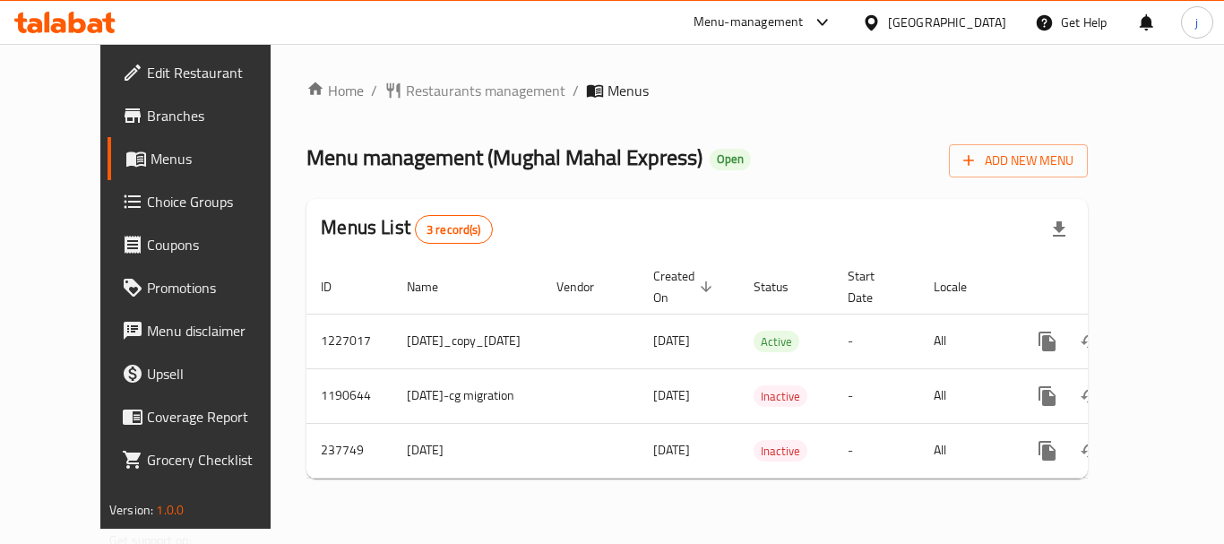
click at [881, 24] on icon at bounding box center [871, 22] width 19 height 19
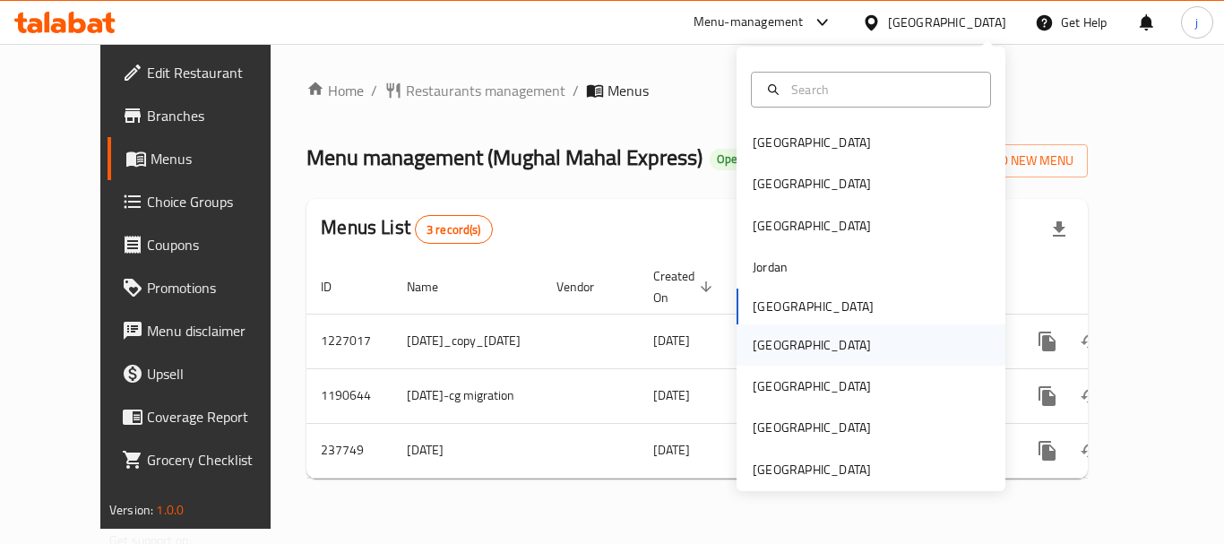
click at [753, 347] on div "[GEOGRAPHIC_DATA]" at bounding box center [812, 345] width 118 height 20
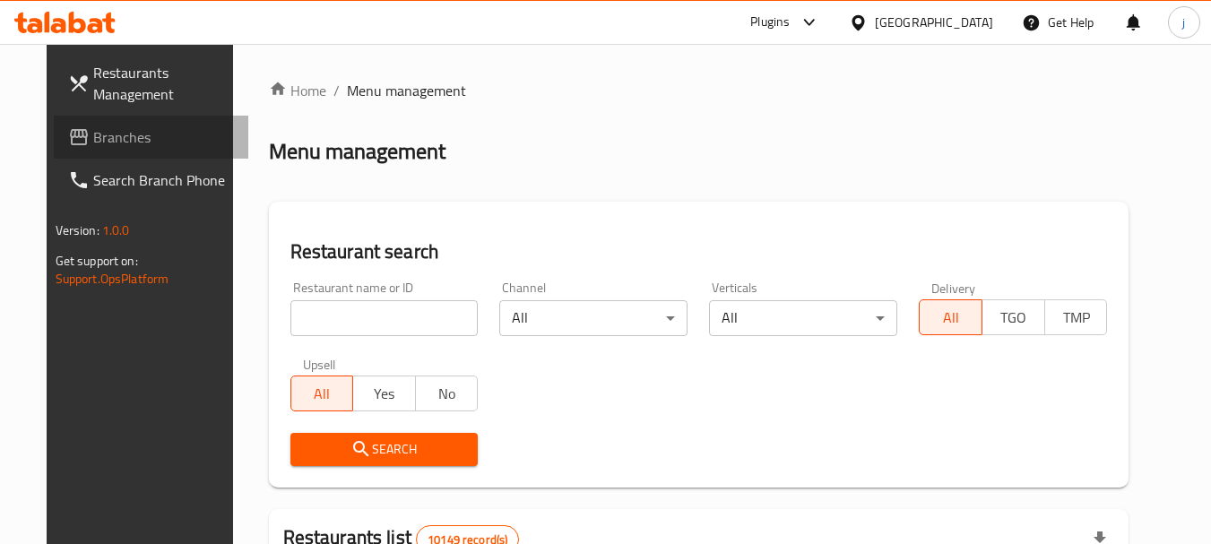
click at [102, 140] on span "Branches" at bounding box center [164, 137] width 142 height 22
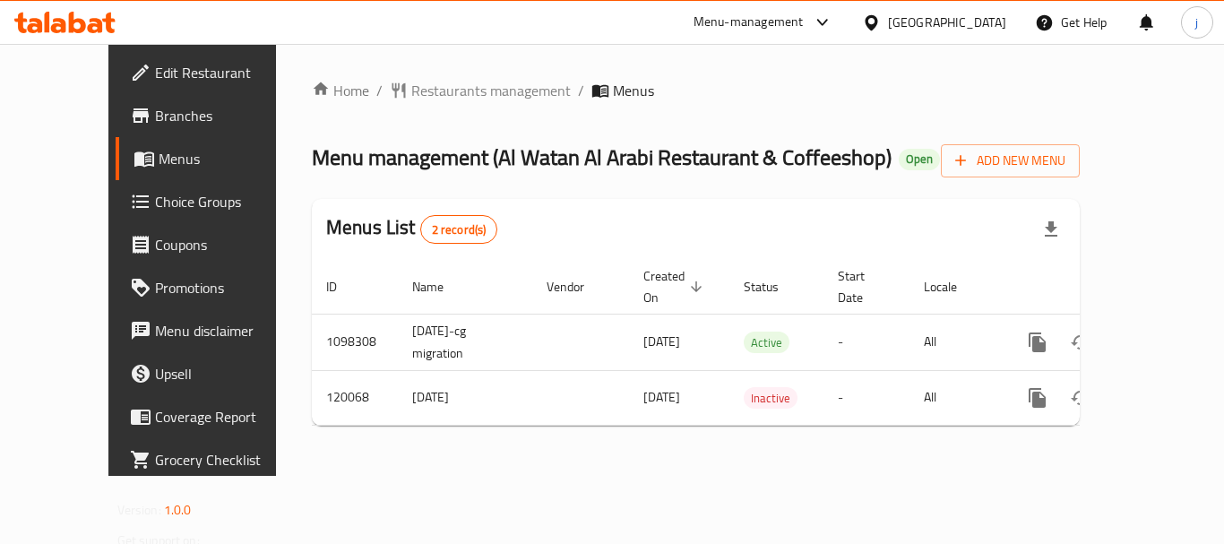
click at [888, 21] on div at bounding box center [875, 23] width 26 height 20
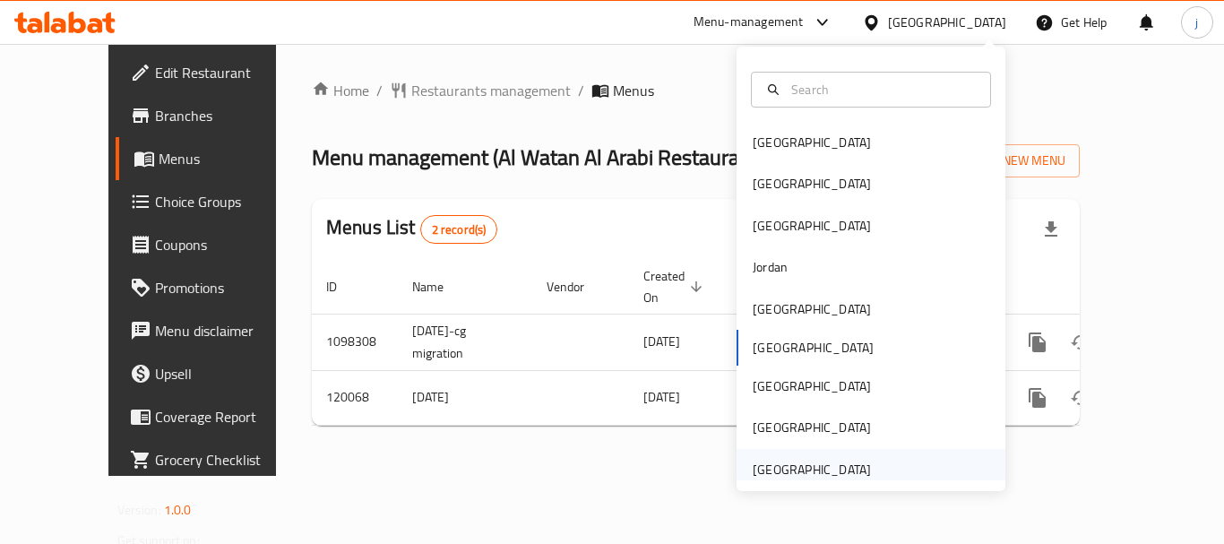
click at [816, 465] on div "[GEOGRAPHIC_DATA]" at bounding box center [812, 470] width 118 height 20
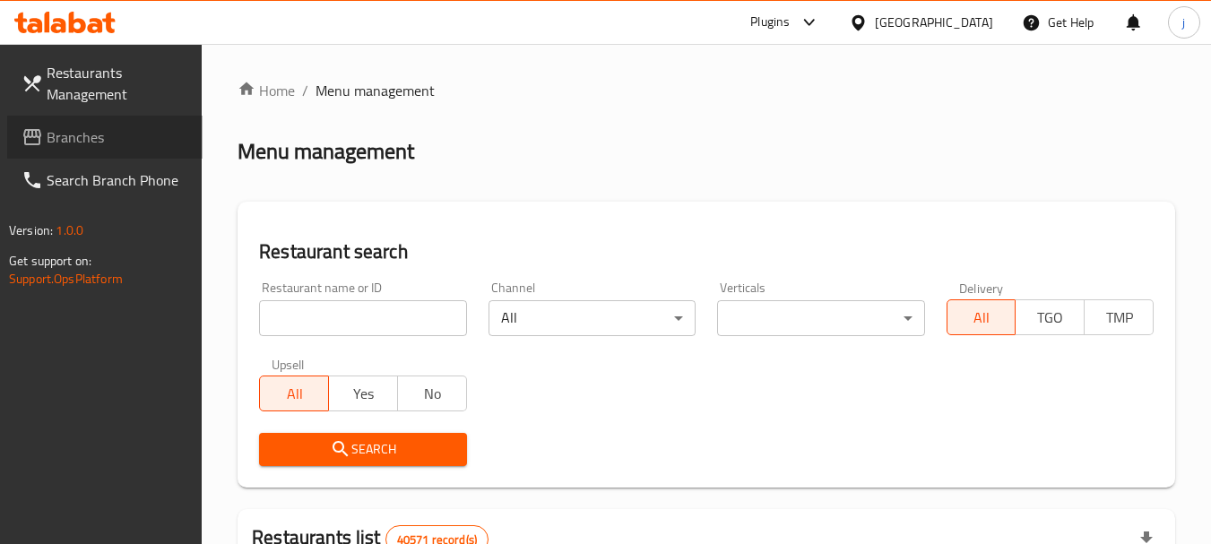
click at [73, 134] on span "Branches" at bounding box center [118, 137] width 142 height 22
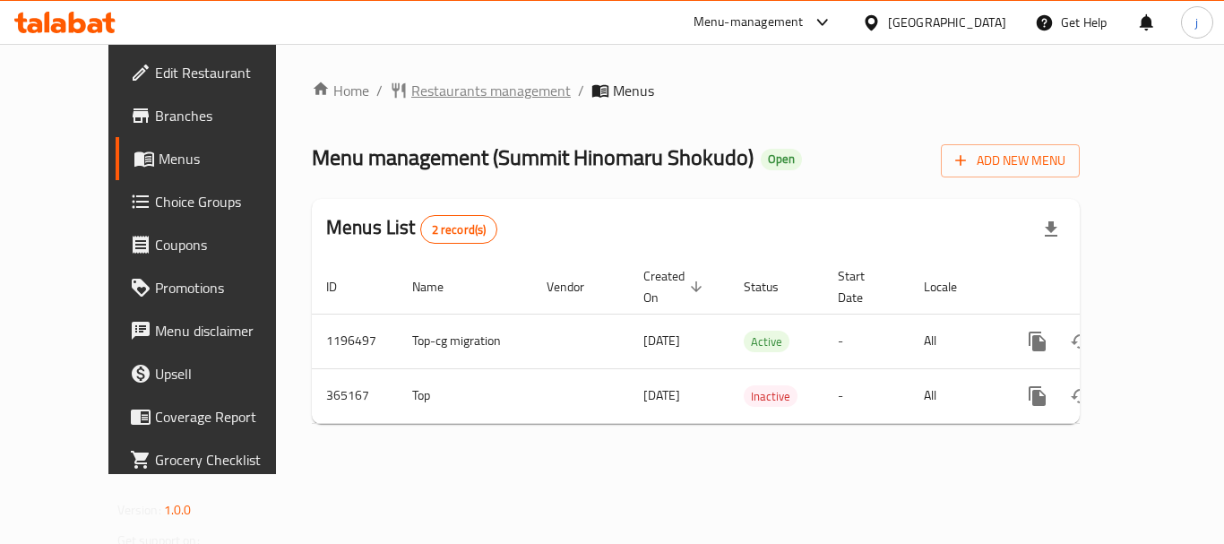
click at [415, 89] on span "Restaurants management" at bounding box center [491, 91] width 160 height 22
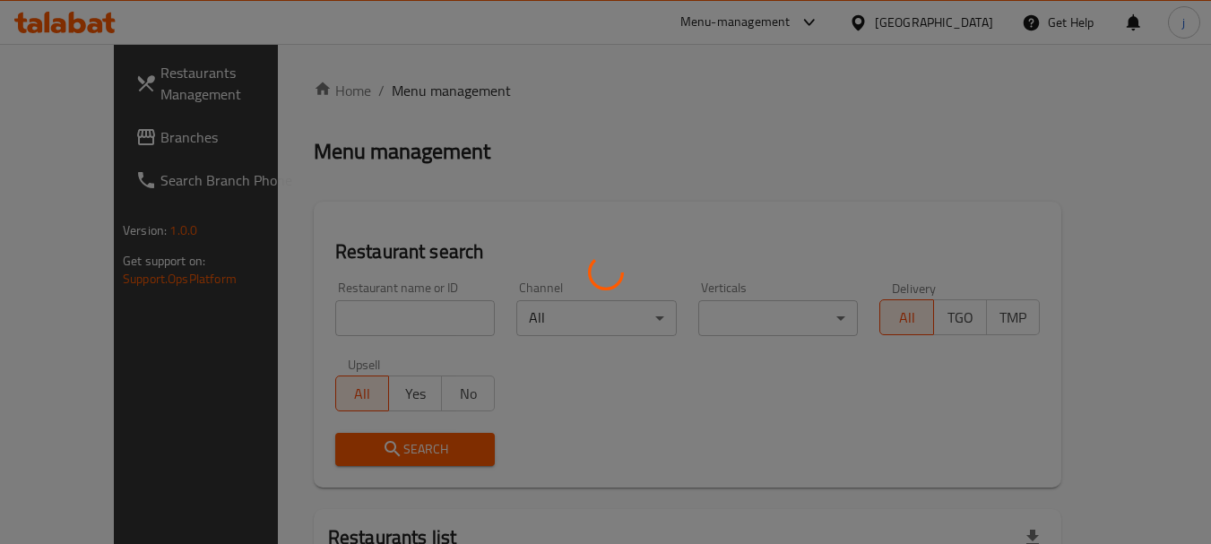
click at [84, 143] on div at bounding box center [605, 272] width 1211 height 544
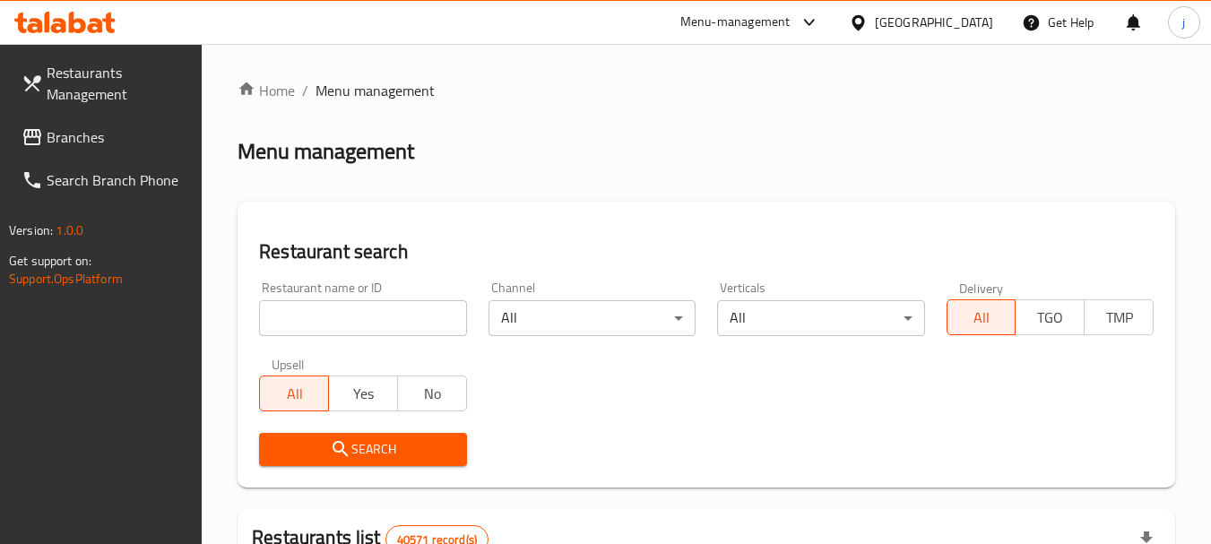
click at [86, 138] on span "Branches" at bounding box center [118, 137] width 142 height 22
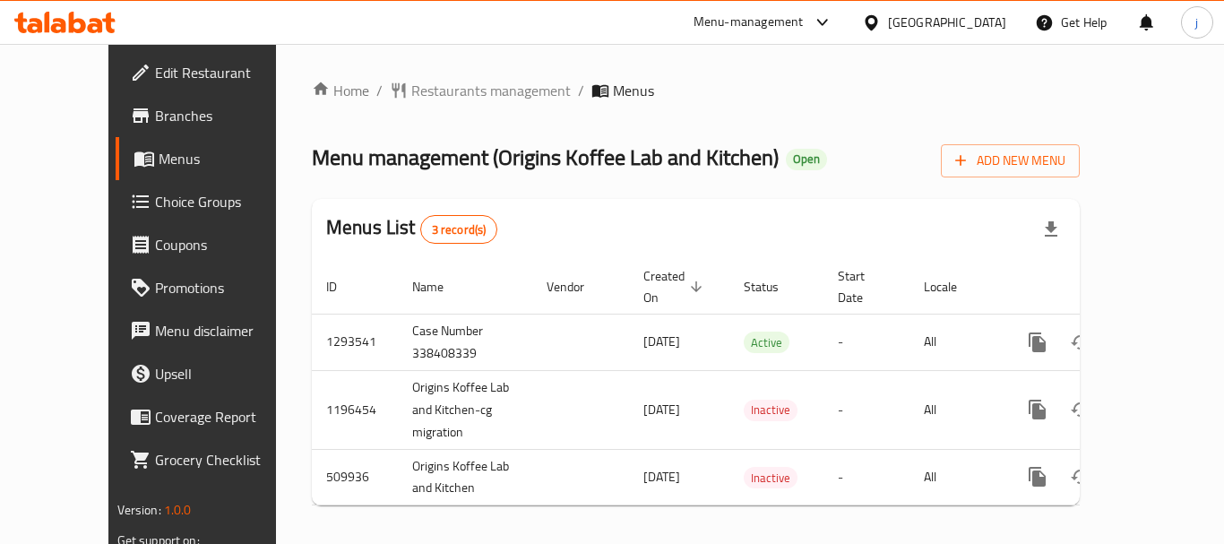
click at [967, 23] on div "[GEOGRAPHIC_DATA]" at bounding box center [947, 23] width 118 height 20
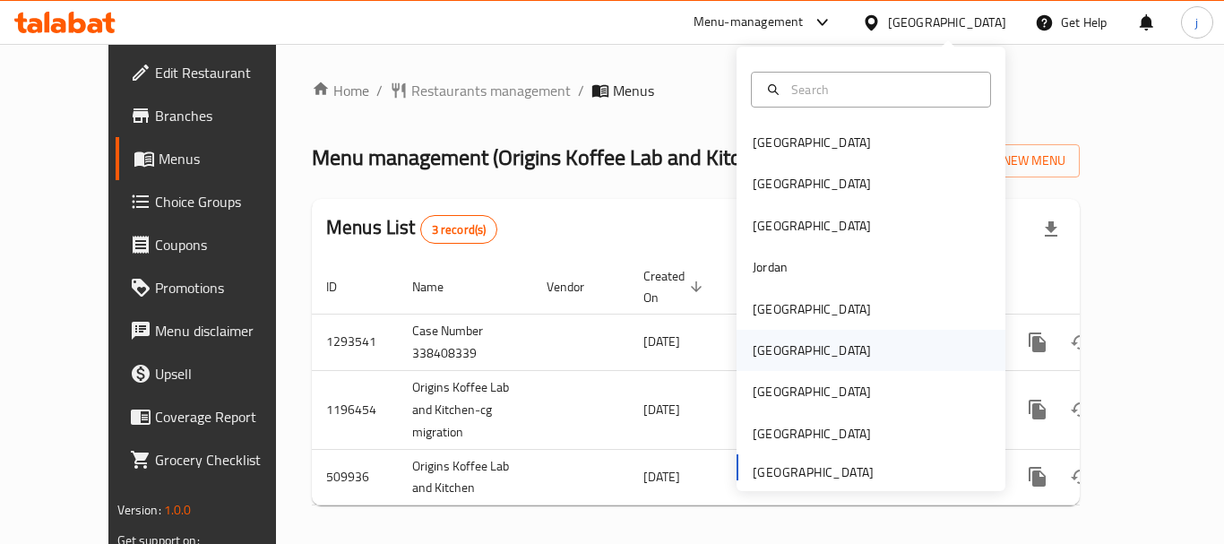
click at [777, 341] on div "[GEOGRAPHIC_DATA]" at bounding box center [811, 350] width 147 height 41
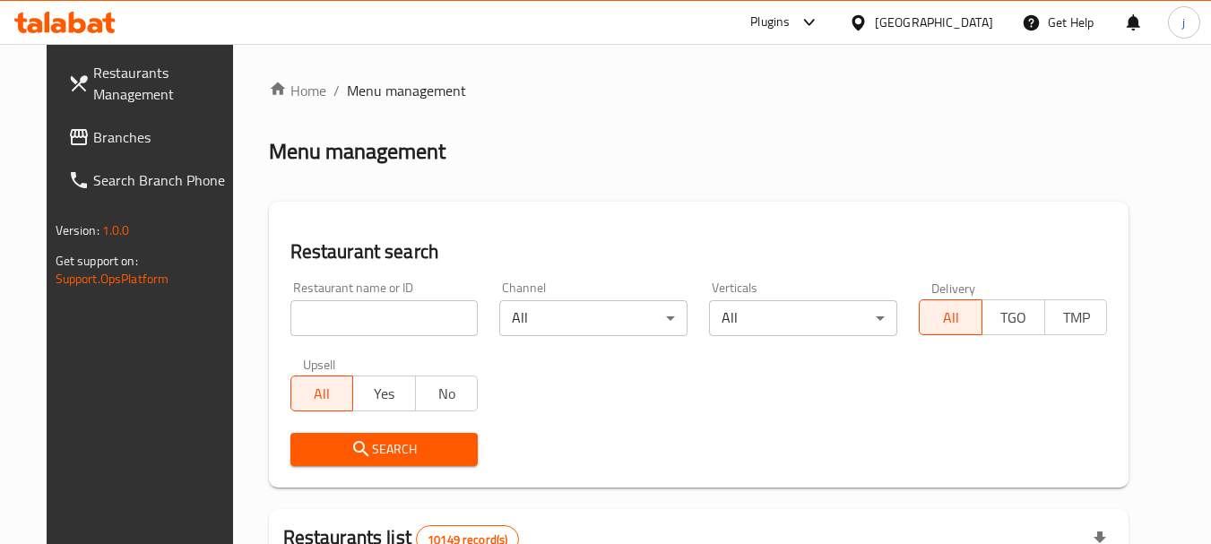
click at [105, 142] on span "Branches" at bounding box center [164, 137] width 142 height 22
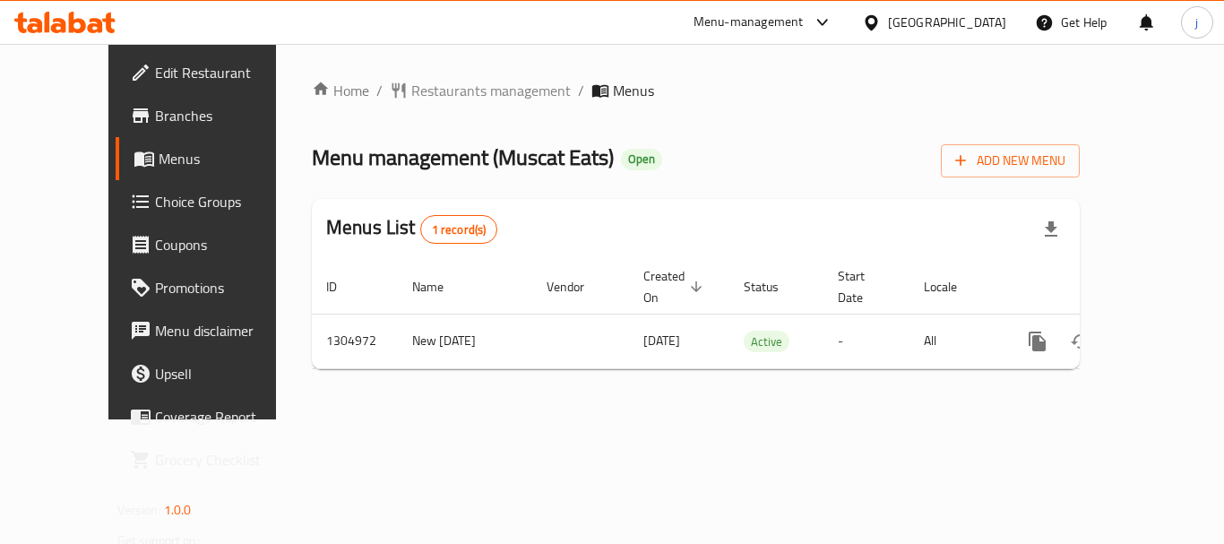
click at [881, 26] on icon at bounding box center [871, 22] width 19 height 19
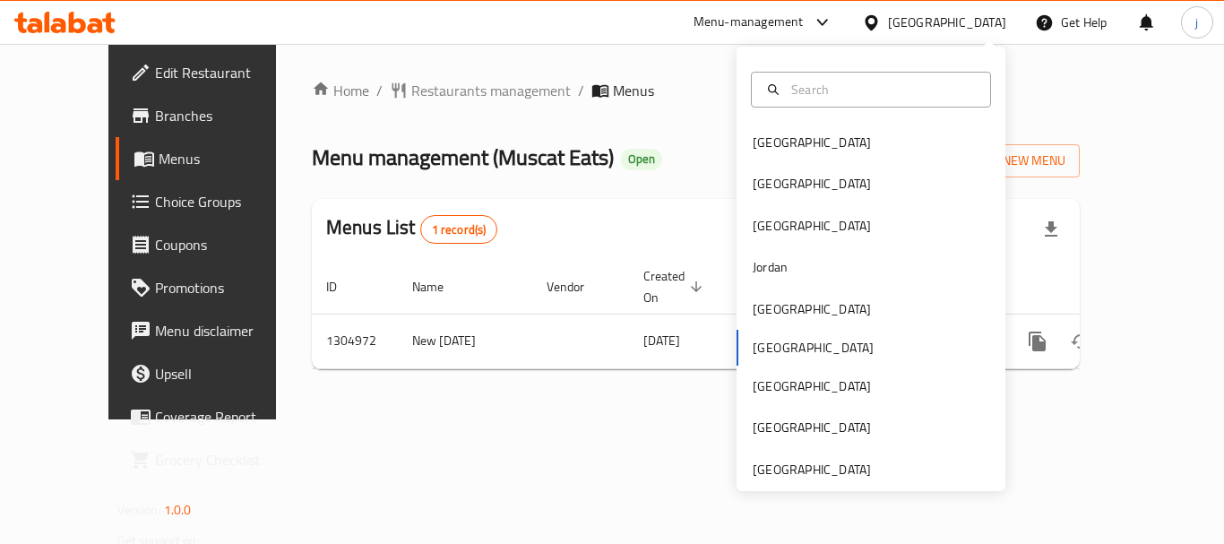
click at [877, 26] on icon at bounding box center [871, 21] width 13 height 15
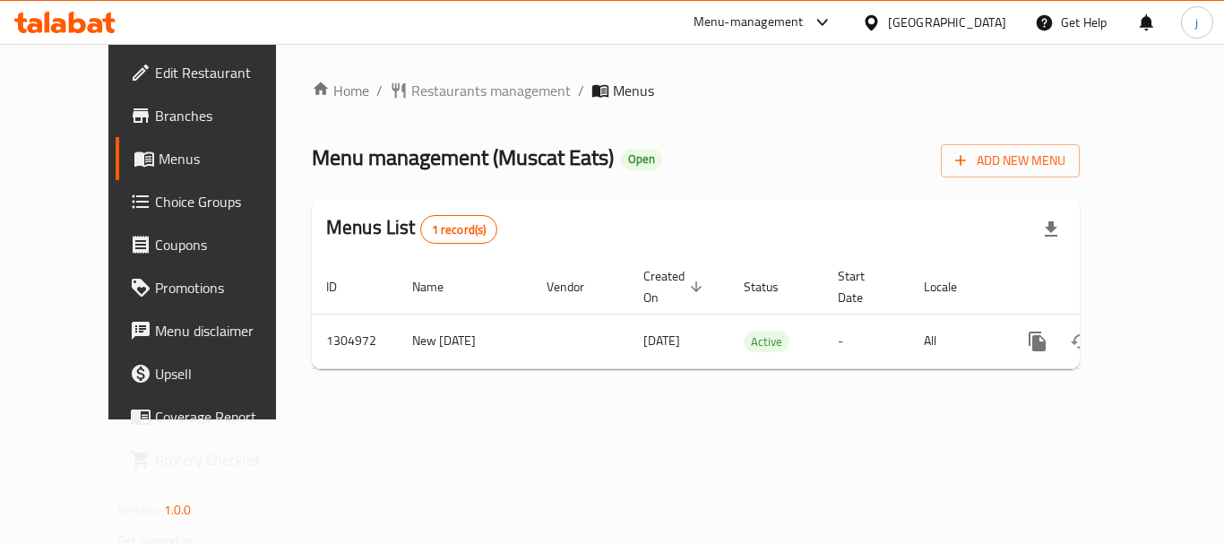
click at [877, 22] on icon at bounding box center [871, 21] width 13 height 15
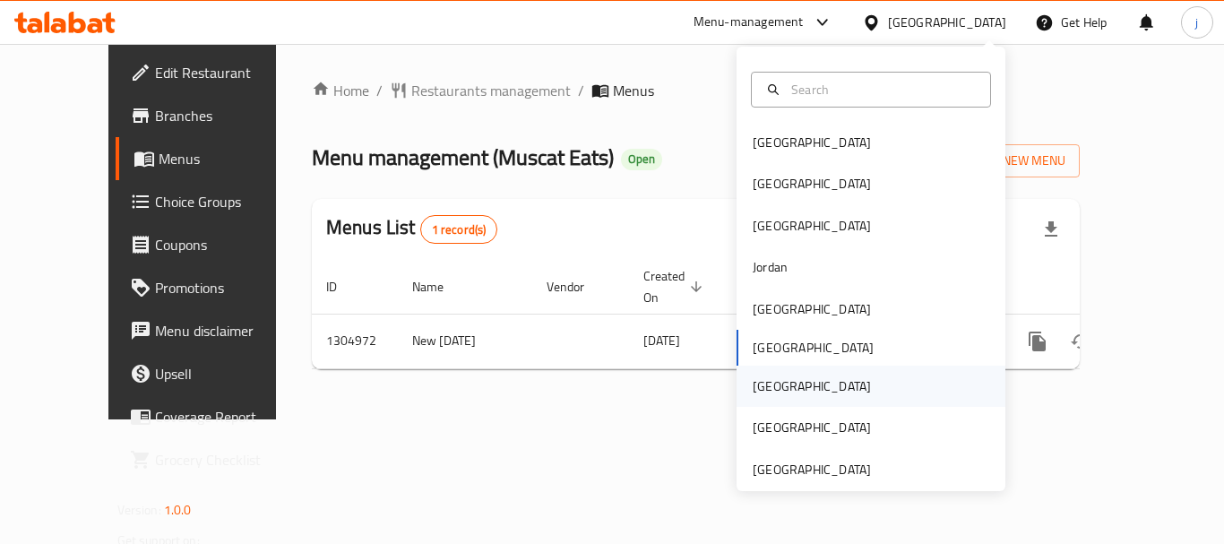
click at [753, 378] on div "[GEOGRAPHIC_DATA]" at bounding box center [812, 386] width 118 height 20
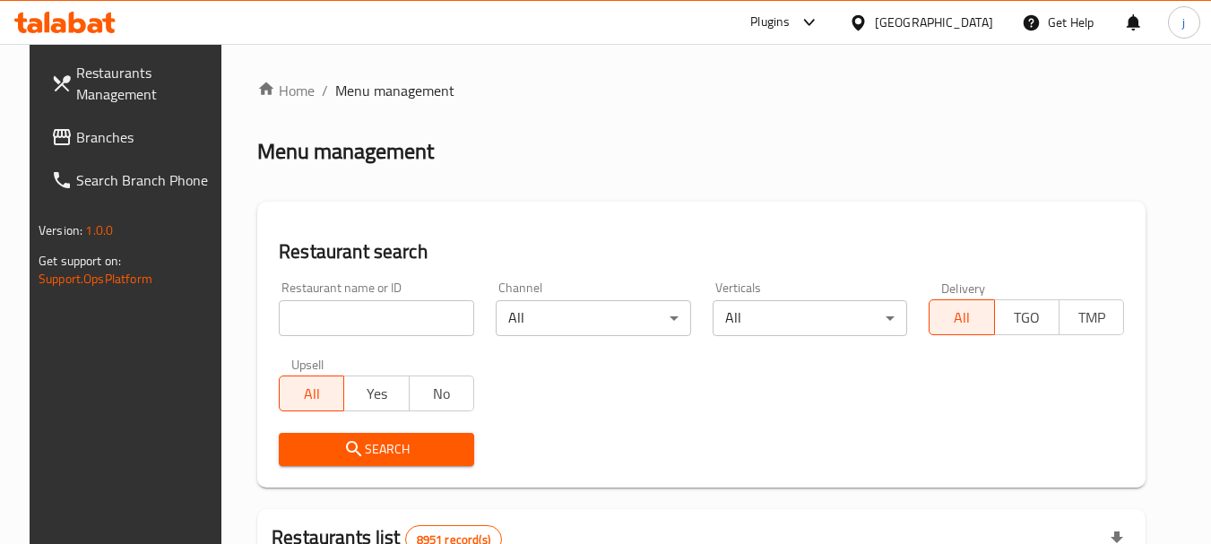
click at [106, 128] on span "Branches" at bounding box center [147, 137] width 142 height 22
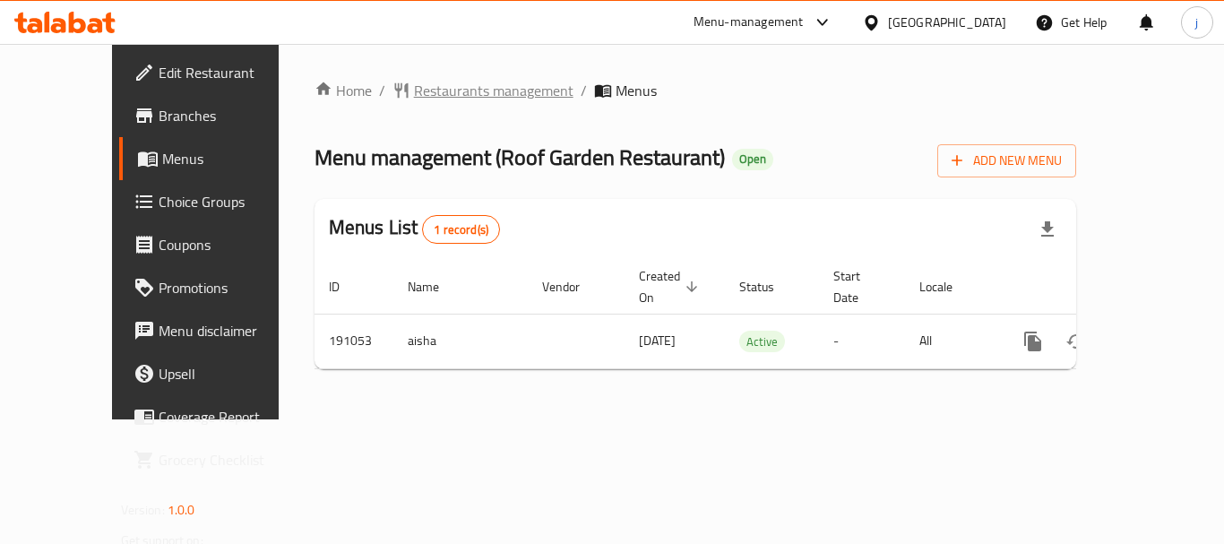
click at [495, 96] on span "Restaurants management" at bounding box center [494, 91] width 160 height 22
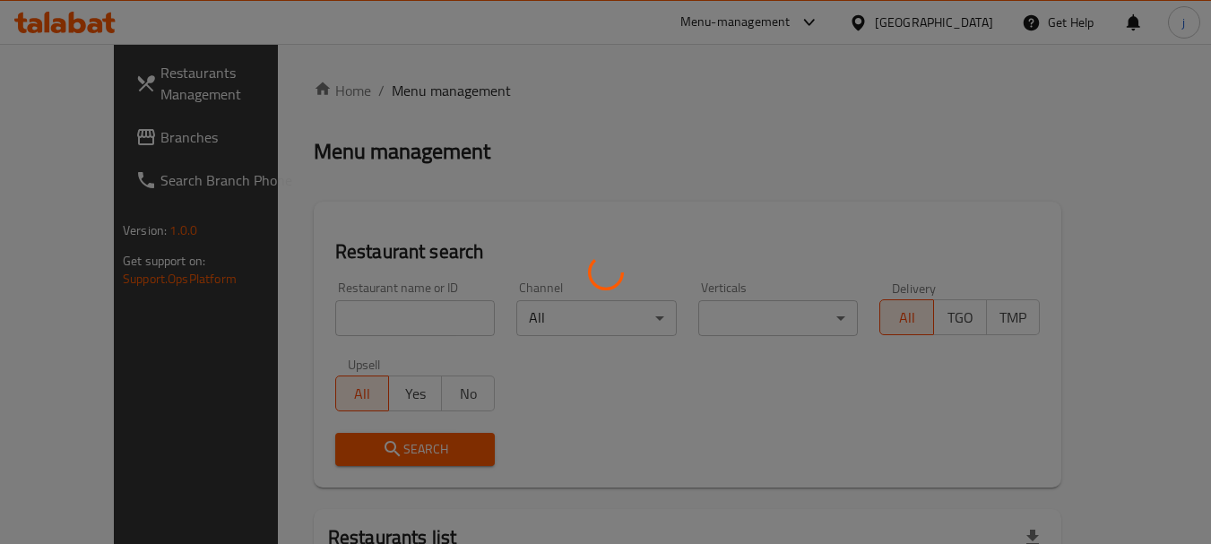
click at [69, 150] on div at bounding box center [605, 272] width 1211 height 544
click at [68, 151] on div at bounding box center [605, 272] width 1211 height 544
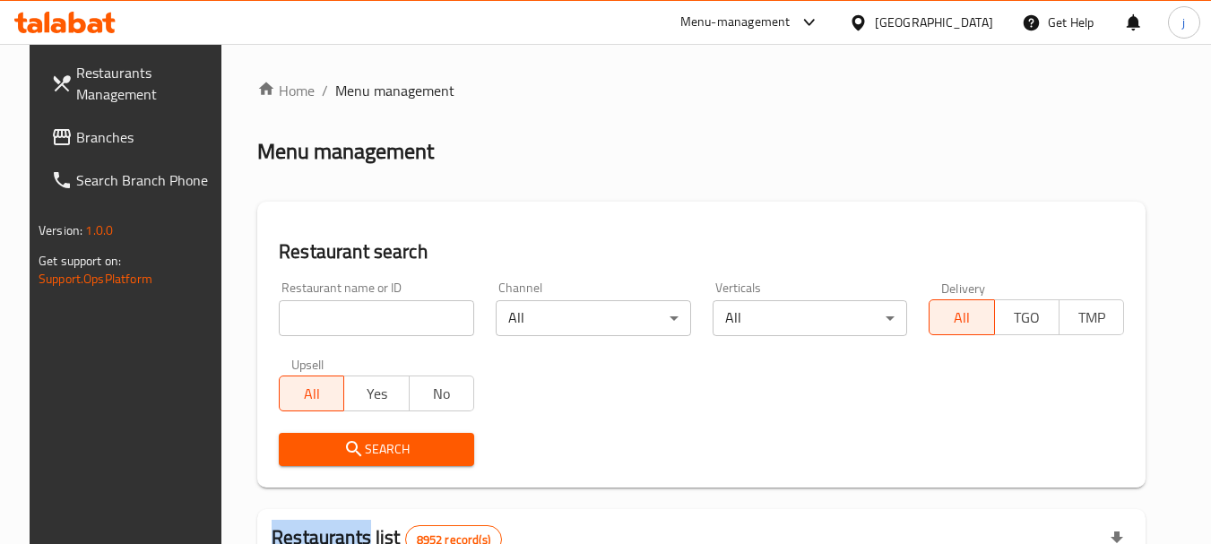
click at [76, 145] on span "Branches" at bounding box center [147, 137] width 142 height 22
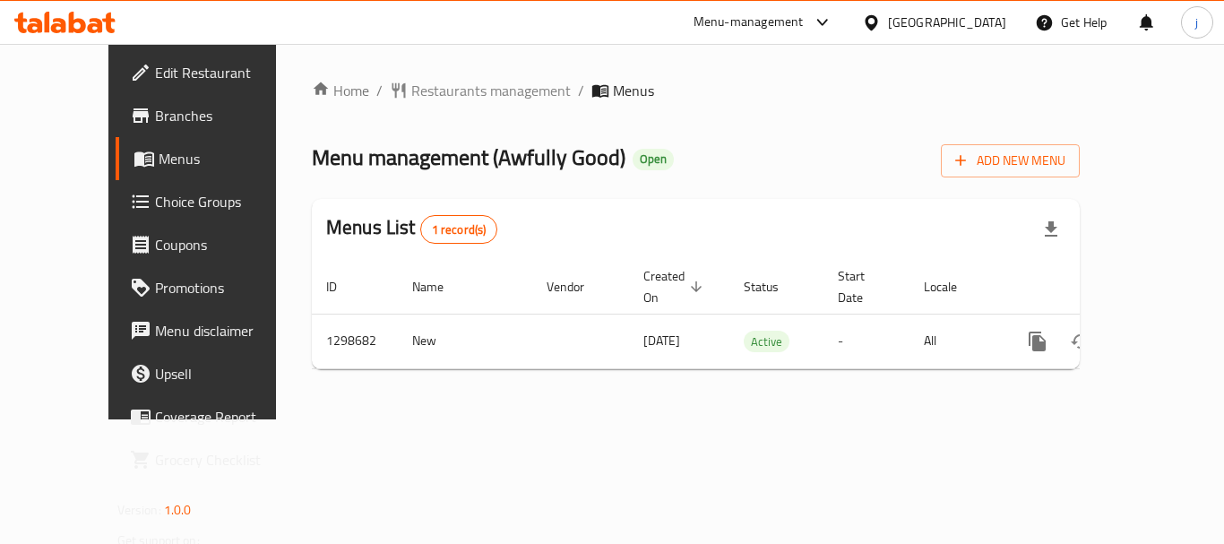
click at [888, 32] on div at bounding box center [875, 23] width 26 height 20
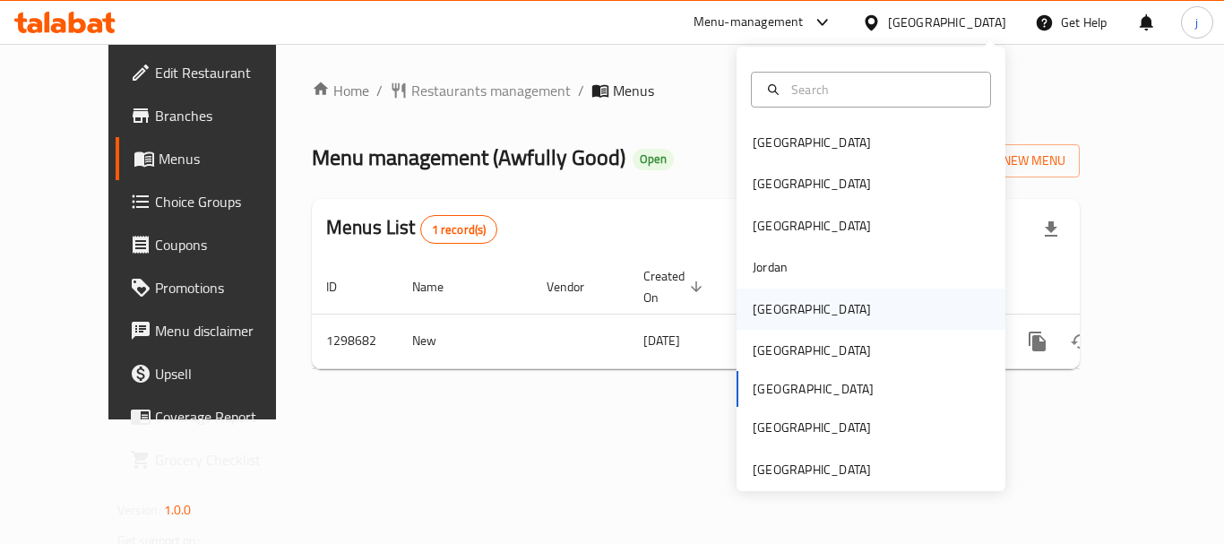
click at [753, 311] on div "Kuwait" at bounding box center [812, 309] width 118 height 20
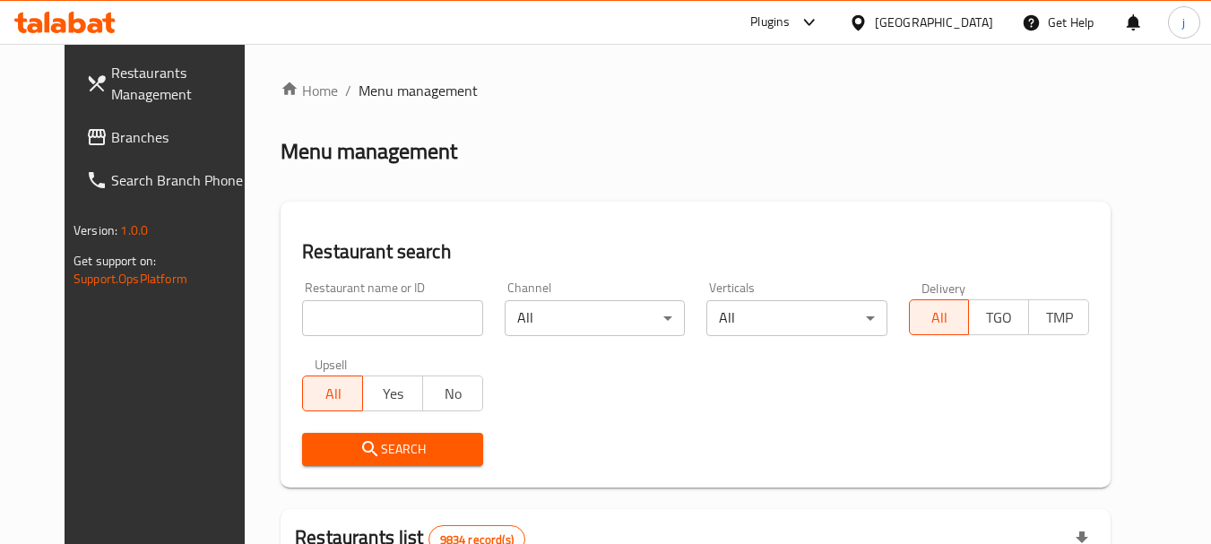
click at [127, 126] on span "Branches" at bounding box center [182, 137] width 142 height 22
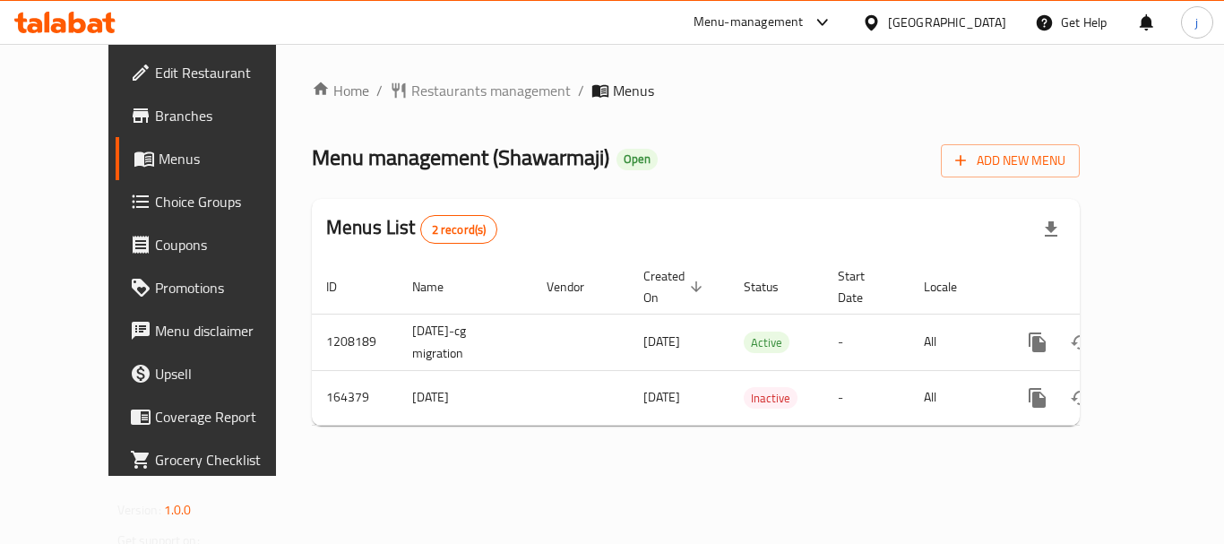
click at [934, 29] on div "[GEOGRAPHIC_DATA]" at bounding box center [934, 22] width 173 height 43
click at [881, 29] on icon at bounding box center [871, 22] width 19 height 19
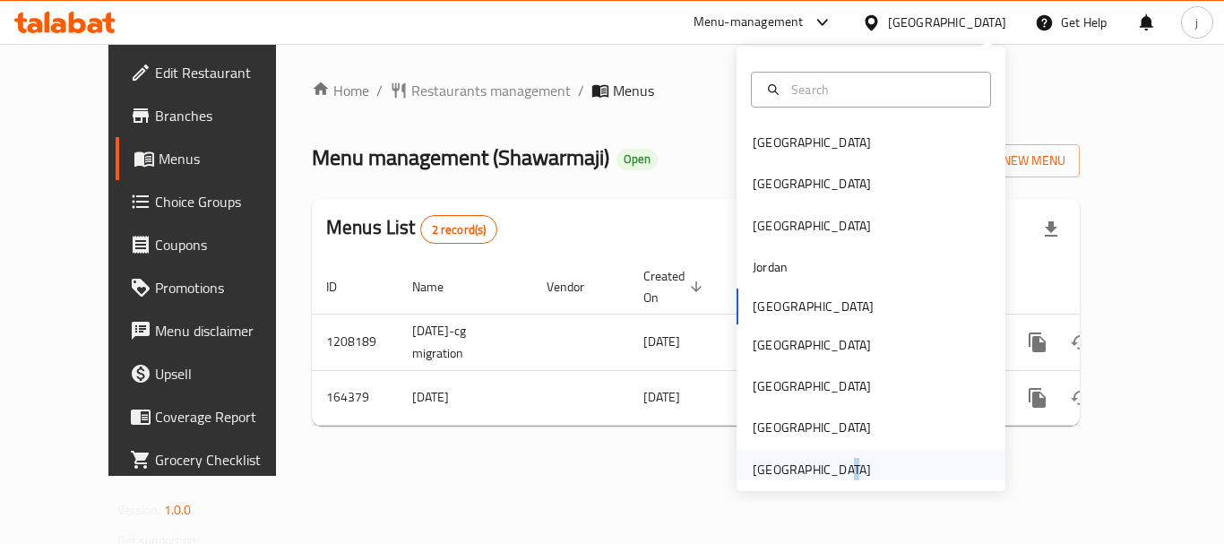
drag, startPoint x: 826, startPoint y: 469, endPoint x: 816, endPoint y: 470, distance: 10.8
click at [816, 470] on div "[GEOGRAPHIC_DATA]" at bounding box center [812, 470] width 118 height 20
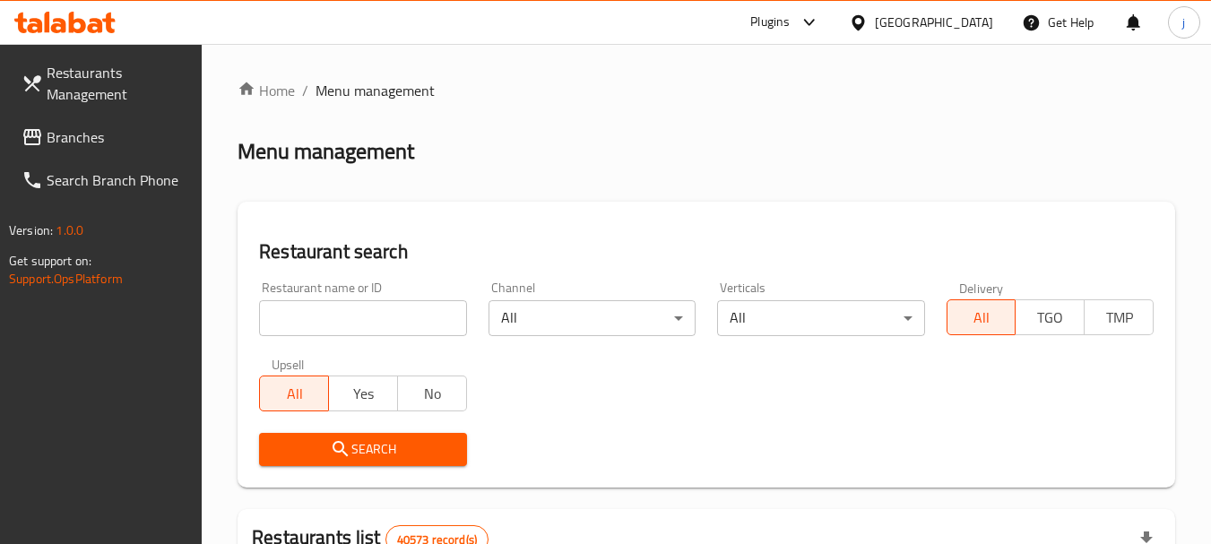
click at [41, 139] on icon at bounding box center [33, 137] width 22 height 22
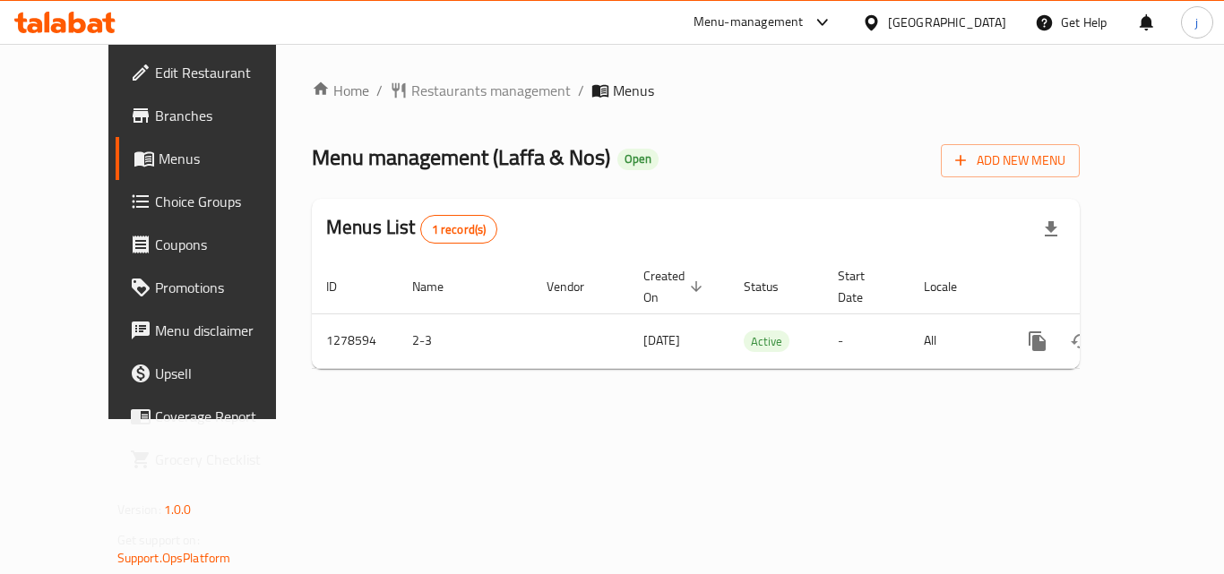
click at [900, 20] on div "[GEOGRAPHIC_DATA]" at bounding box center [947, 23] width 118 height 20
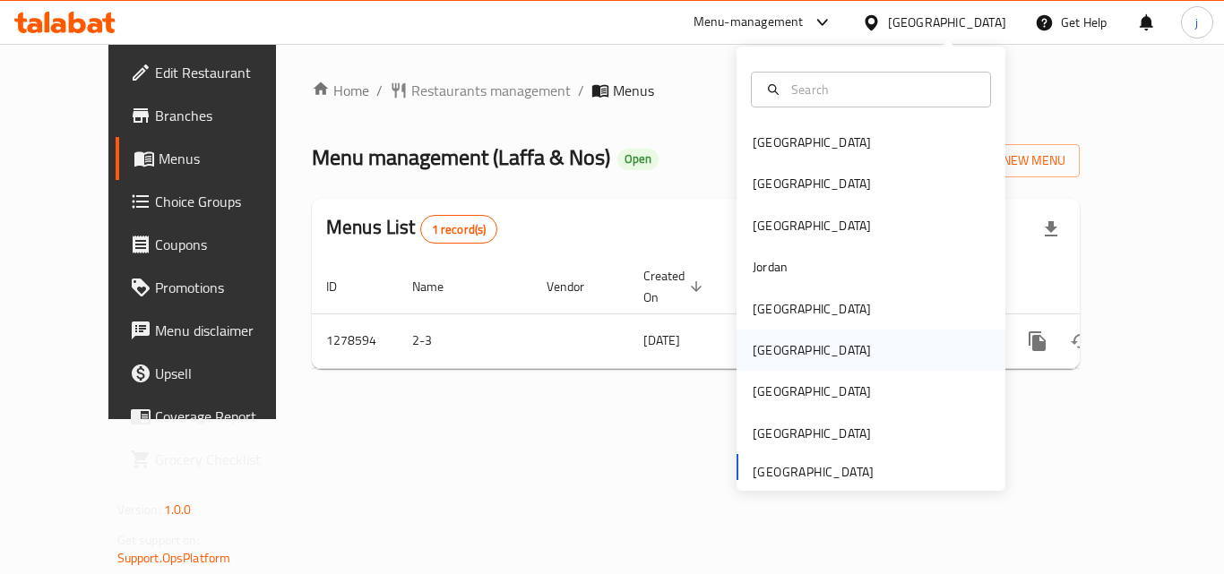
click at [753, 348] on div "[GEOGRAPHIC_DATA]" at bounding box center [812, 351] width 118 height 20
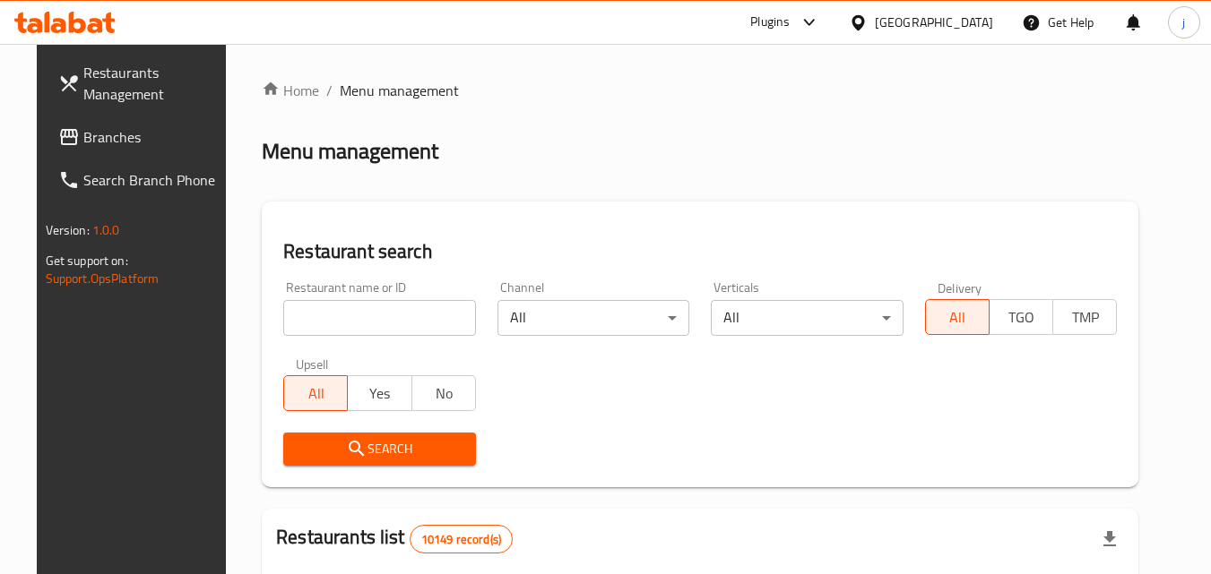
click at [120, 147] on span "Branches" at bounding box center [154, 137] width 142 height 22
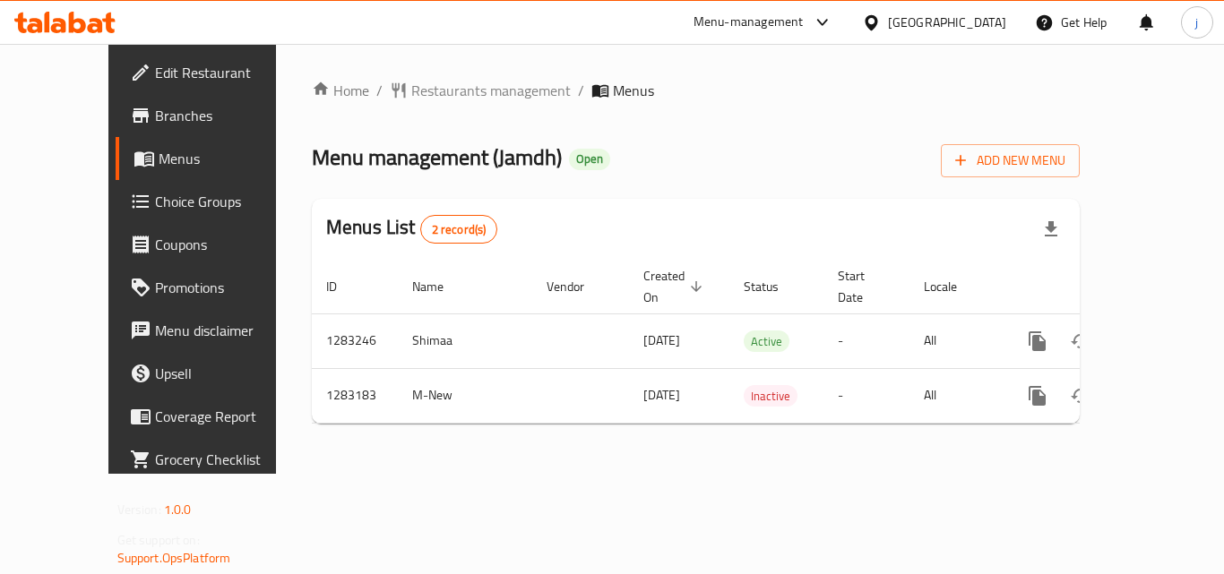
click at [989, 22] on div "[GEOGRAPHIC_DATA]" at bounding box center [947, 23] width 118 height 20
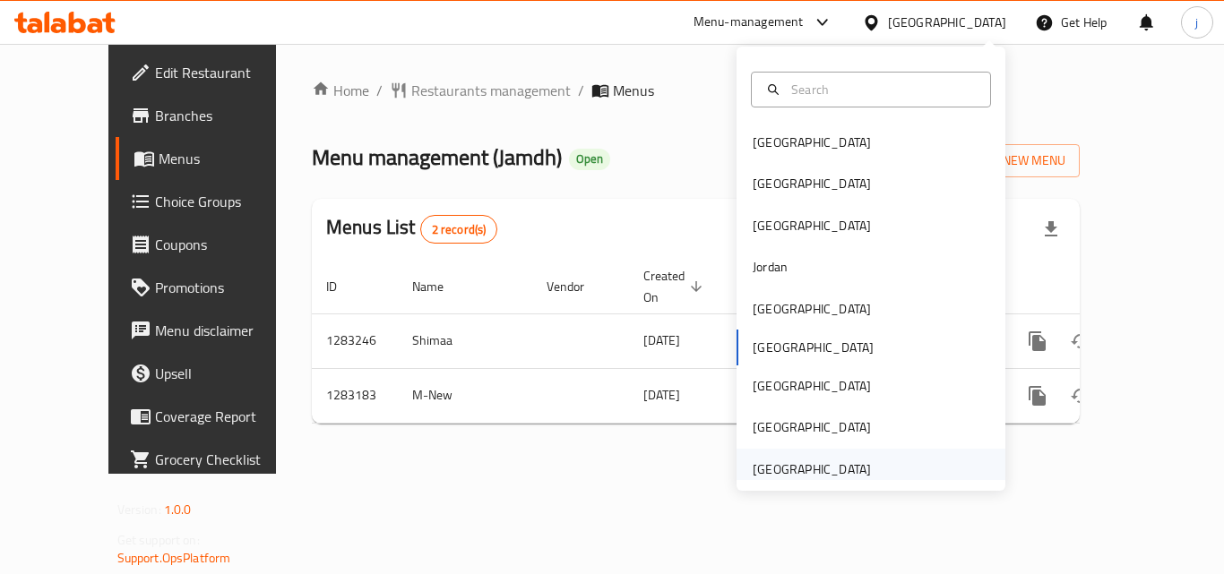
click at [763, 471] on div "[GEOGRAPHIC_DATA]" at bounding box center [812, 470] width 118 height 20
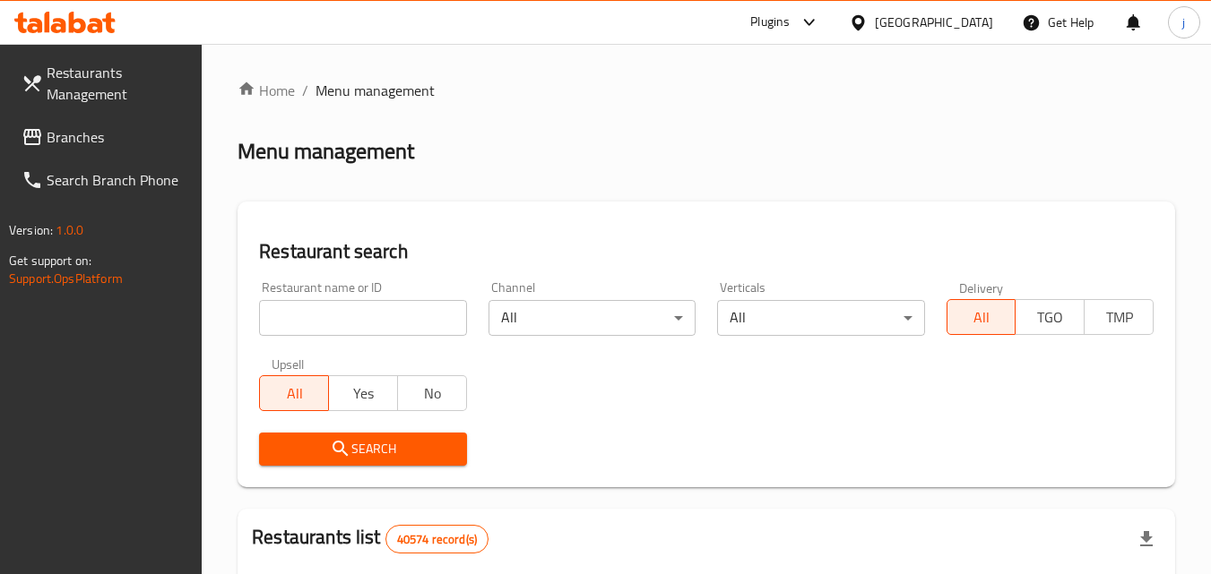
click at [105, 122] on link "Branches" at bounding box center [104, 137] width 195 height 43
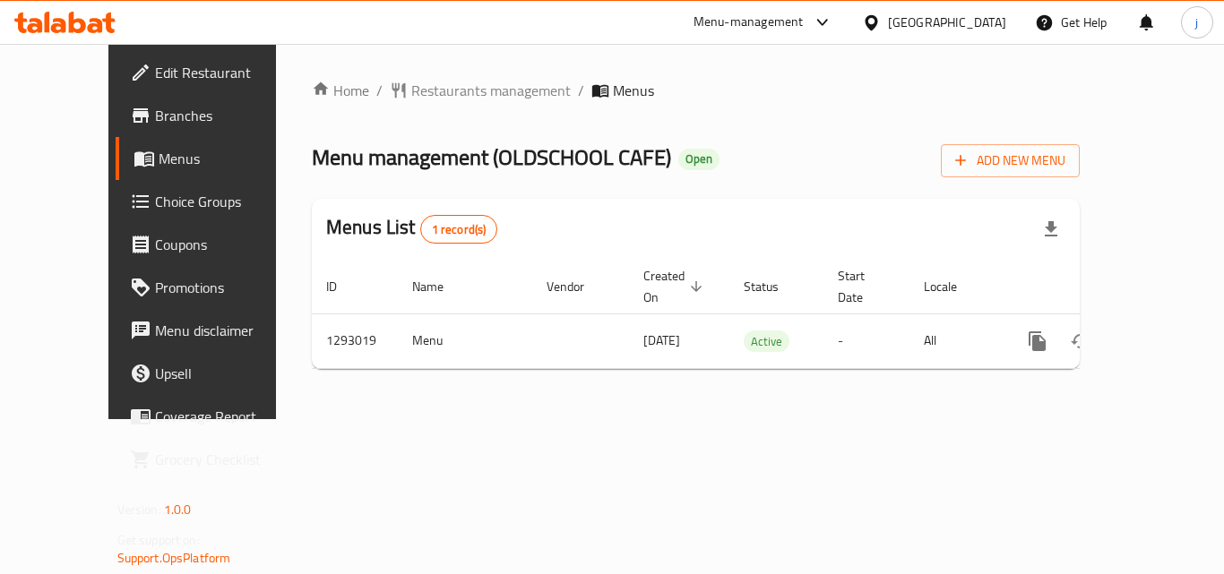
click at [95, 49] on ul "Edit Restaurant Branches Menus Choice Groups Coupons Promotions Menu disclaimer…" at bounding box center [204, 266] width 218 height 445
click at [155, 71] on span "Edit Restaurant" at bounding box center [226, 73] width 143 height 22
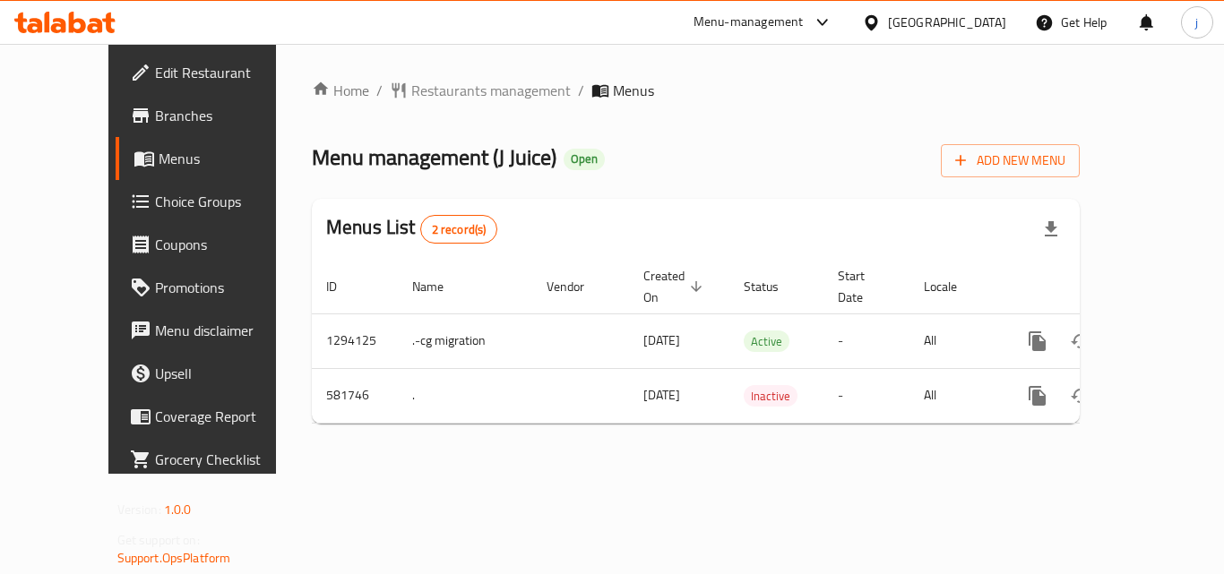
click at [877, 17] on icon at bounding box center [871, 21] width 13 height 15
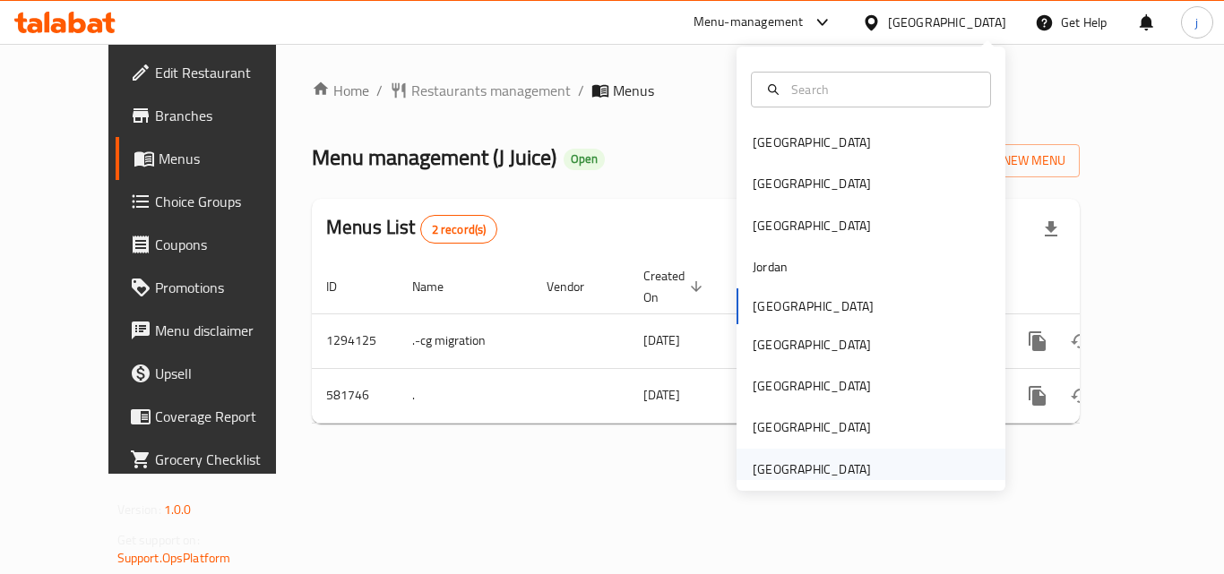
click at [826, 471] on div "[GEOGRAPHIC_DATA]" at bounding box center [812, 470] width 118 height 20
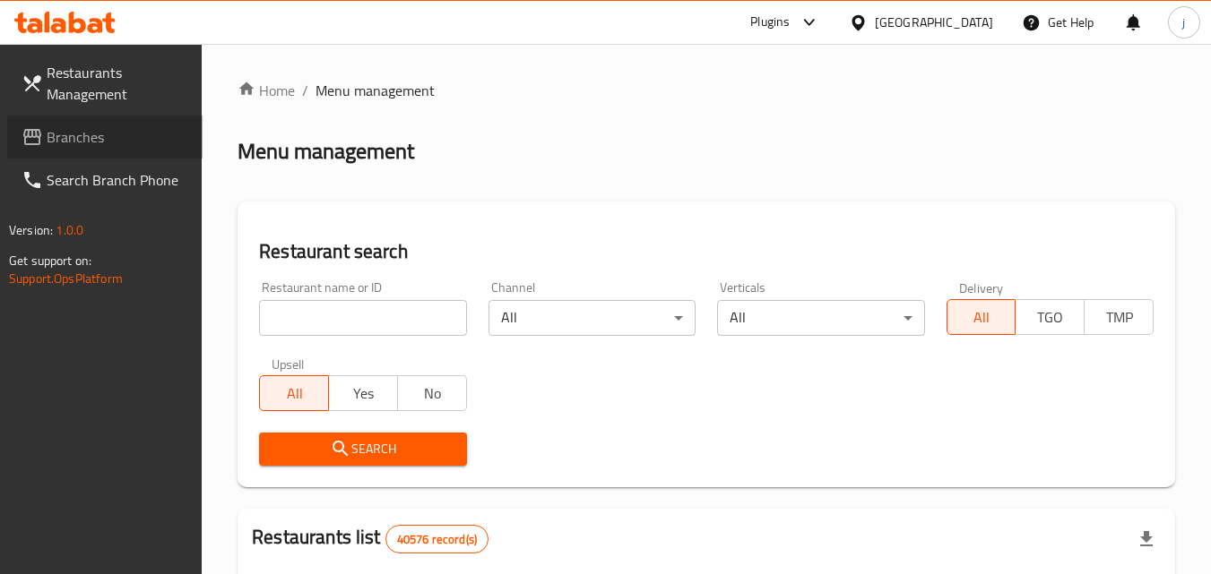
click at [87, 135] on span "Branches" at bounding box center [118, 137] width 142 height 22
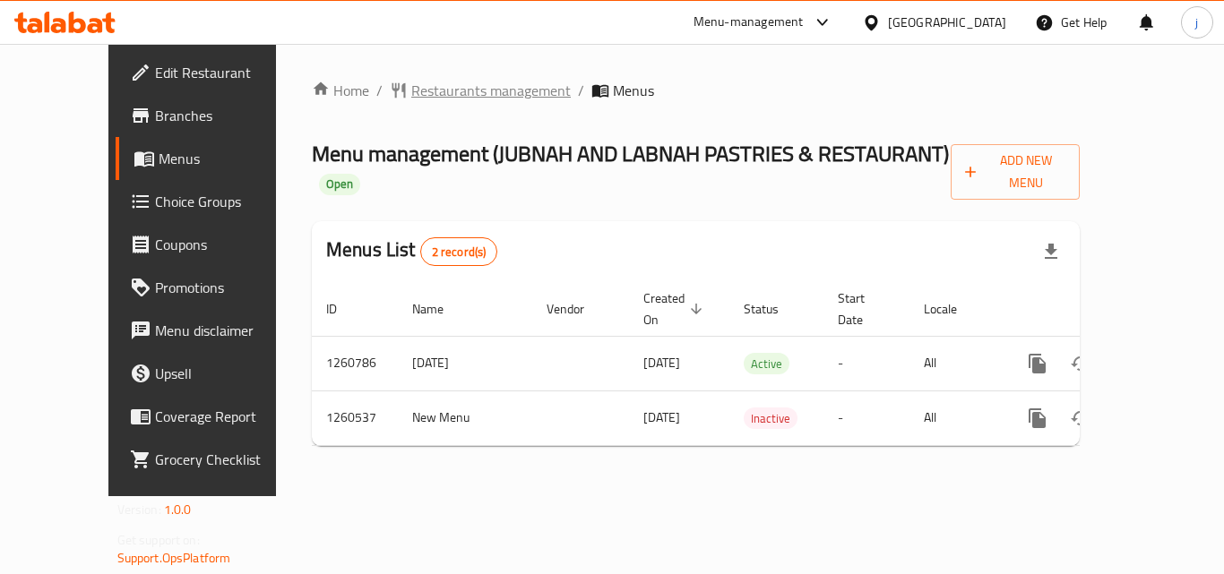
click at [426, 91] on span "Restaurants management" at bounding box center [491, 91] width 160 height 22
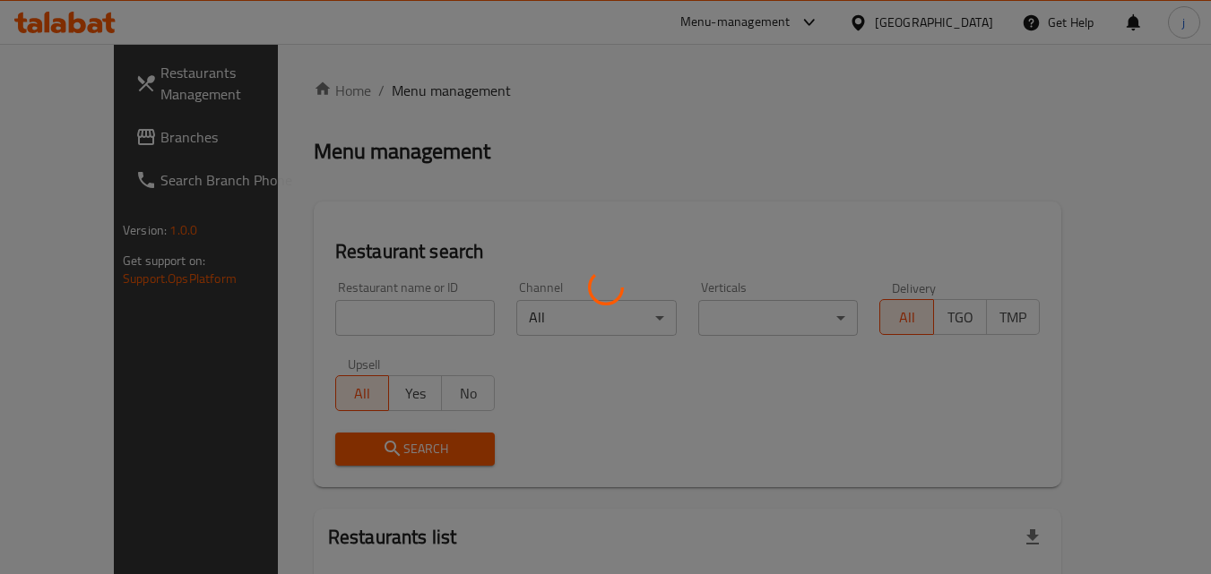
click at [64, 131] on div at bounding box center [605, 287] width 1211 height 574
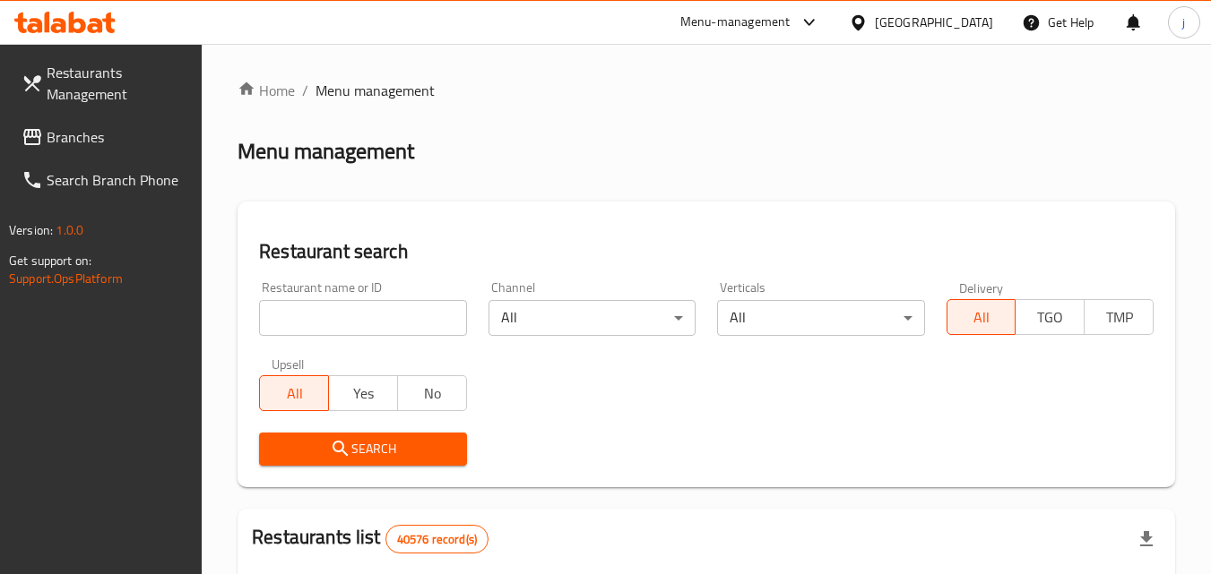
click at [58, 138] on span "Branches" at bounding box center [118, 137] width 142 height 22
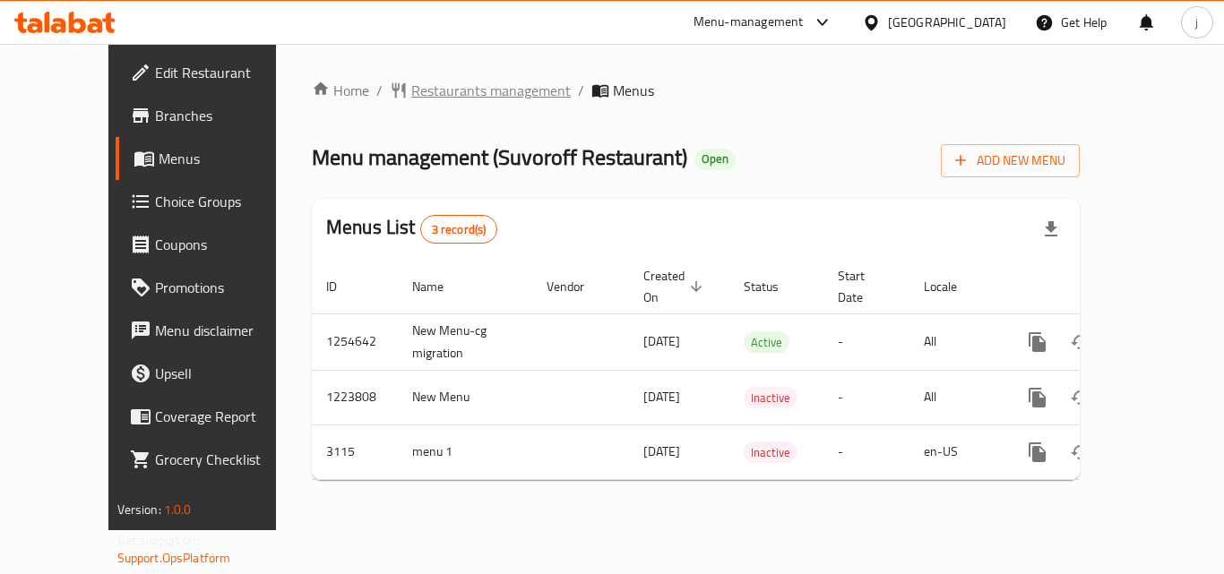
click at [448, 90] on span "Restaurants management" at bounding box center [491, 91] width 160 height 22
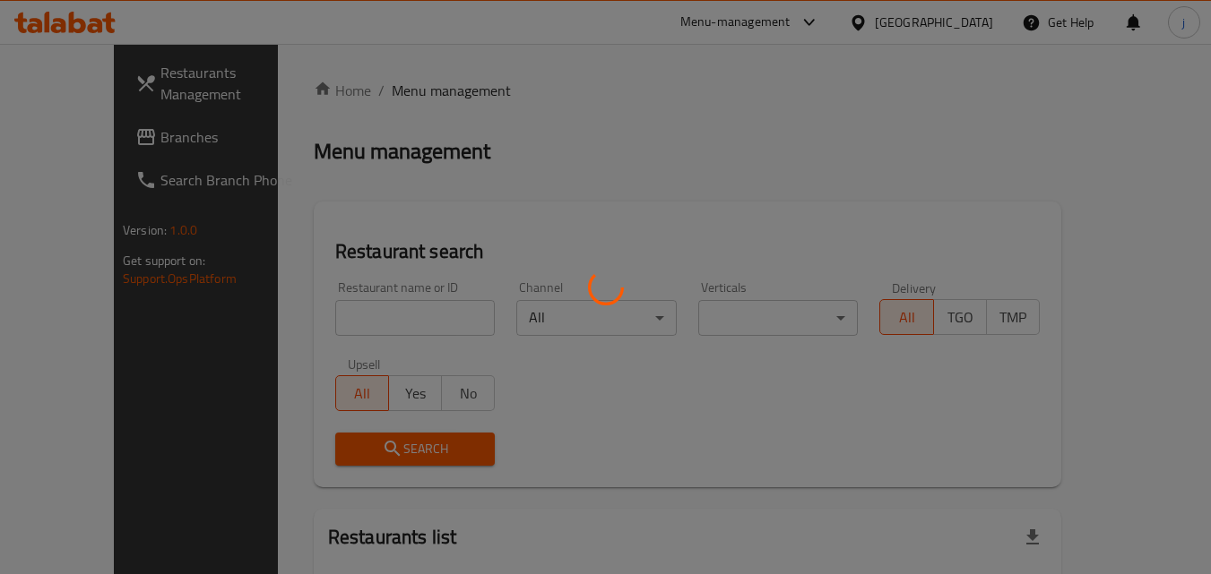
click at [61, 135] on div at bounding box center [605, 287] width 1211 height 574
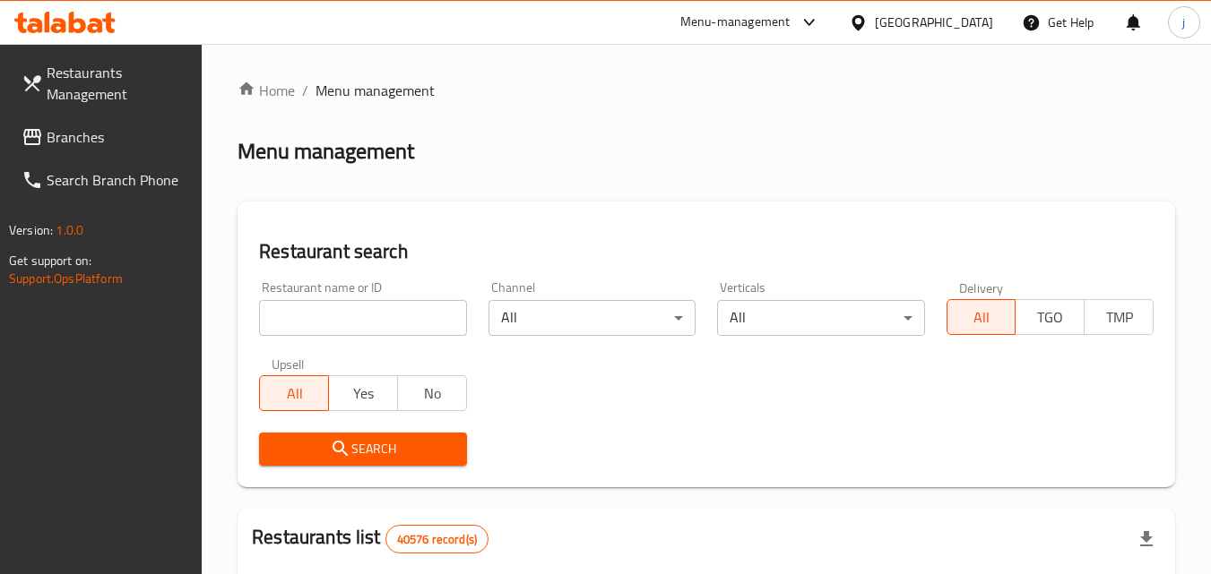
drag, startPoint x: 61, startPoint y: 135, endPoint x: 52, endPoint y: 134, distance: 9.0
click at [61, 135] on span "Branches" at bounding box center [118, 137] width 142 height 22
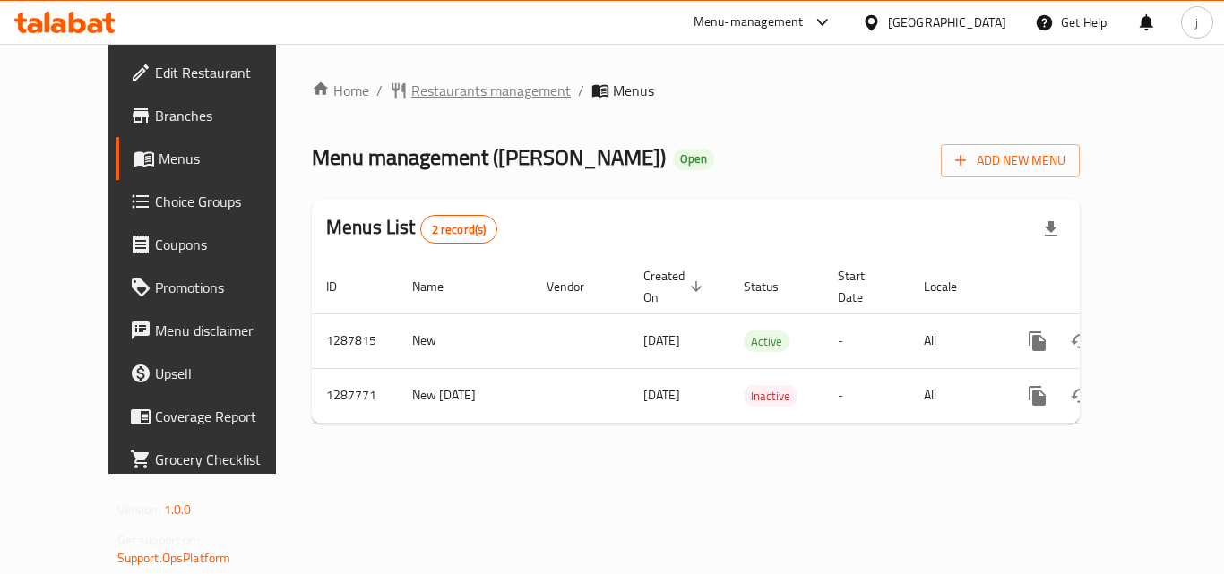
click at [435, 97] on span "Restaurants management" at bounding box center [491, 91] width 160 height 22
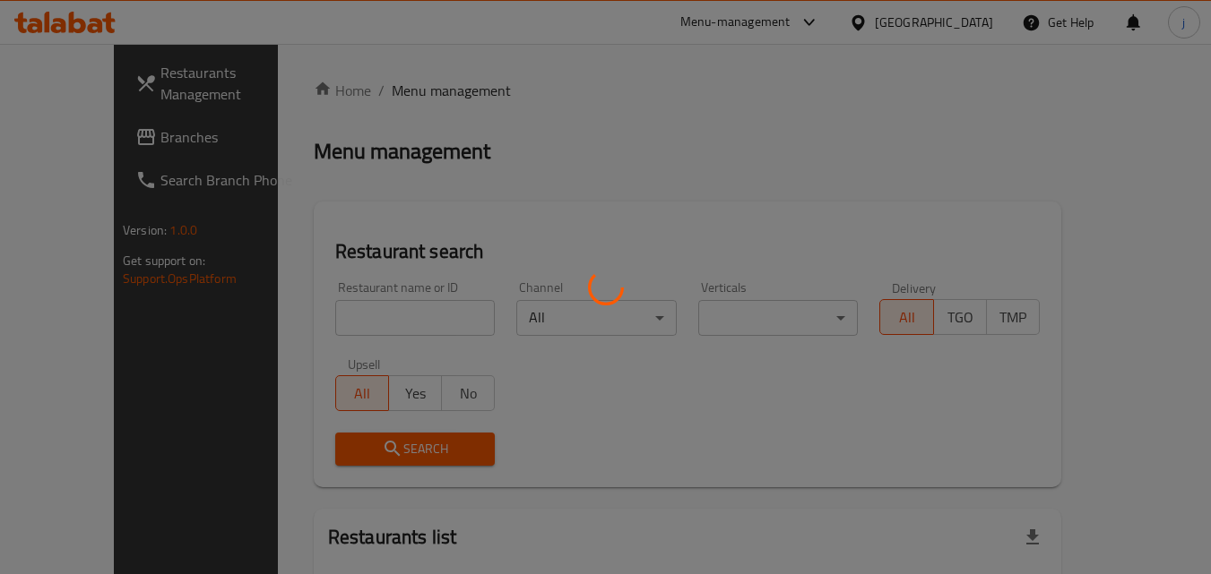
click at [108, 141] on div at bounding box center [605, 287] width 1211 height 574
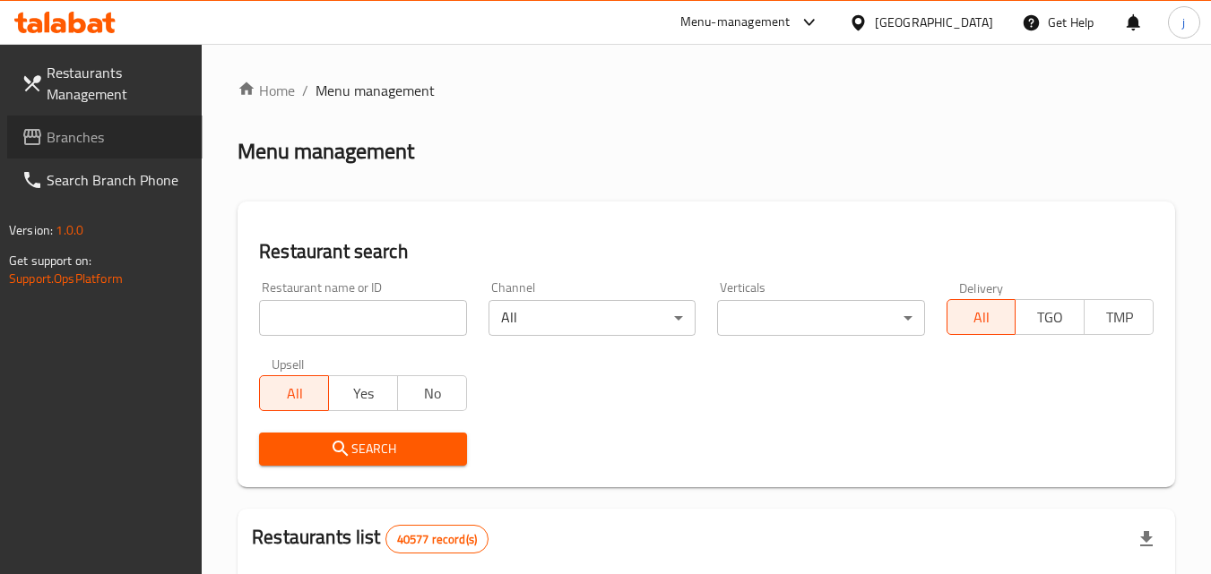
click at [103, 134] on span "Branches" at bounding box center [118, 137] width 142 height 22
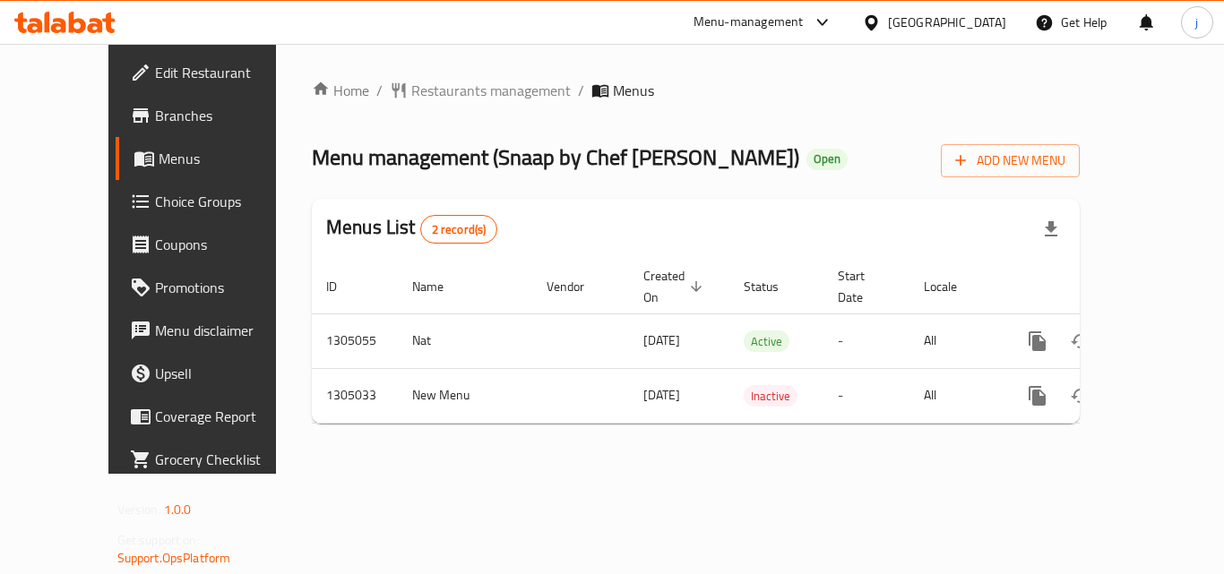
click at [896, 26] on div "[GEOGRAPHIC_DATA]" at bounding box center [947, 23] width 118 height 20
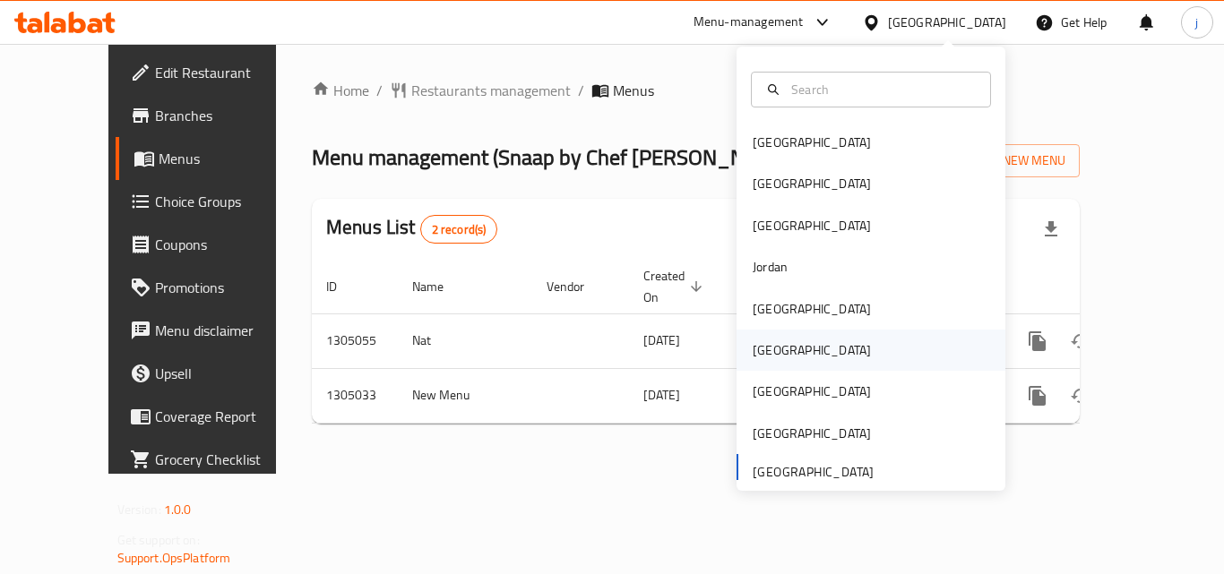
click at [764, 341] on div "[GEOGRAPHIC_DATA]" at bounding box center [812, 351] width 118 height 20
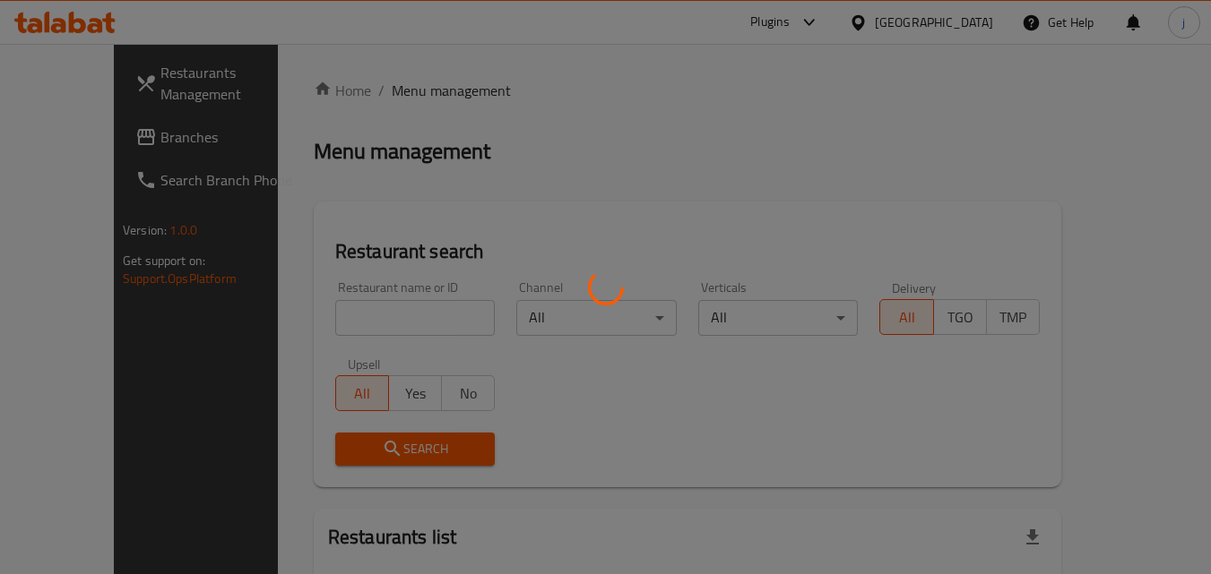
click at [86, 133] on div at bounding box center [605, 287] width 1211 height 574
click at [134, 151] on div at bounding box center [605, 287] width 1211 height 574
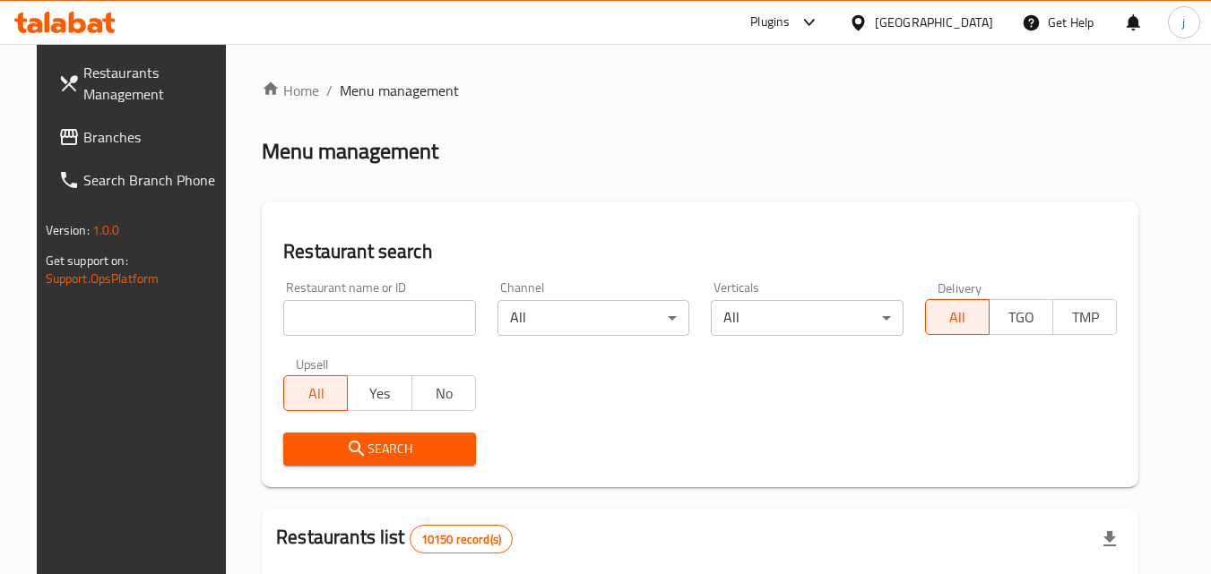
click at [126, 151] on link "Branches" at bounding box center [141, 137] width 195 height 43
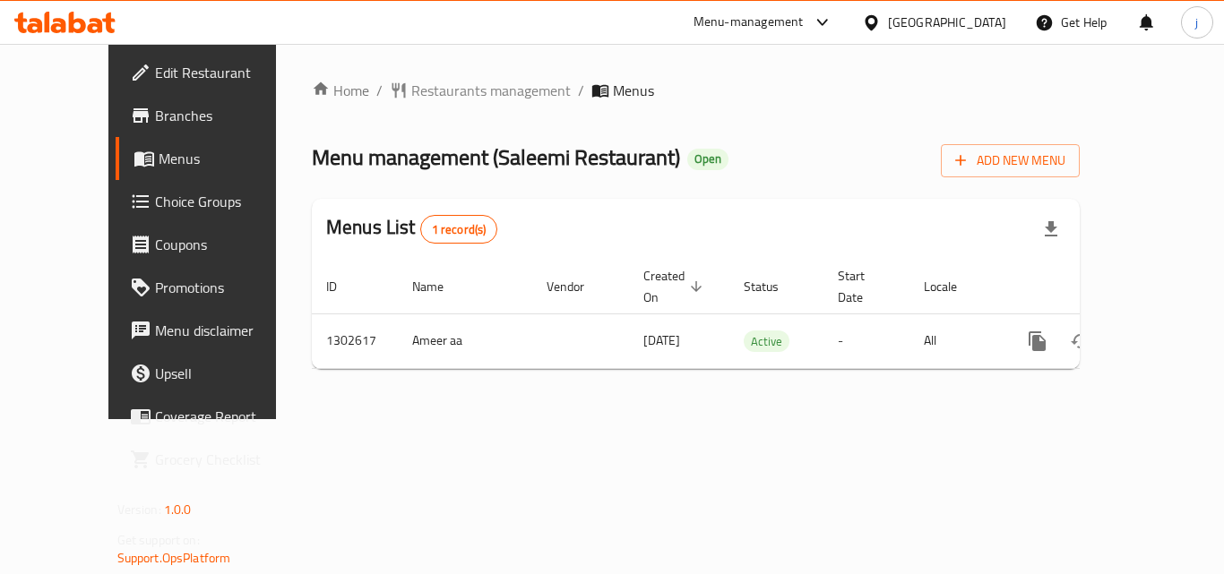
click at [877, 26] on icon at bounding box center [871, 21] width 13 height 15
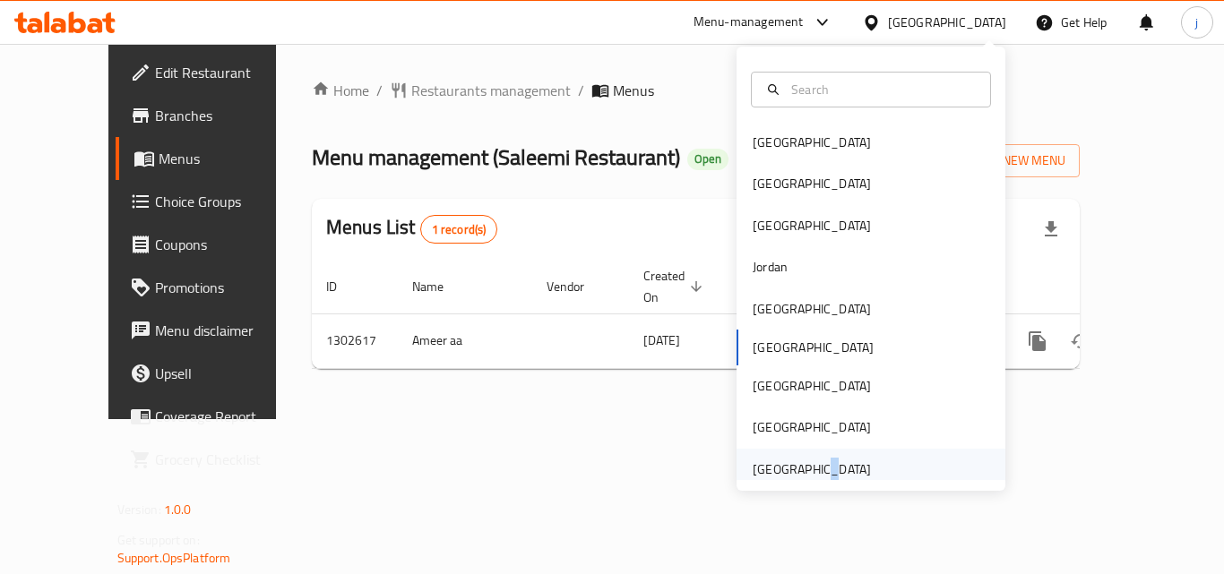
drag, startPoint x: 807, startPoint y: 464, endPoint x: 793, endPoint y: 466, distance: 13.6
click at [793, 466] on div "[GEOGRAPHIC_DATA]" at bounding box center [812, 470] width 118 height 20
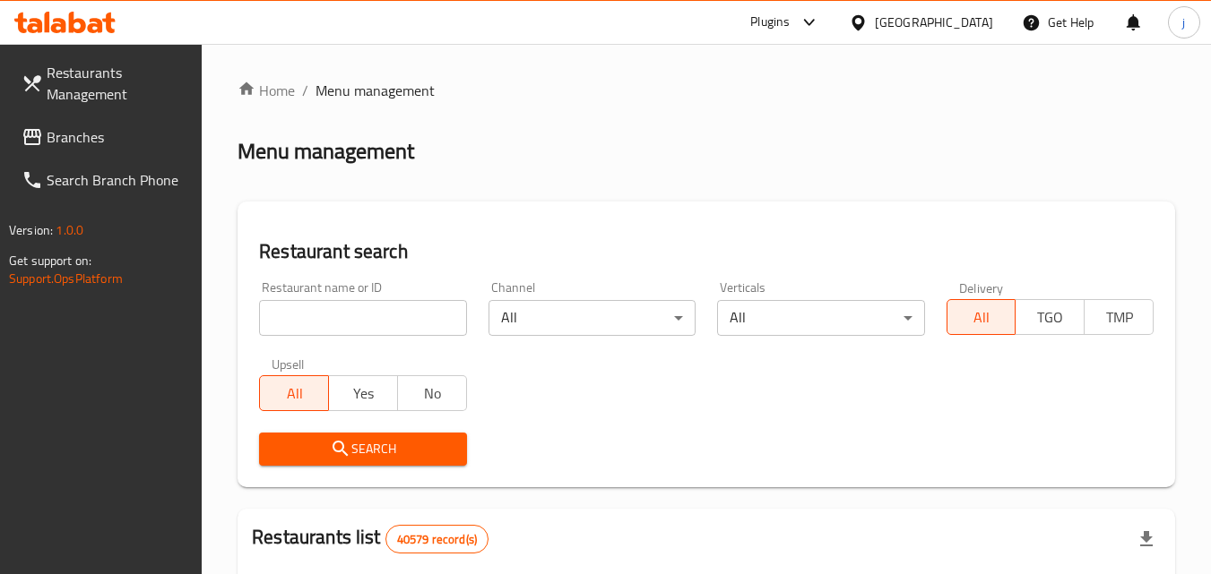
click at [78, 134] on span "Branches" at bounding box center [118, 137] width 142 height 22
